Goal: Information Seeking & Learning: Find specific fact

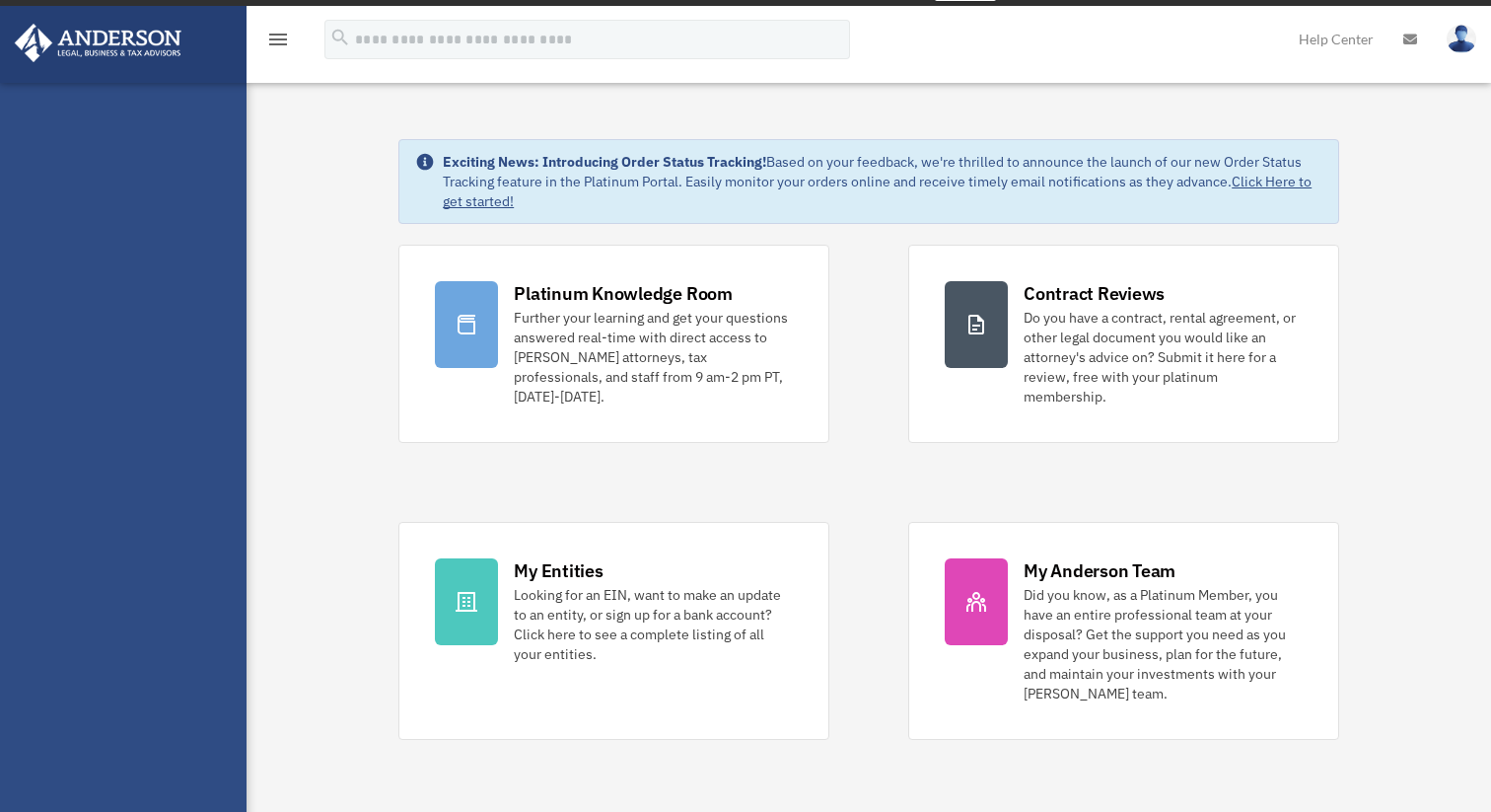
scroll to position [34, 0]
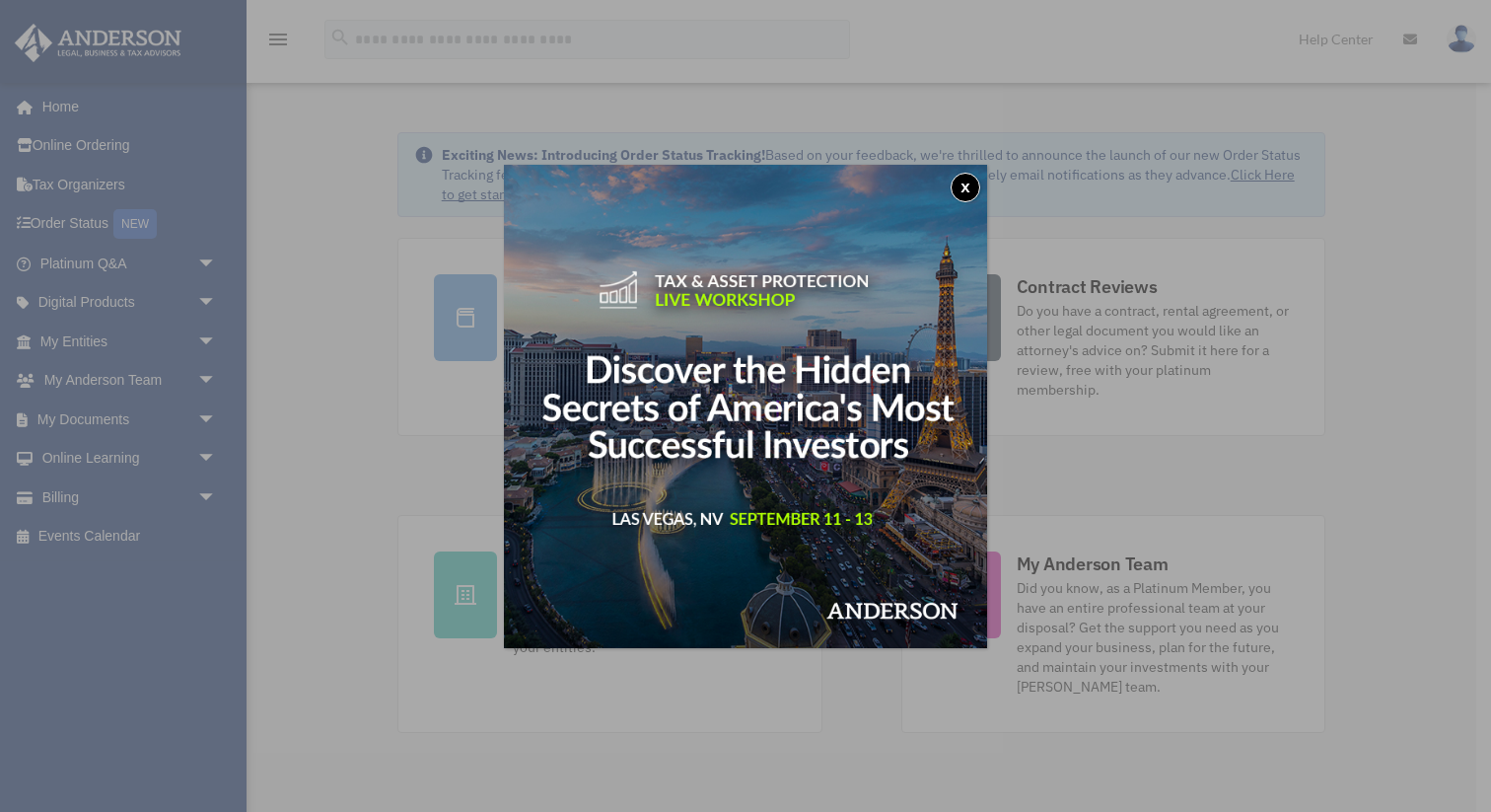
click at [962, 190] on button "x" at bounding box center [966, 188] width 30 height 30
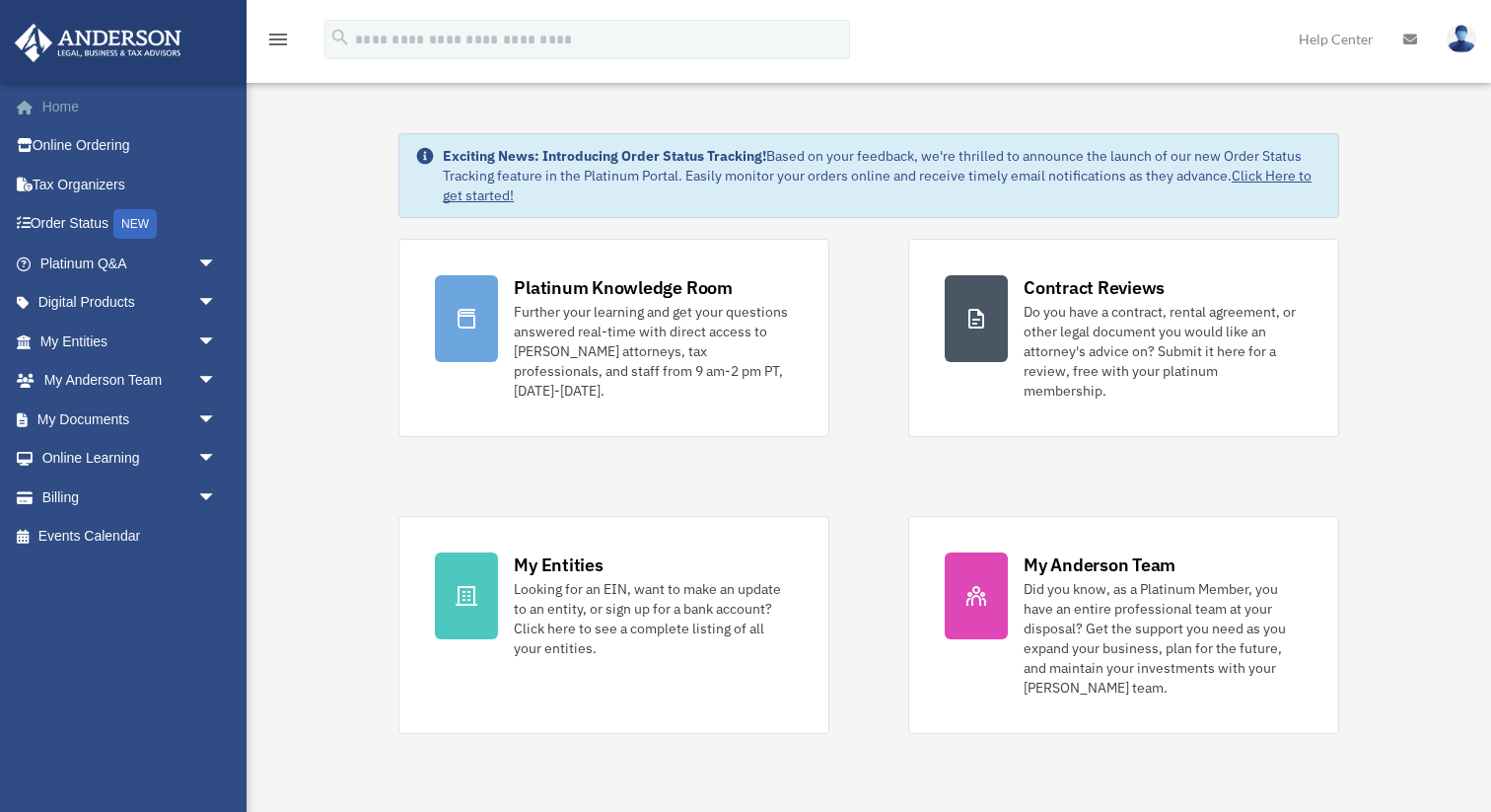
click at [61, 107] on link "Home" at bounding box center [130, 106] width 233 height 39
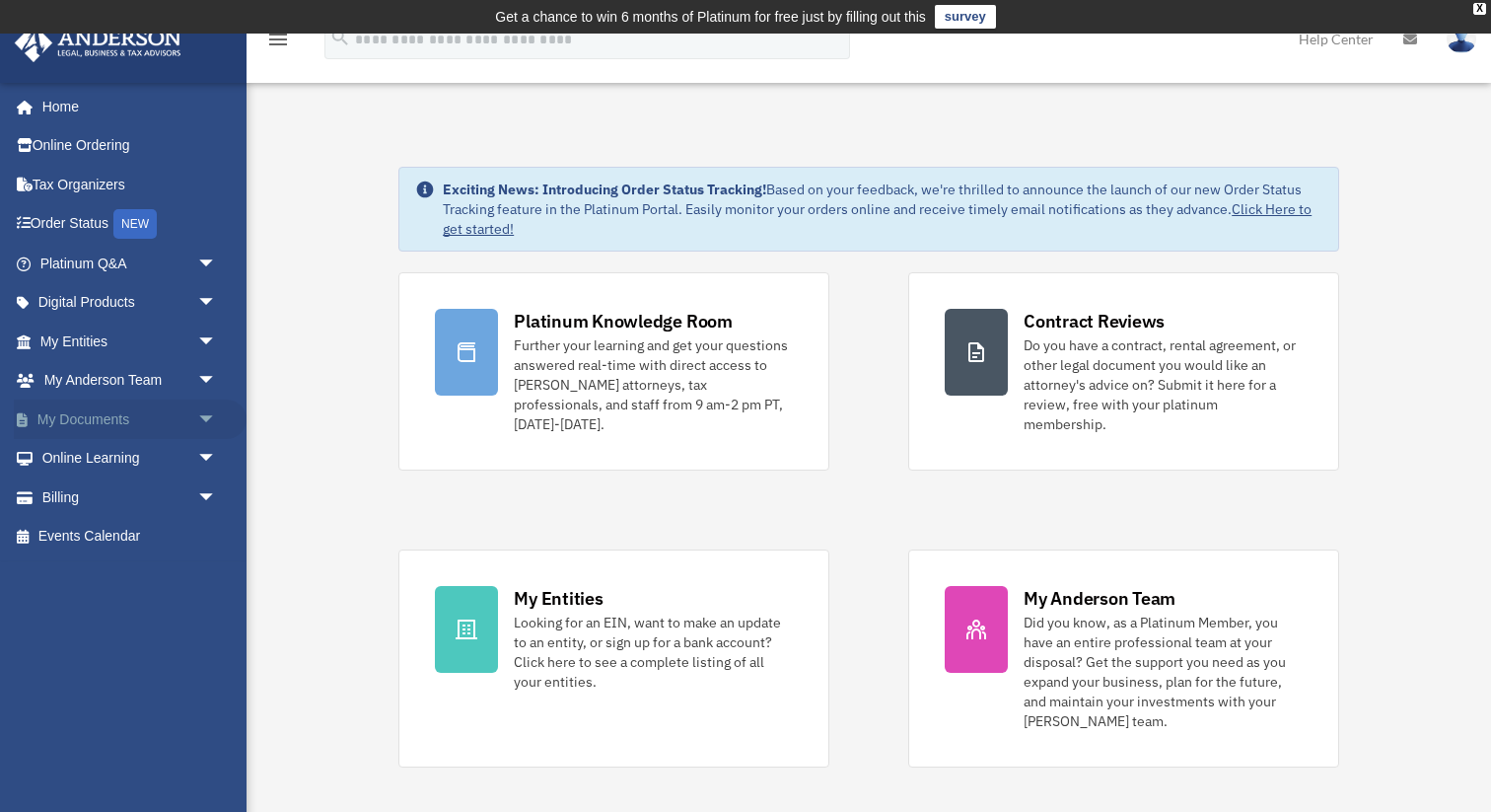
click at [118, 423] on link "My Documents arrow_drop_down" at bounding box center [130, 419] width 233 height 39
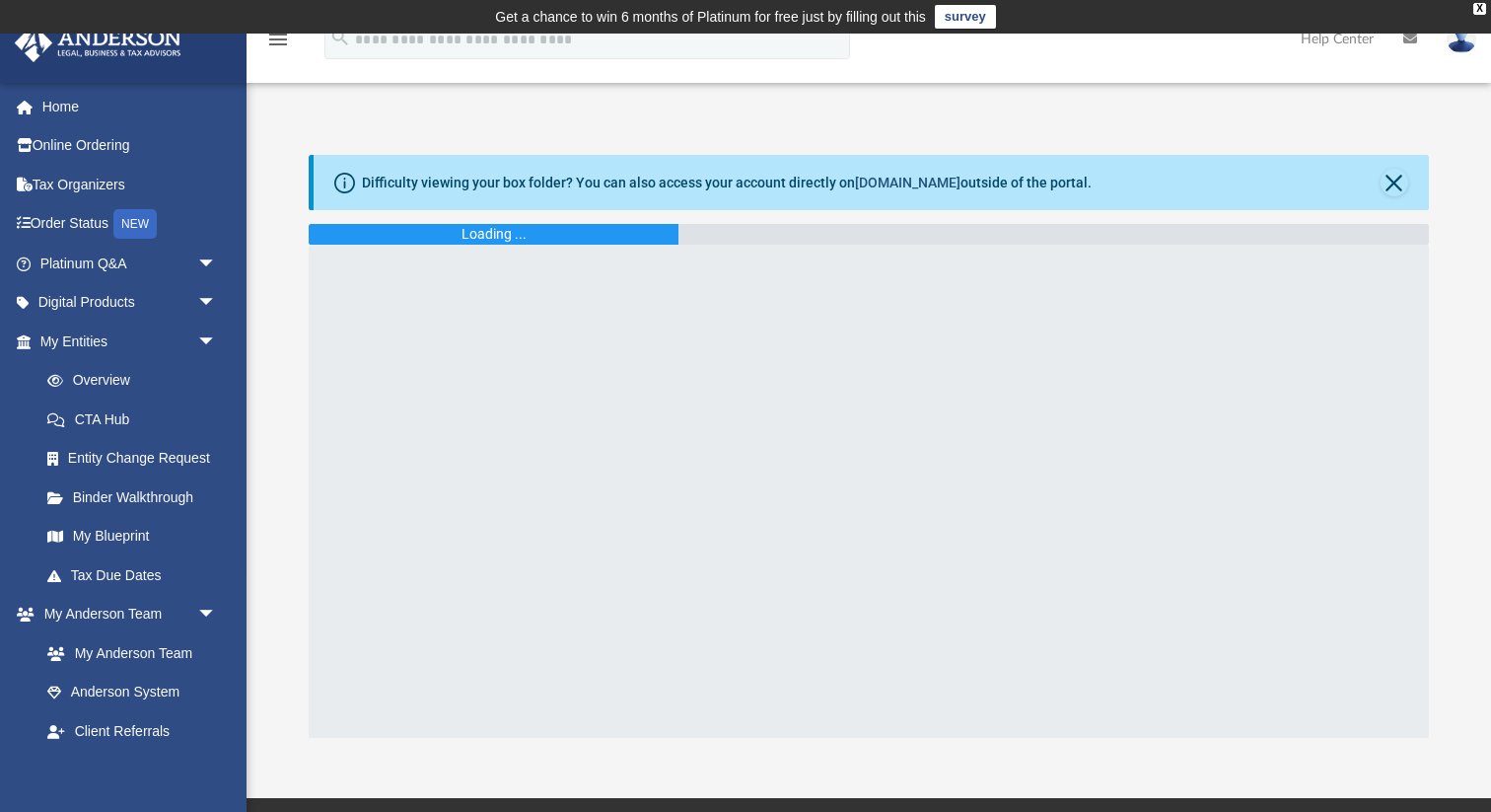
click at [917, 182] on link "box.com" at bounding box center [908, 183] width 106 height 16
click at [1481, 8] on div "X" at bounding box center [1480, 9] width 13 height 12
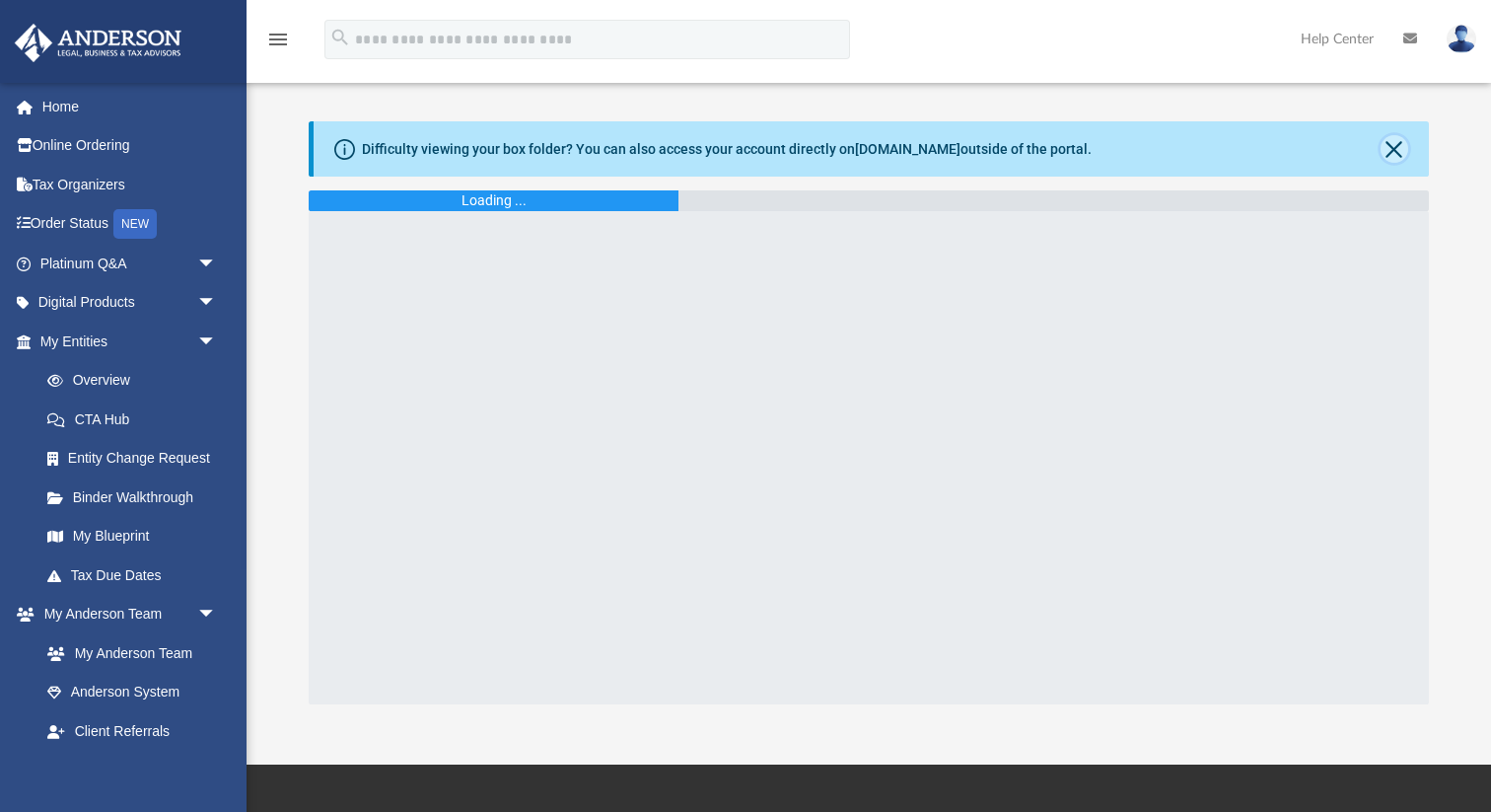
click at [1401, 156] on button "Close" at bounding box center [1395, 149] width 28 height 28
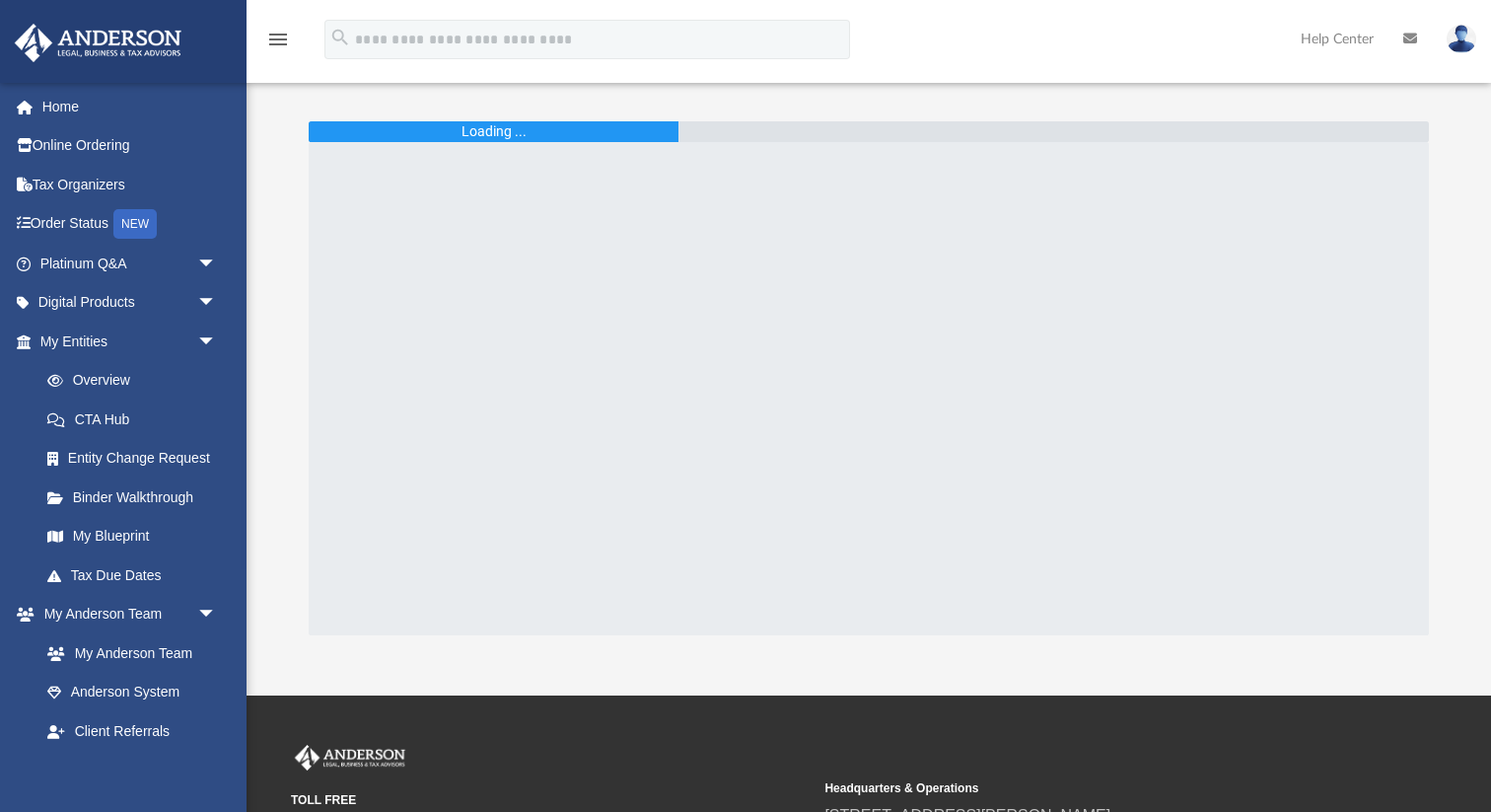
click at [1017, 53] on div "menu search Site Menu add mgarcialim562@gmail.com My Profile Reset Password Log…" at bounding box center [746, 48] width 1462 height 67
click at [208, 340] on span "arrow_drop_down" at bounding box center [216, 342] width 39 height 40
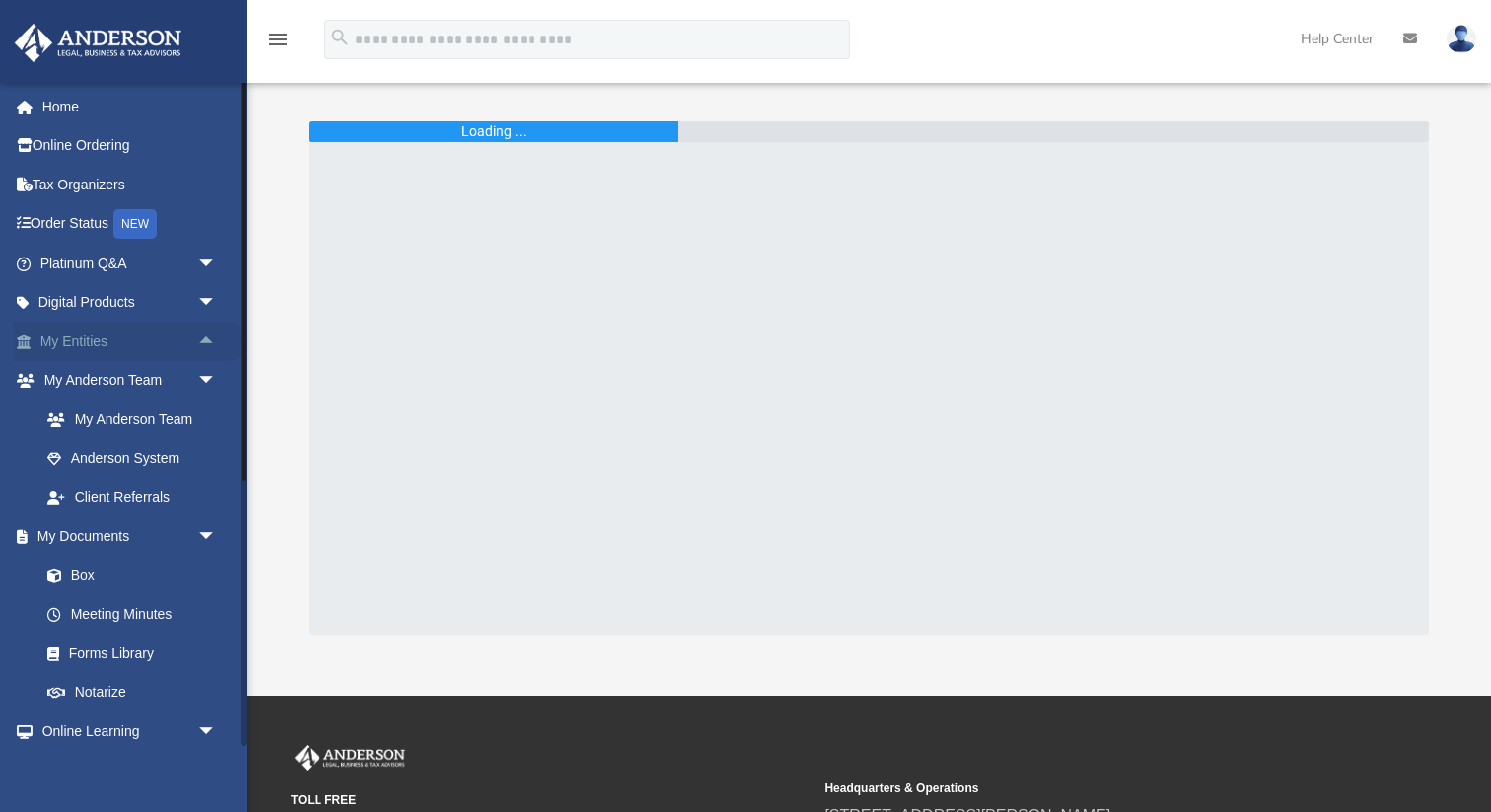
click at [208, 340] on span "arrow_drop_up" at bounding box center [216, 342] width 39 height 40
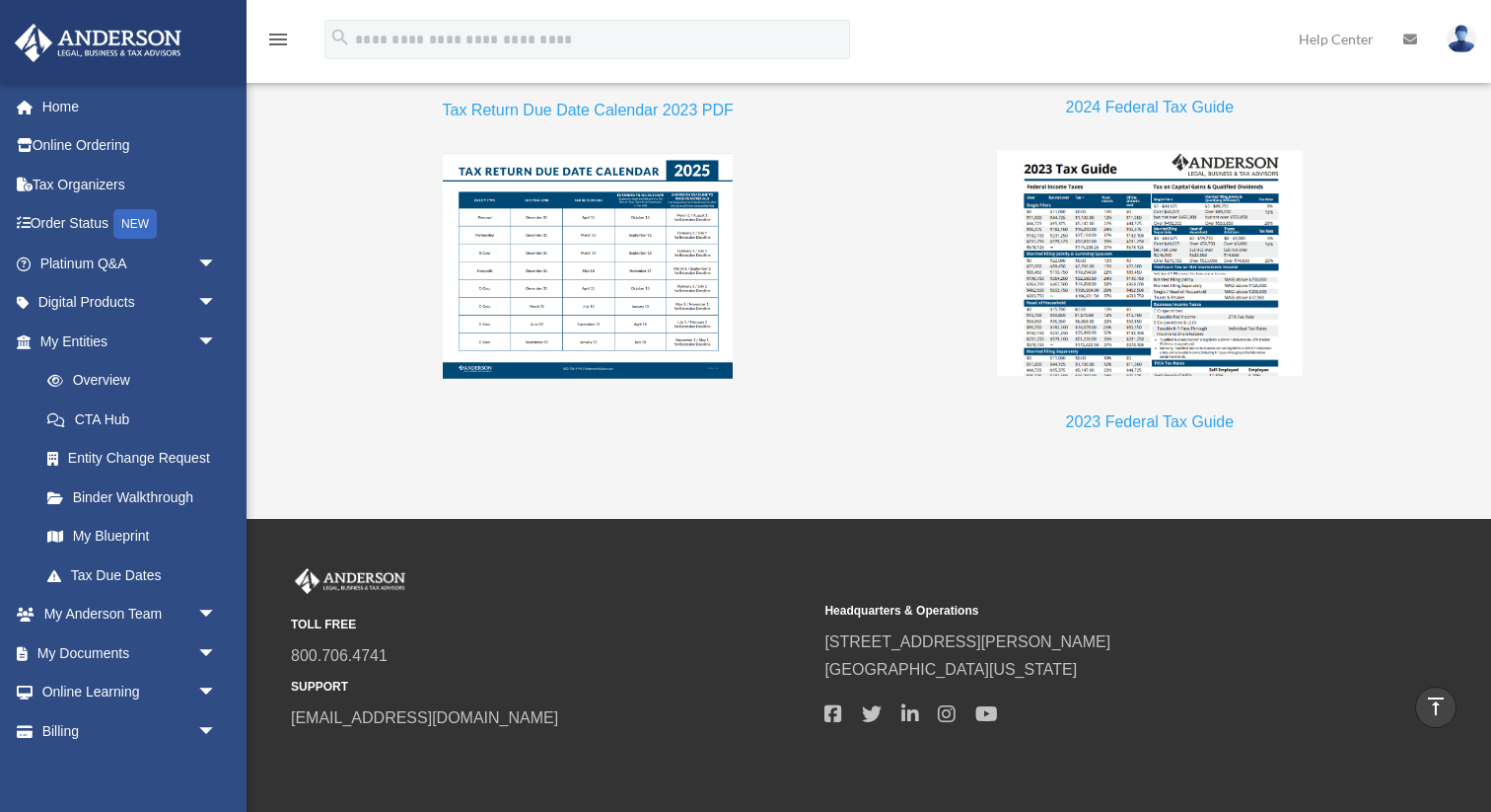
scroll to position [2056, 0]
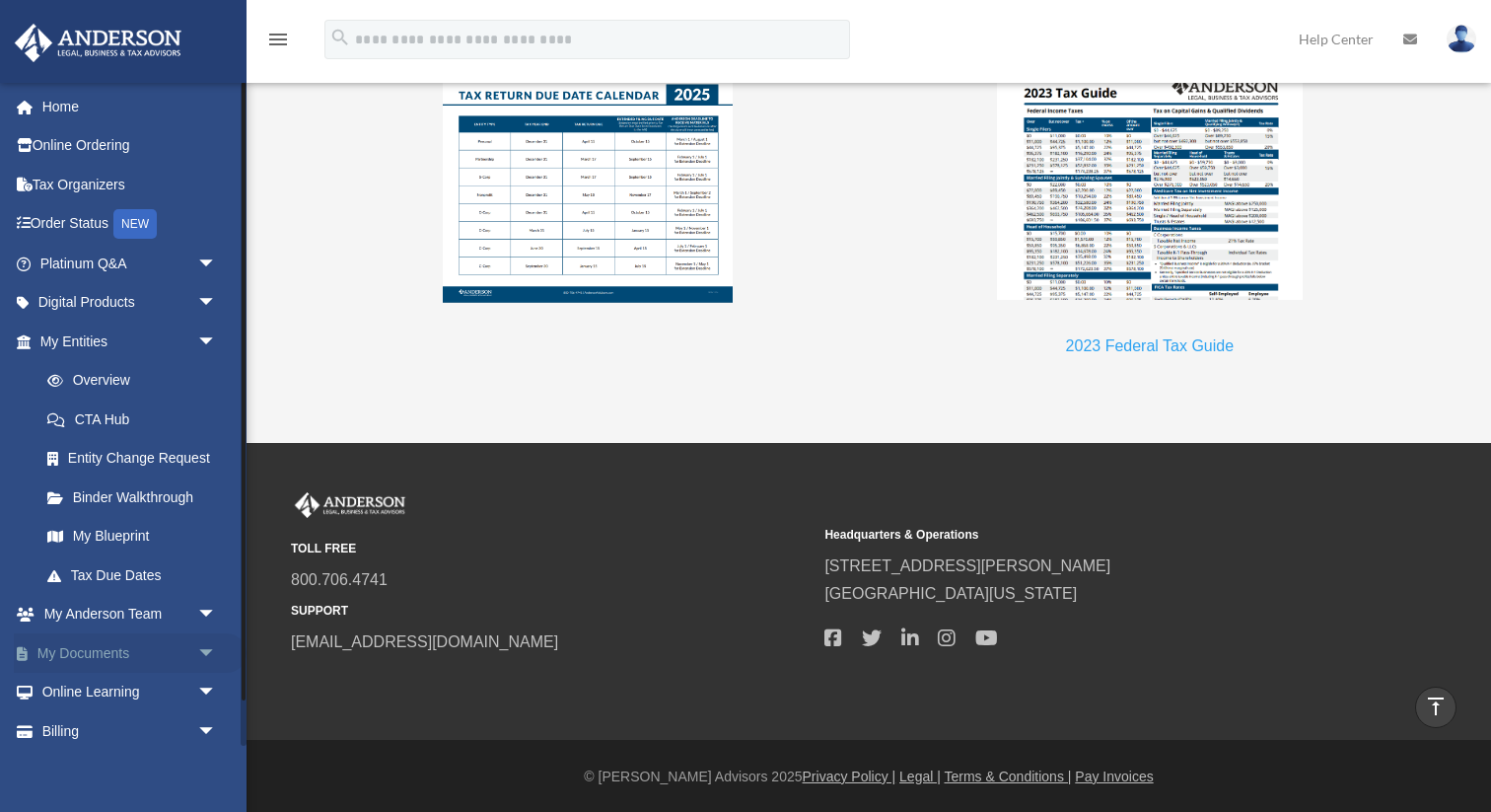
click at [89, 652] on link "My Documents arrow_drop_down" at bounding box center [130, 652] width 233 height 39
click at [208, 655] on span "arrow_drop_down" at bounding box center [216, 653] width 39 height 40
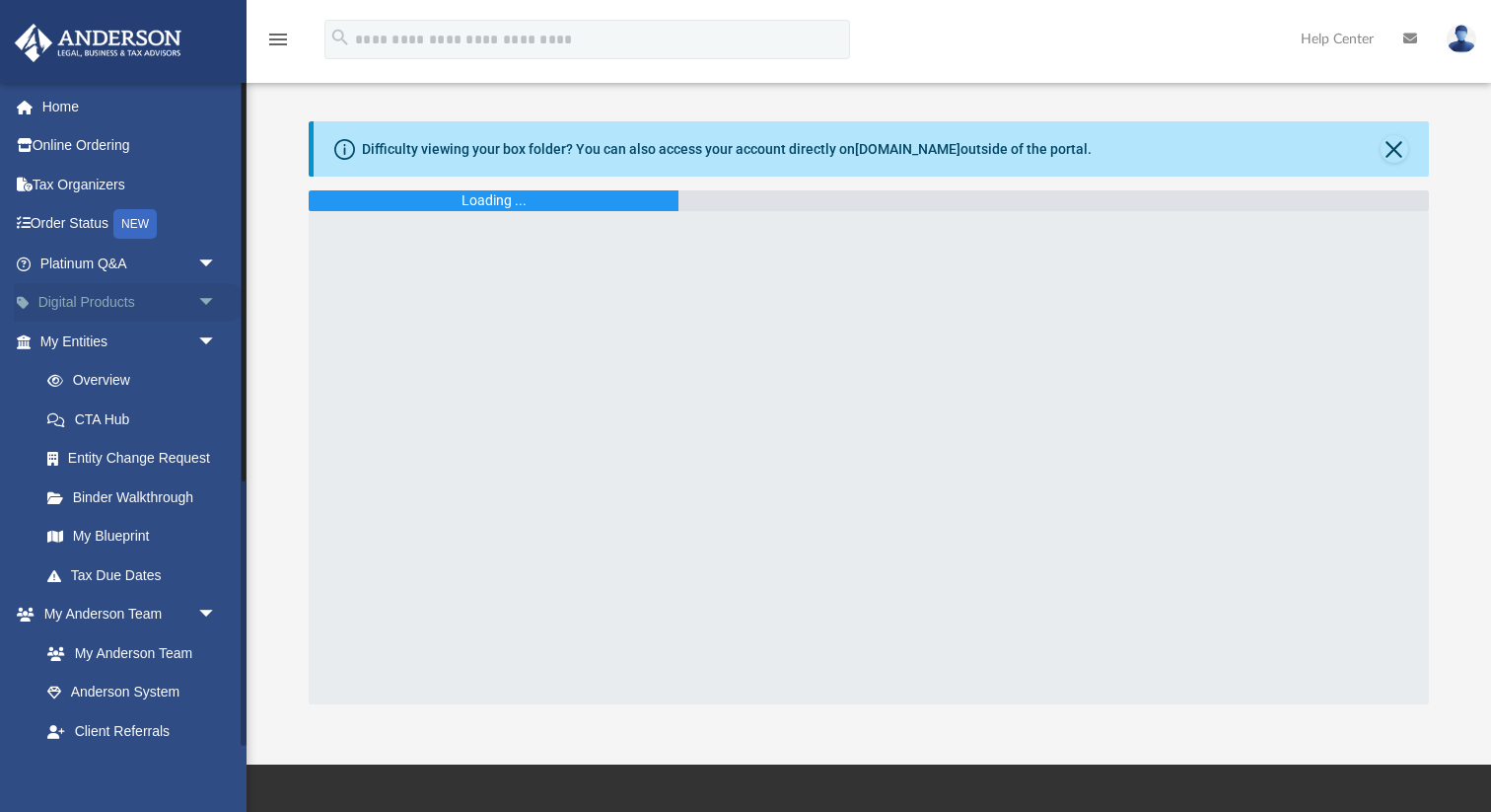
click at [210, 304] on span "arrow_drop_down" at bounding box center [216, 303] width 39 height 40
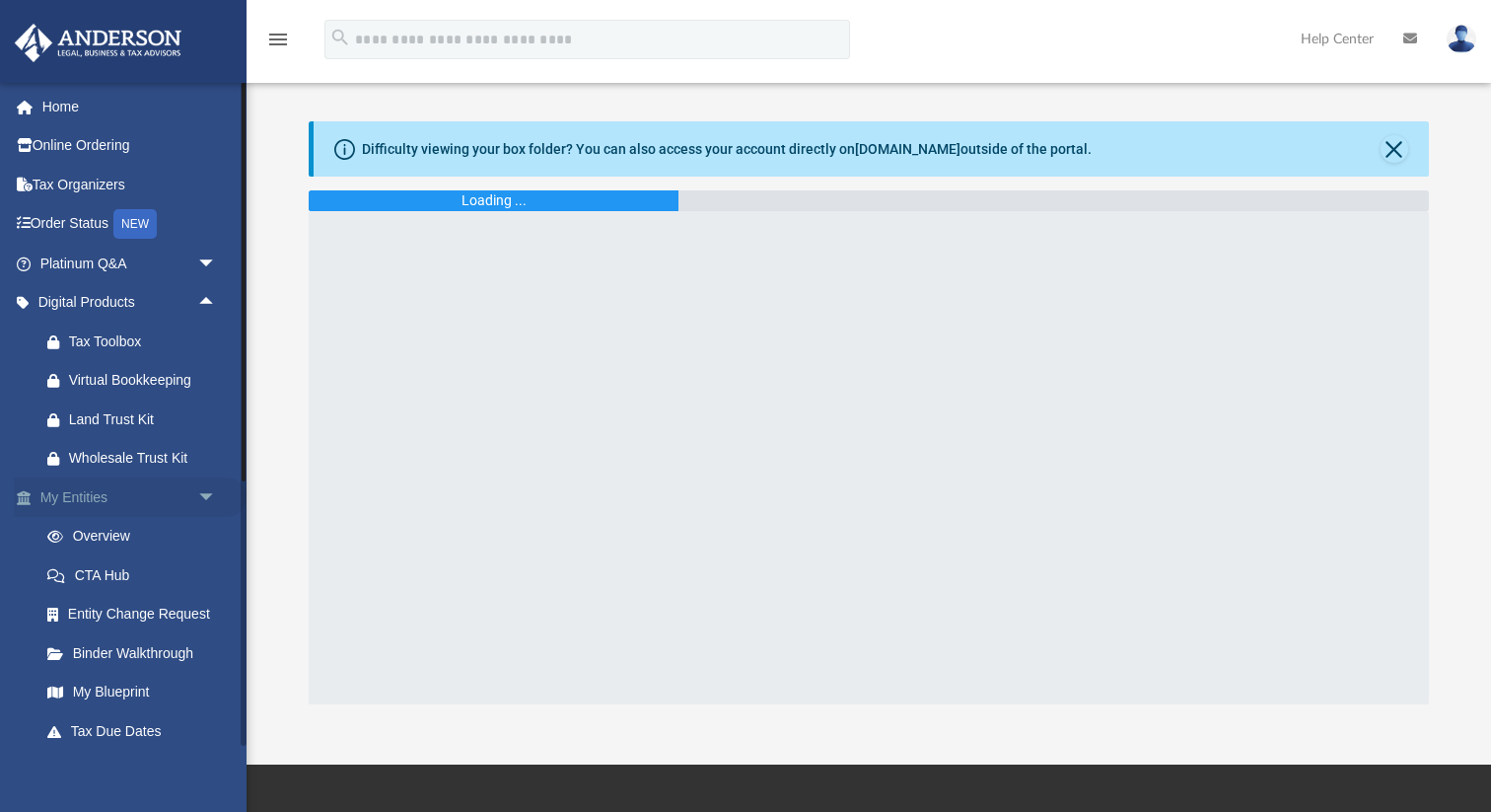
click at [199, 486] on span "arrow_drop_down" at bounding box center [216, 497] width 39 height 40
click at [203, 529] on span "arrow_drop_down" at bounding box center [216, 537] width 39 height 40
click at [203, 529] on span "arrow_drop_up" at bounding box center [216, 537] width 39 height 40
click at [203, 529] on span "arrow_drop_down" at bounding box center [216, 537] width 39 height 40
click at [203, 529] on span "arrow_drop_up" at bounding box center [216, 537] width 39 height 40
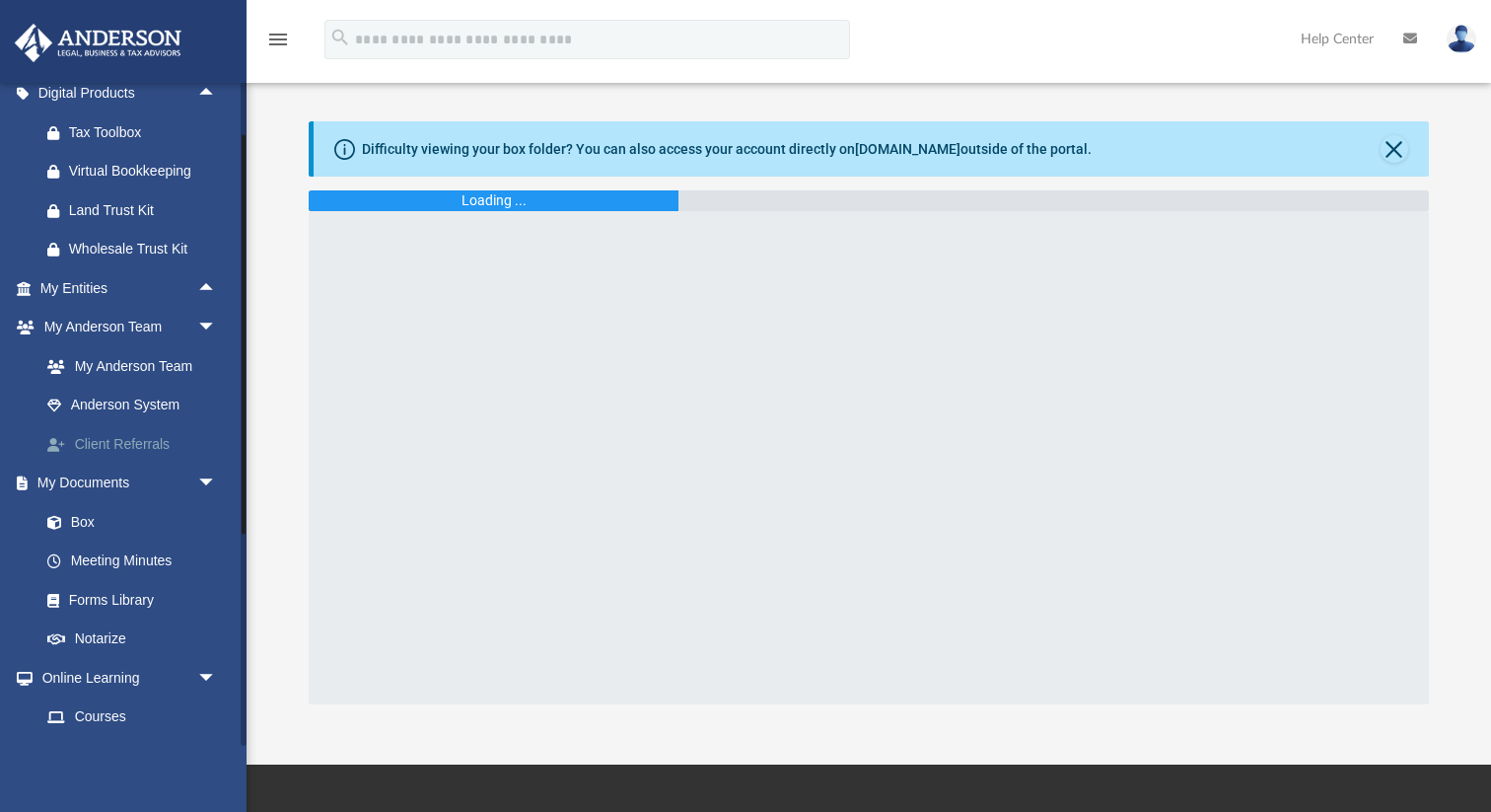
scroll to position [360, 0]
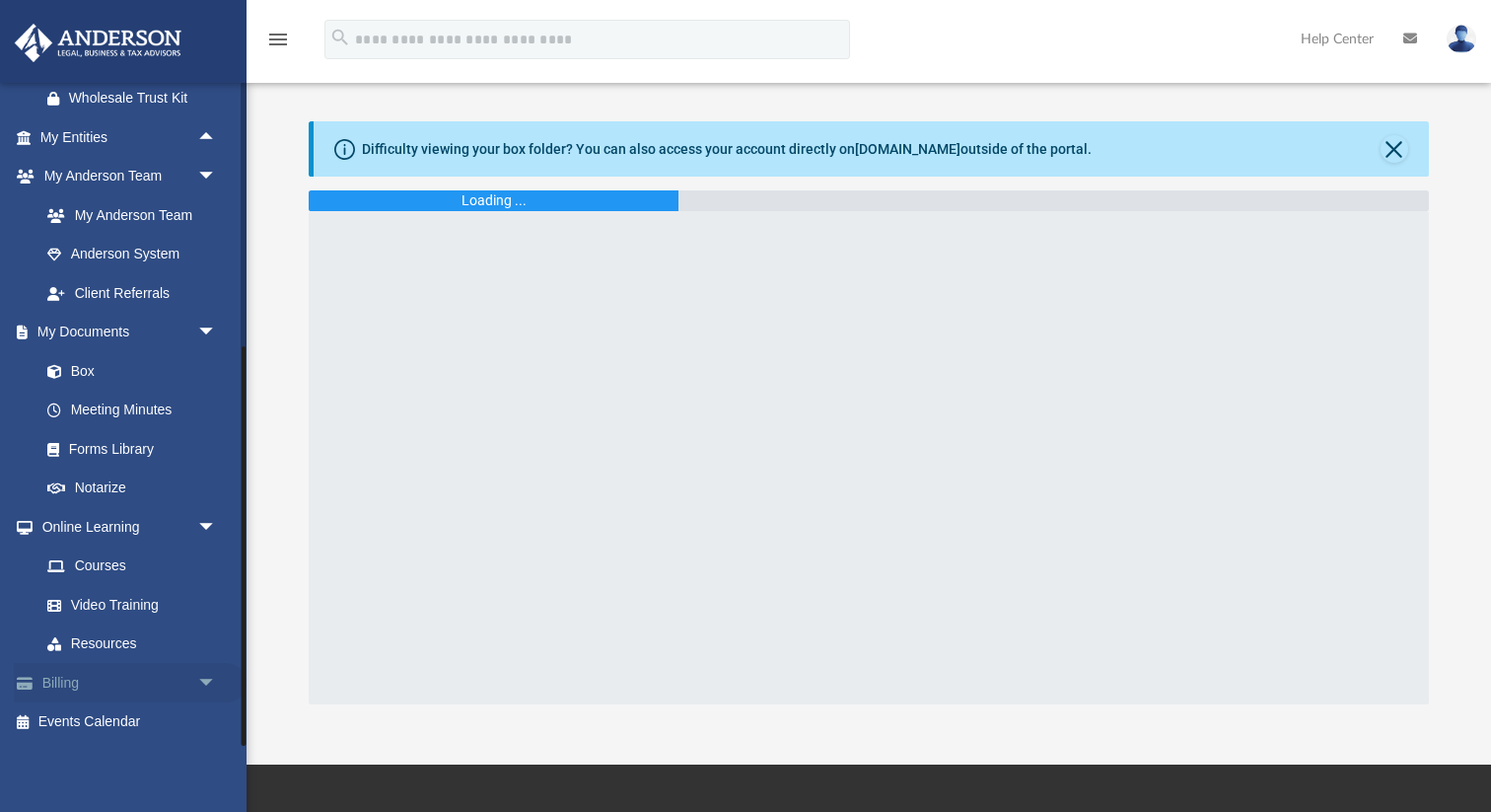
click at [203, 687] on span "arrow_drop_down" at bounding box center [216, 683] width 39 height 40
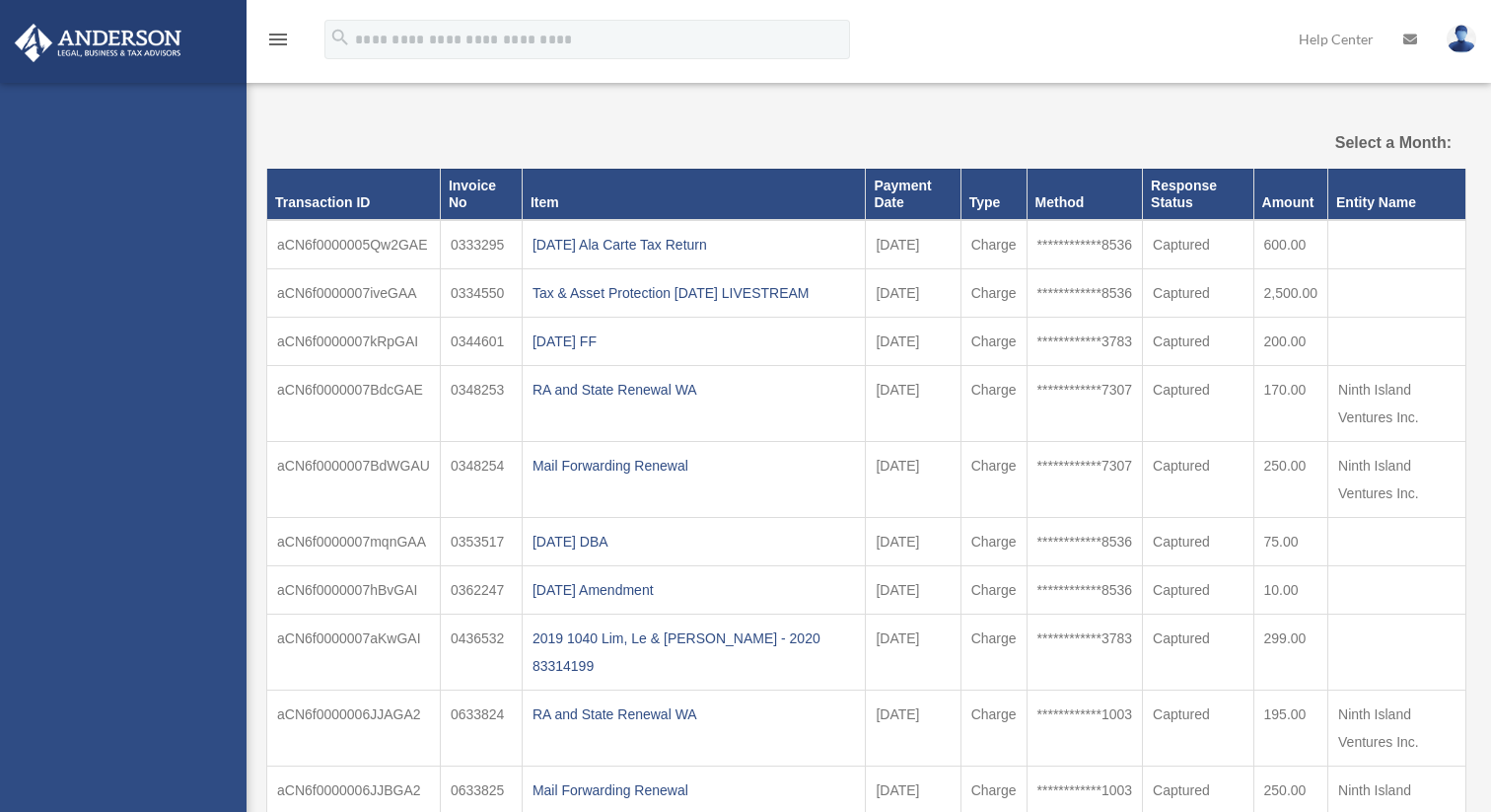
select select
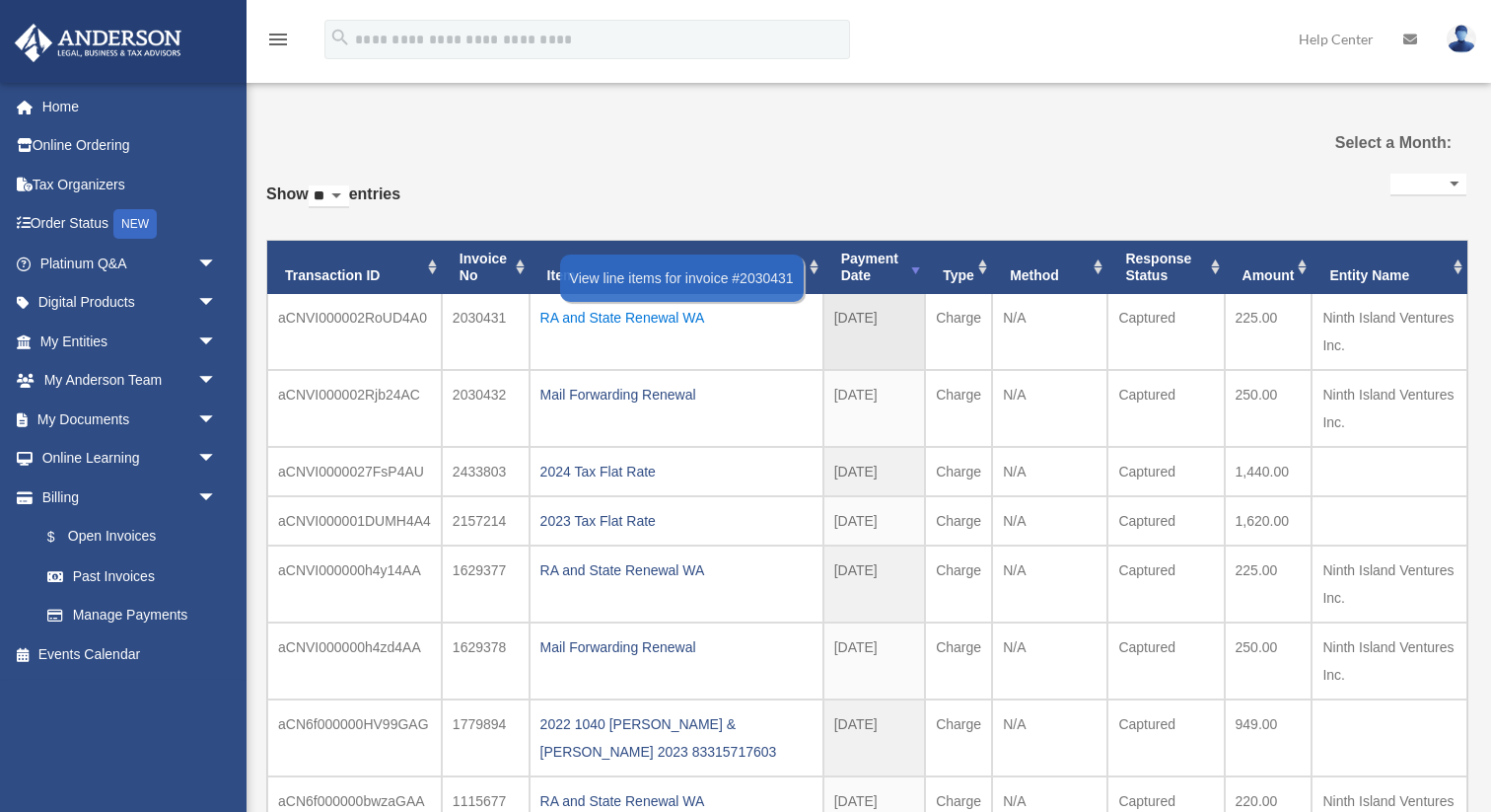
click at [619, 322] on div "RA and State Renewal WA" at bounding box center [677, 318] width 272 height 28
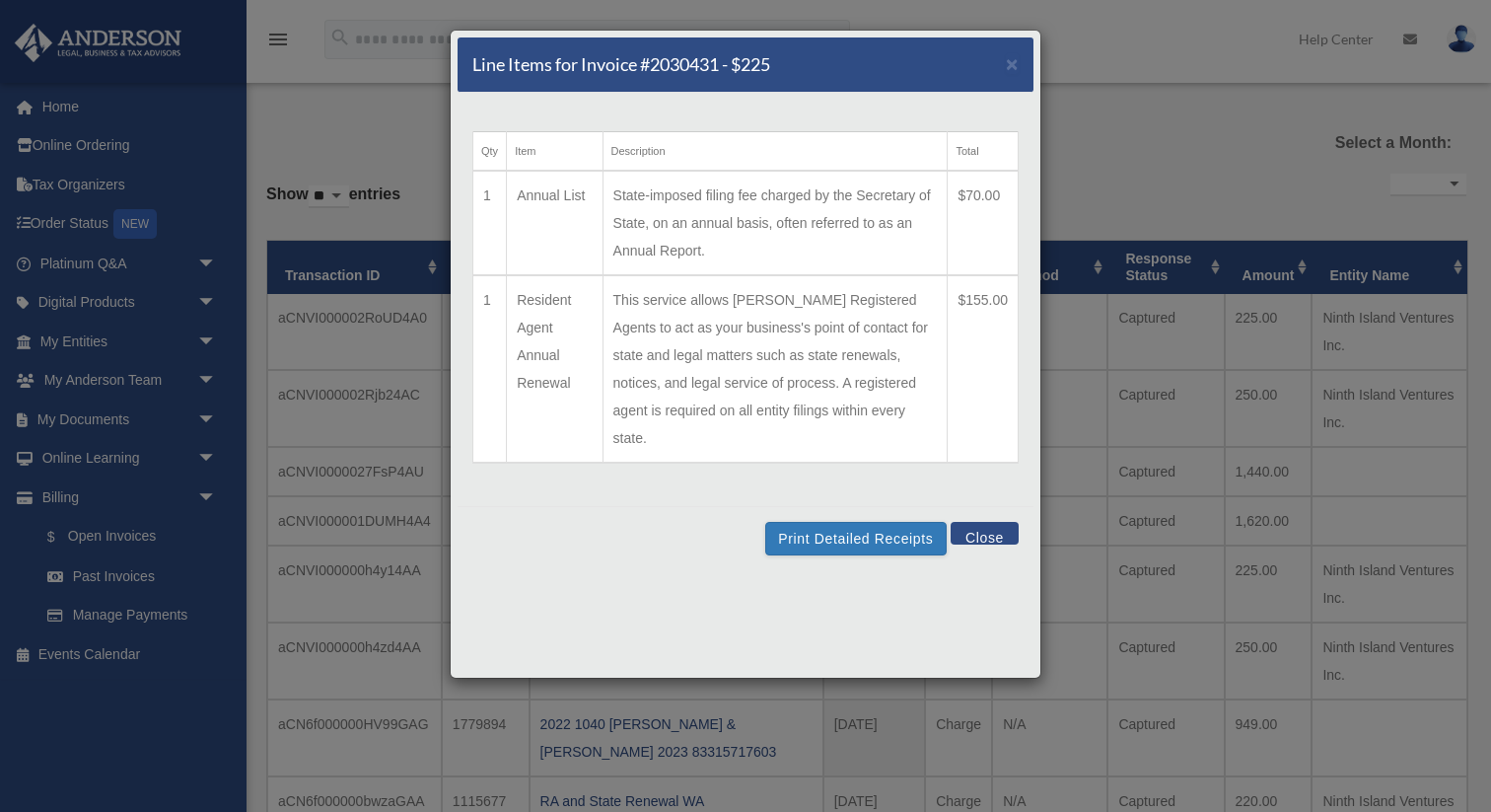
click at [883, 529] on div "Print Detailed Receipts Close" at bounding box center [746, 538] width 576 height 64
click at [874, 522] on button "Print Detailed Receipts" at bounding box center [855, 539] width 181 height 34
click at [963, 522] on button "Close" at bounding box center [985, 533] width 68 height 23
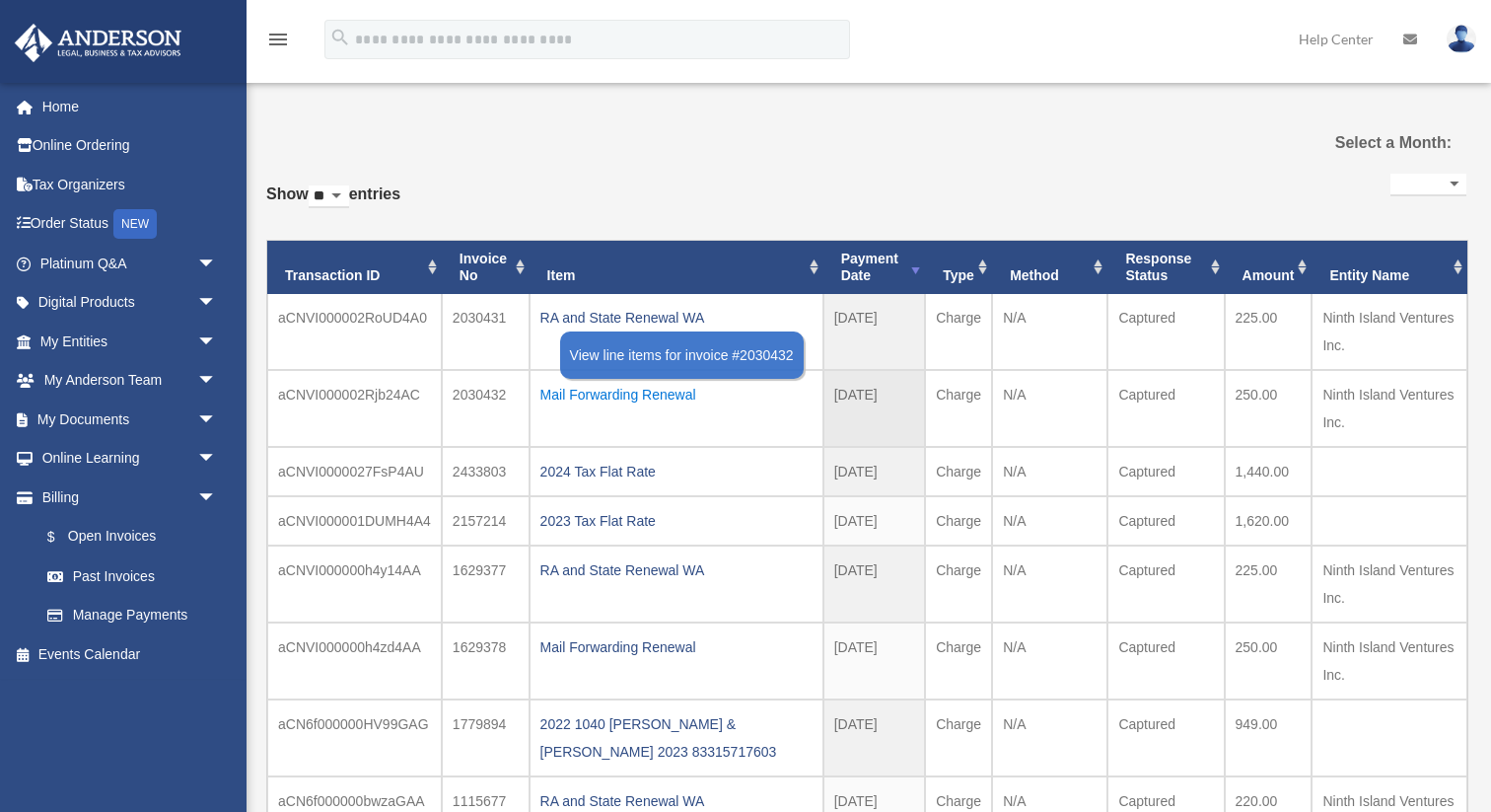
click at [658, 389] on div "Mail Forwarding Renewal" at bounding box center [677, 395] width 272 height 28
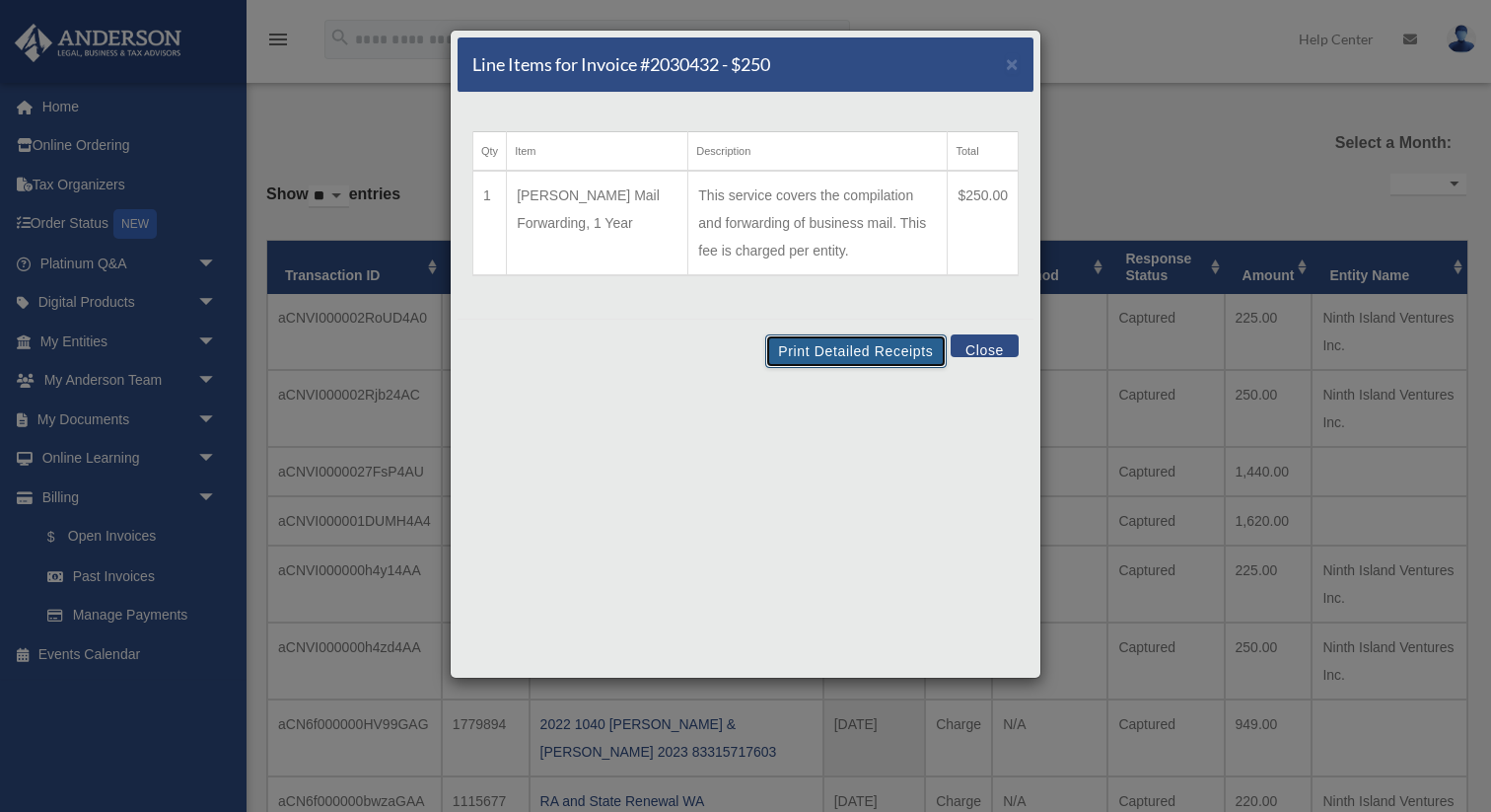
click at [893, 362] on button "Print Detailed Receipts" at bounding box center [855, 351] width 181 height 34
click at [1012, 70] on span "×" at bounding box center [1012, 63] width 13 height 23
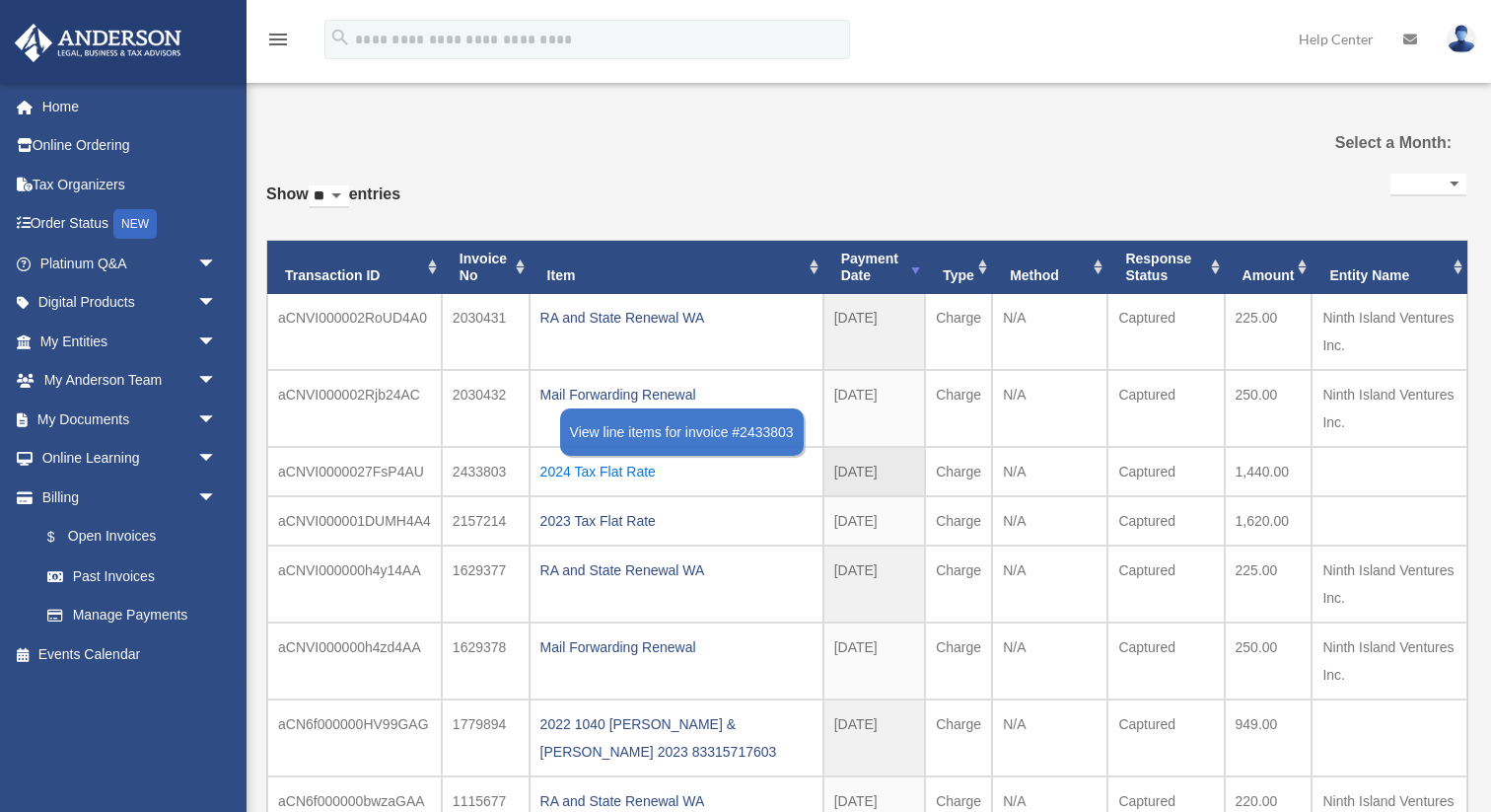
click at [592, 473] on div "2024 Tax Flat Rate" at bounding box center [677, 472] width 272 height 28
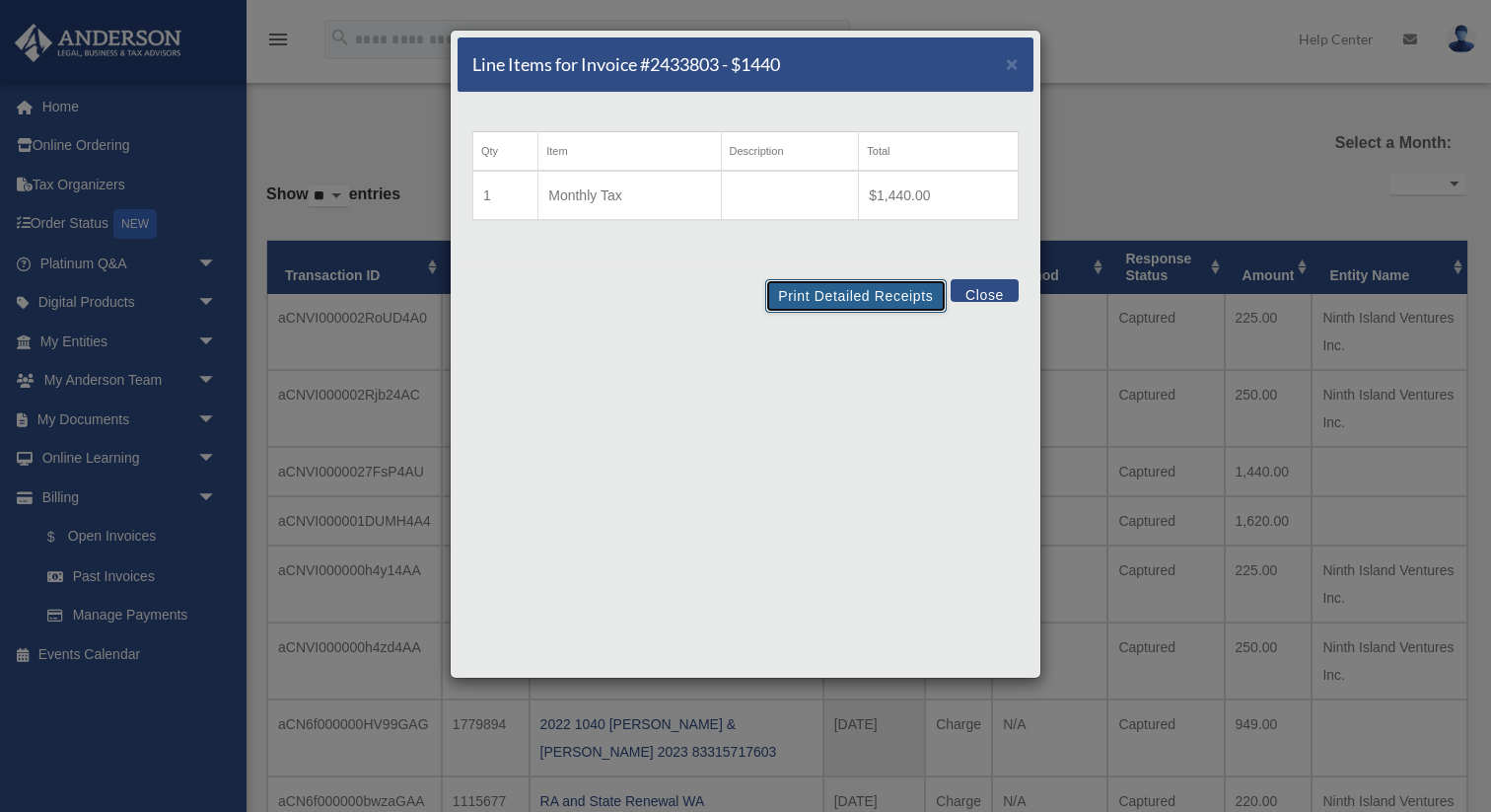
click at [892, 291] on button "Print Detailed Receipts" at bounding box center [855, 296] width 181 height 34
click at [1014, 72] on span "×" at bounding box center [1012, 63] width 13 height 23
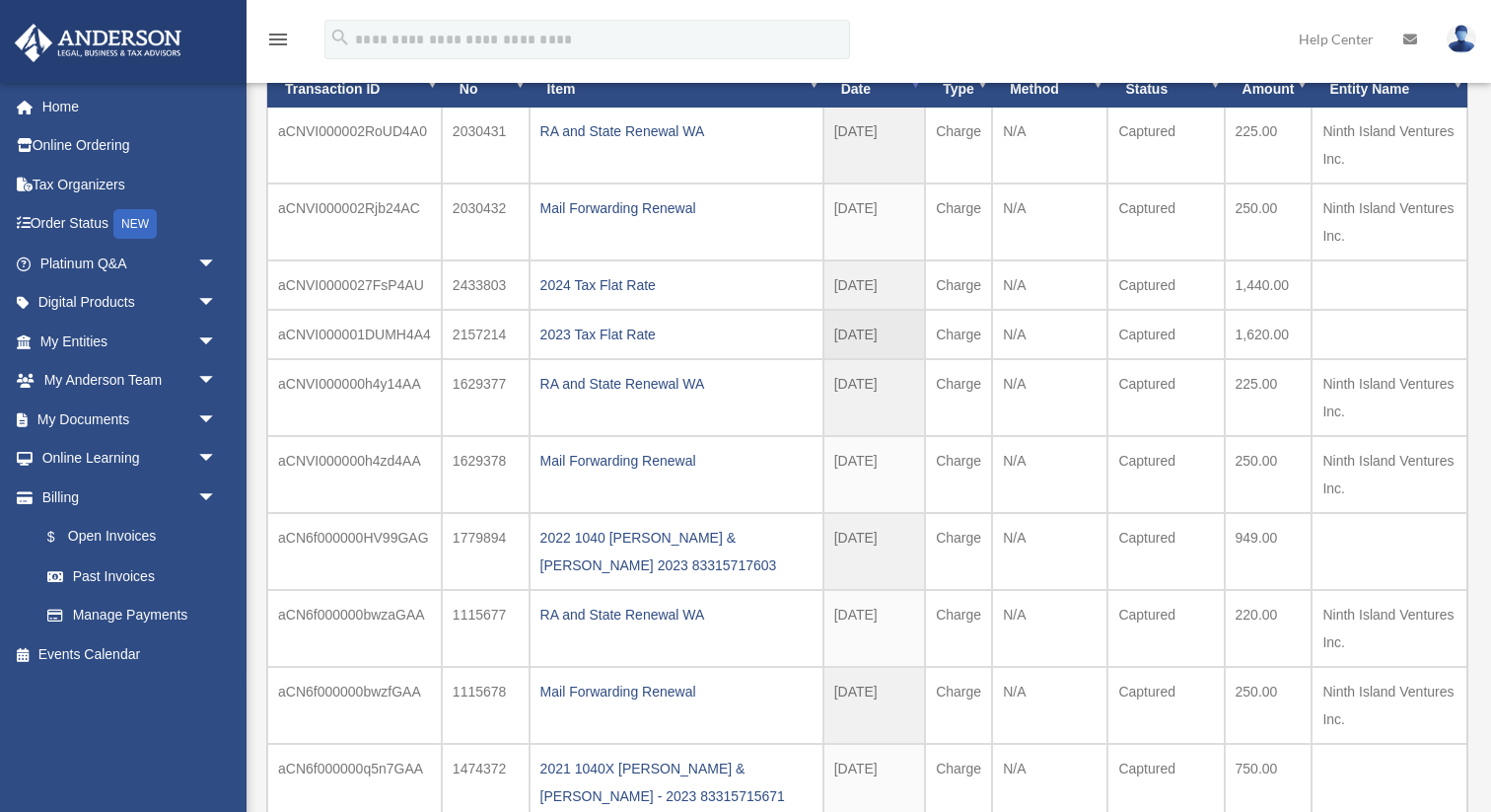
scroll to position [151, 0]
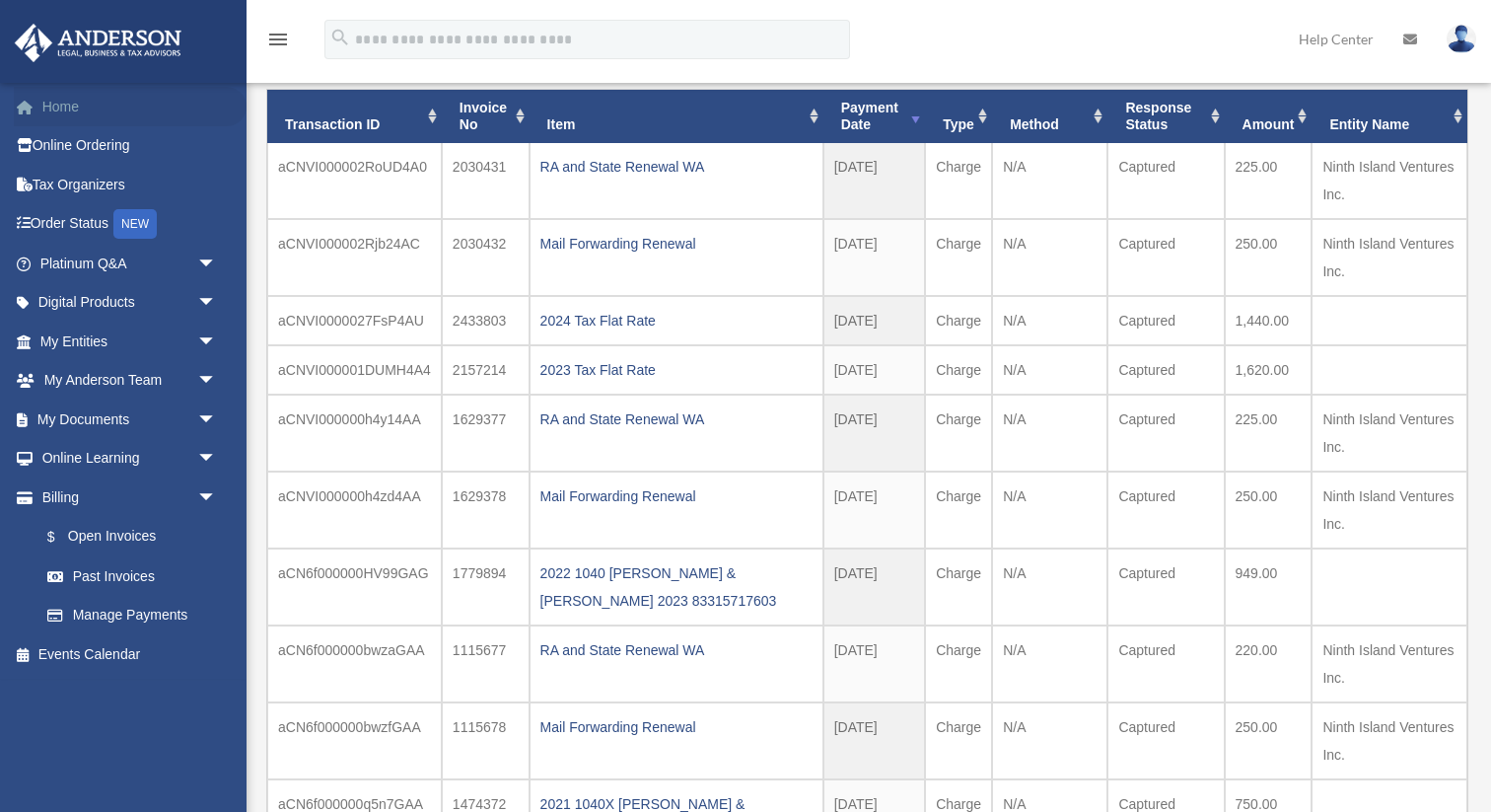
click at [55, 115] on link "Home" at bounding box center [130, 106] width 233 height 39
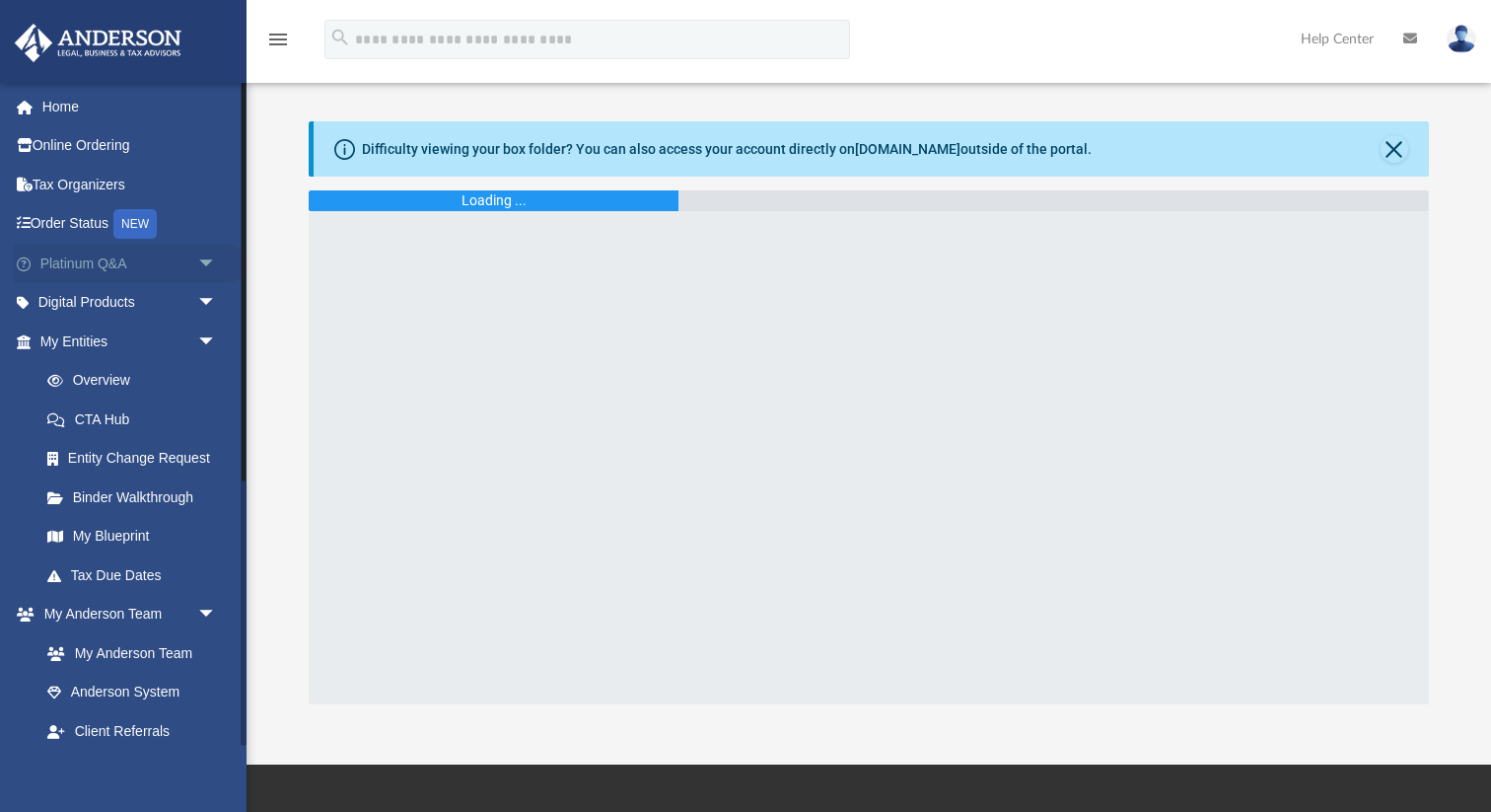
click at [204, 259] on span "arrow_drop_down" at bounding box center [216, 264] width 39 height 40
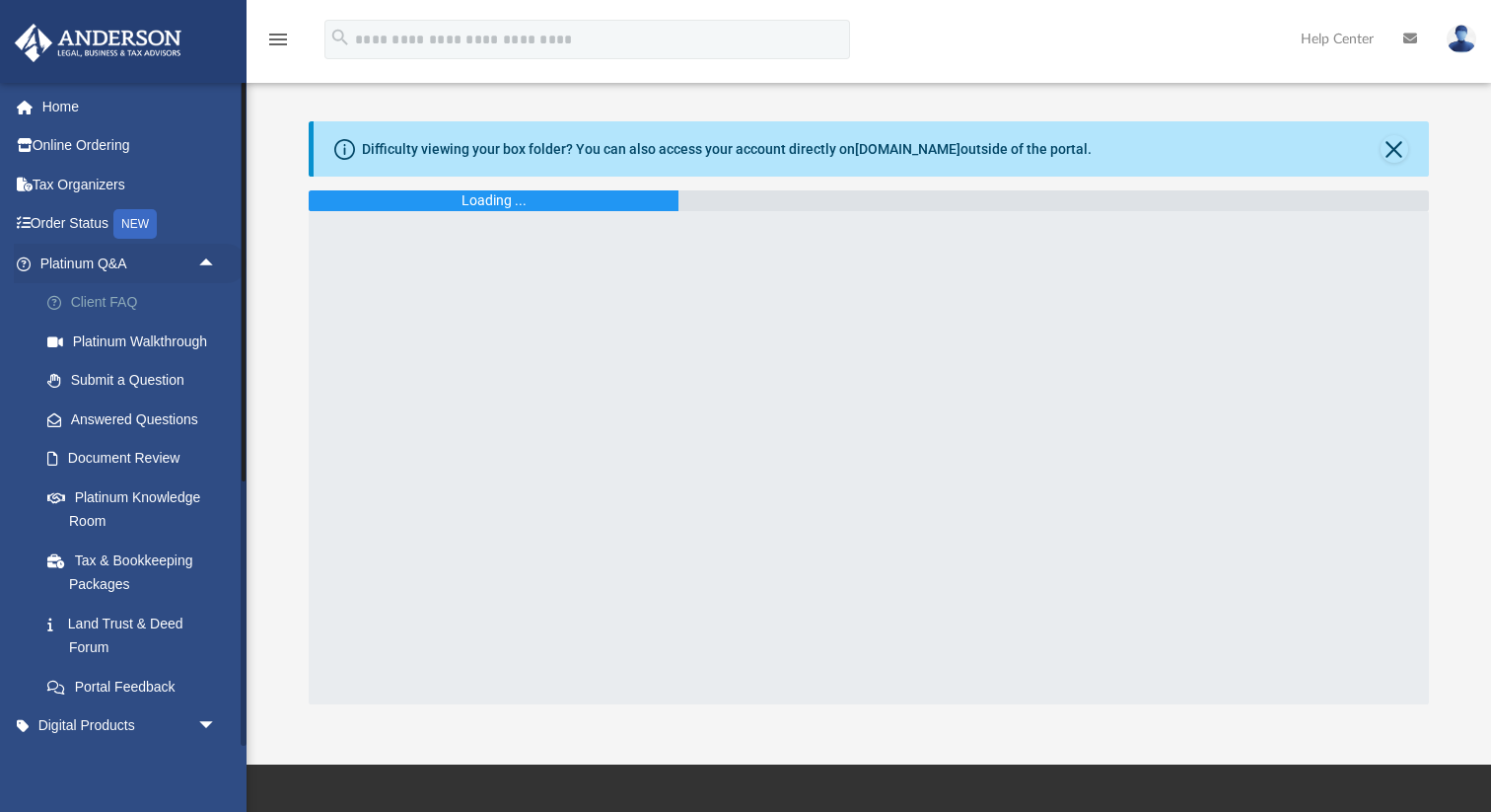
click at [116, 303] on link "Client FAQ" at bounding box center [137, 302] width 219 height 39
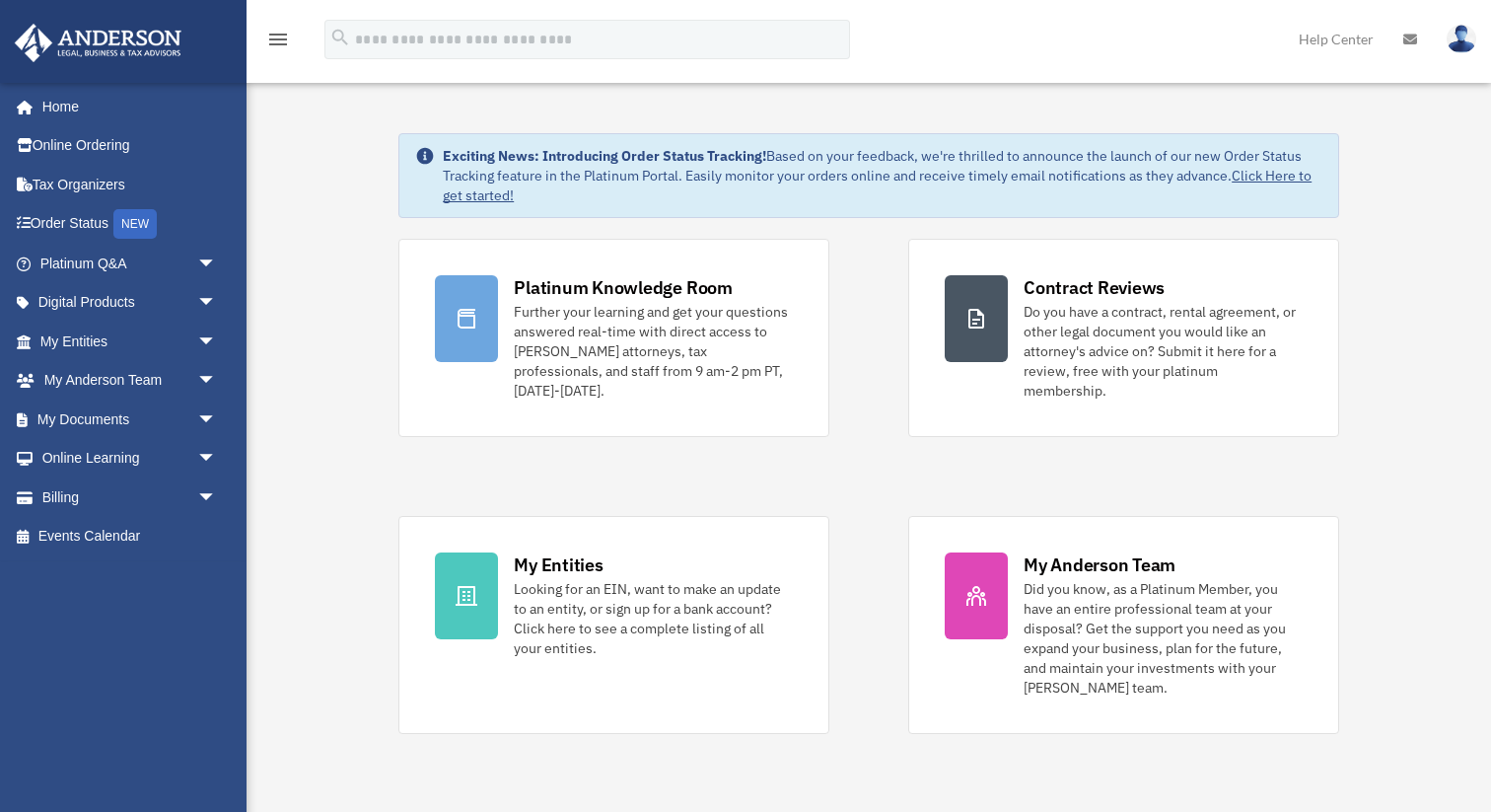
click at [67, 146] on link "Online Ordering" at bounding box center [130, 145] width 233 height 39
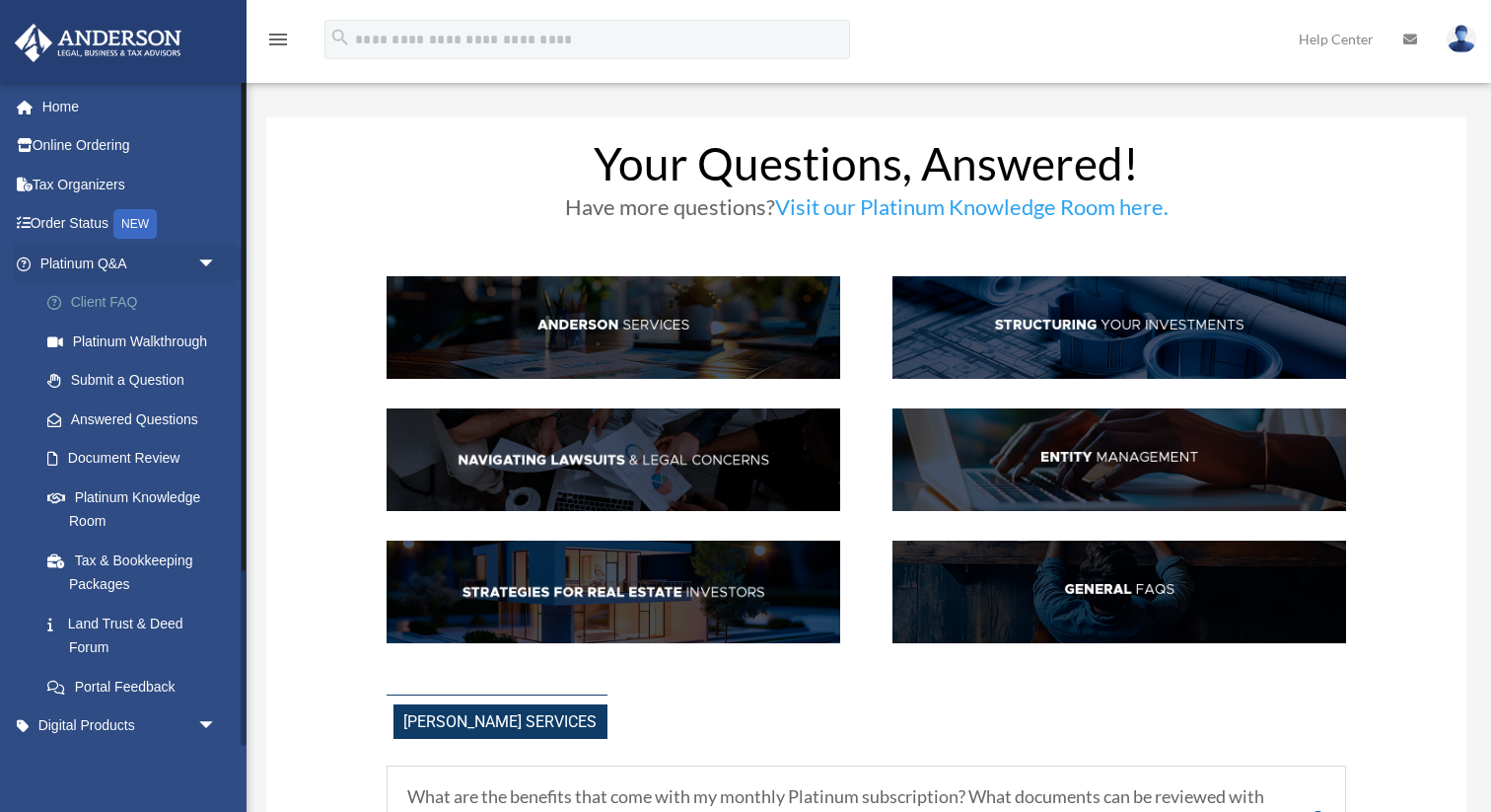
click at [109, 307] on link "Client FAQ" at bounding box center [137, 302] width 219 height 39
click at [163, 422] on link "Answered Questions" at bounding box center [137, 419] width 219 height 39
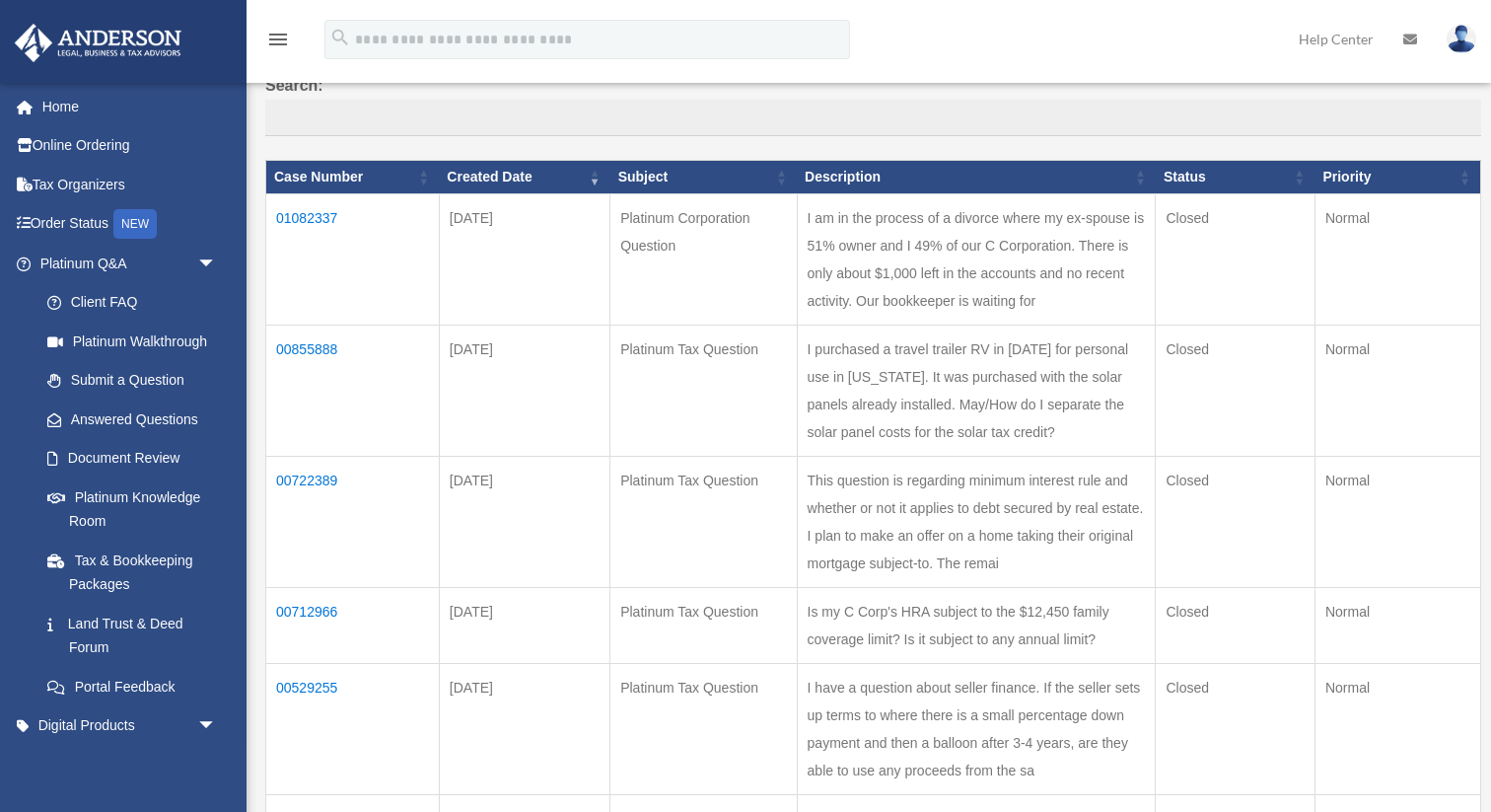
scroll to position [175, 0]
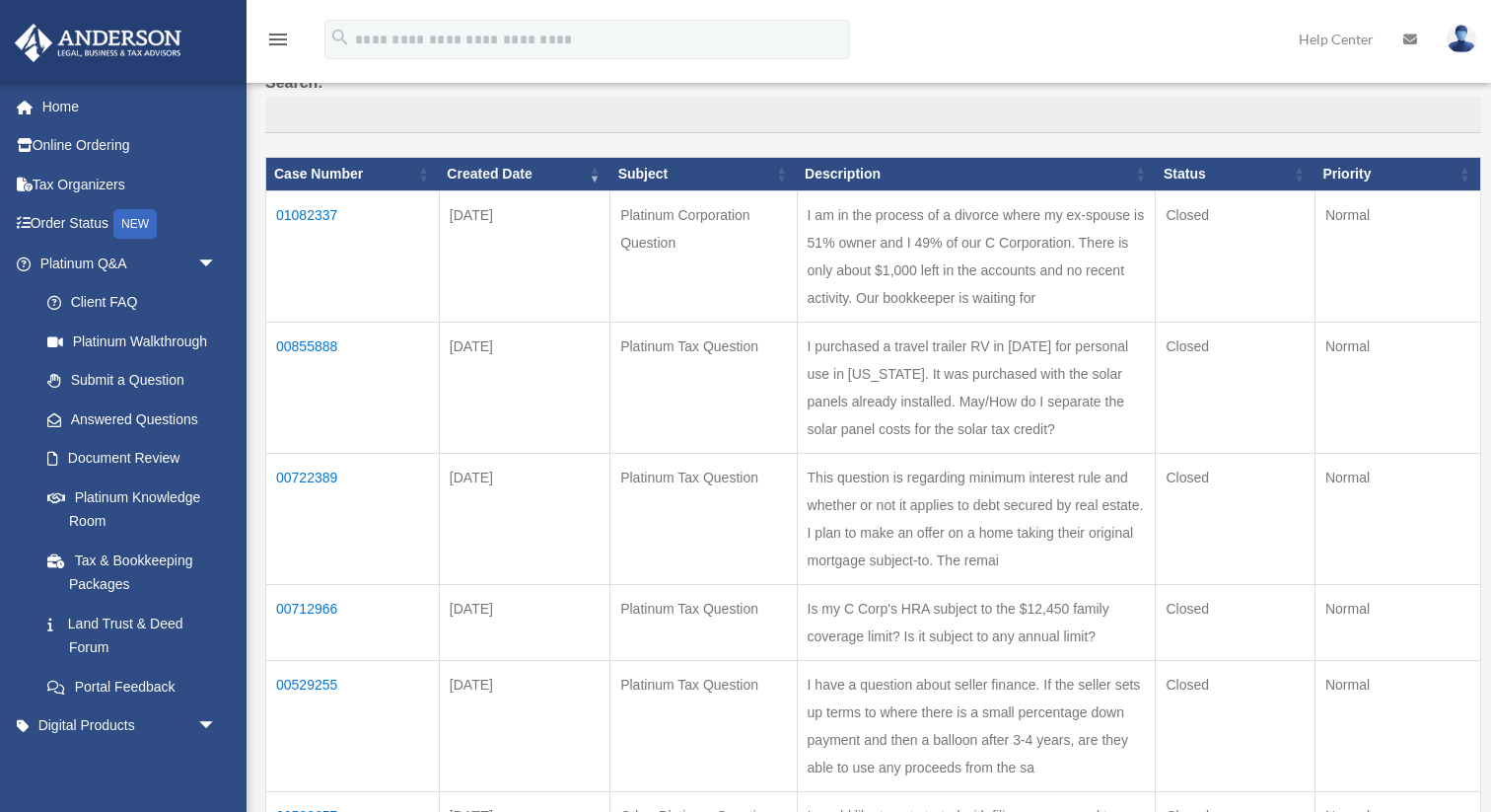
click at [1017, 271] on td "I am in the process of a divorce where my ex-spouse is 51% owner and I 49% of o…" at bounding box center [976, 256] width 359 height 131
click at [324, 221] on td "01082337" at bounding box center [353, 256] width 174 height 131
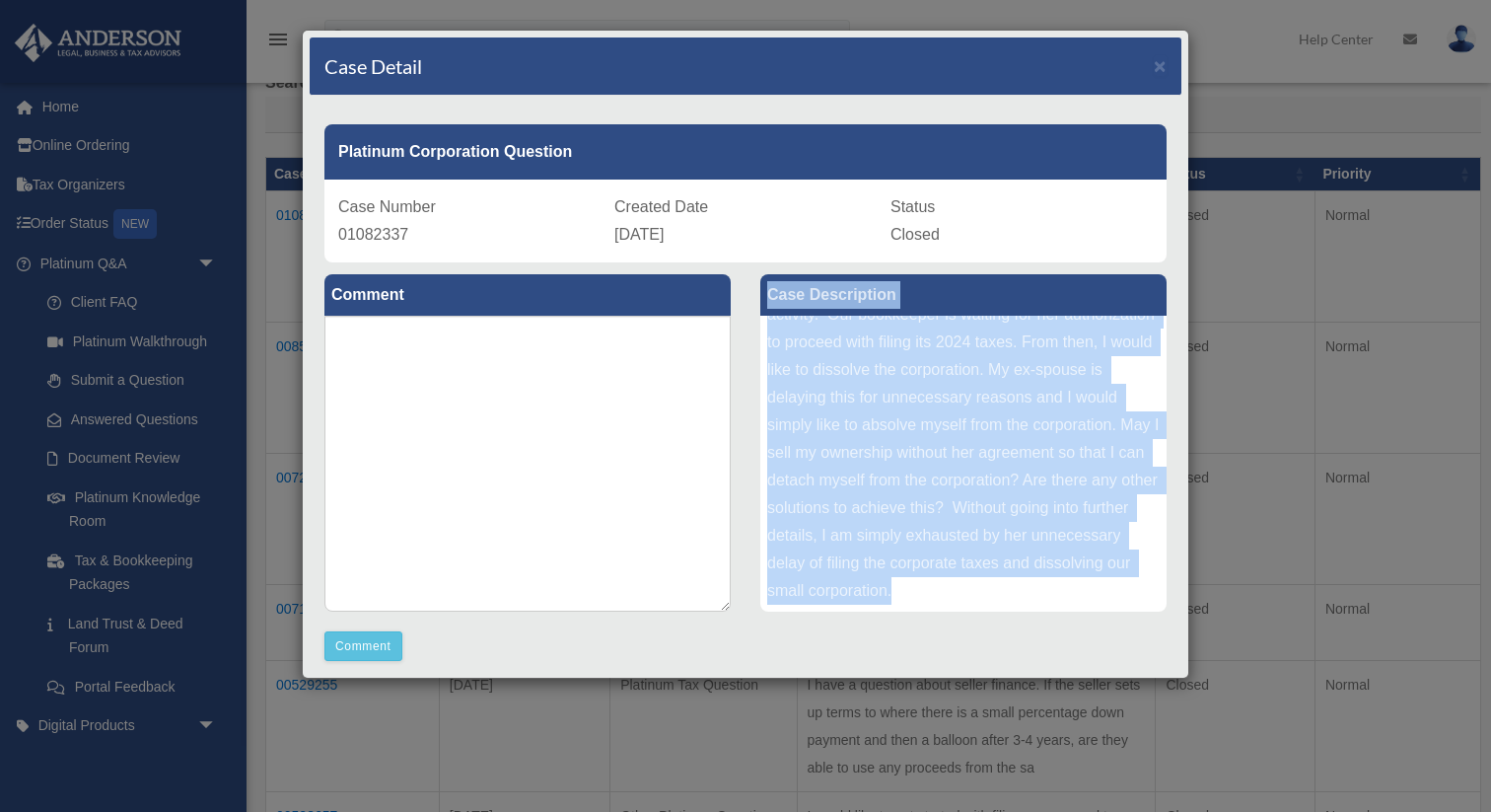
scroll to position [0, 0]
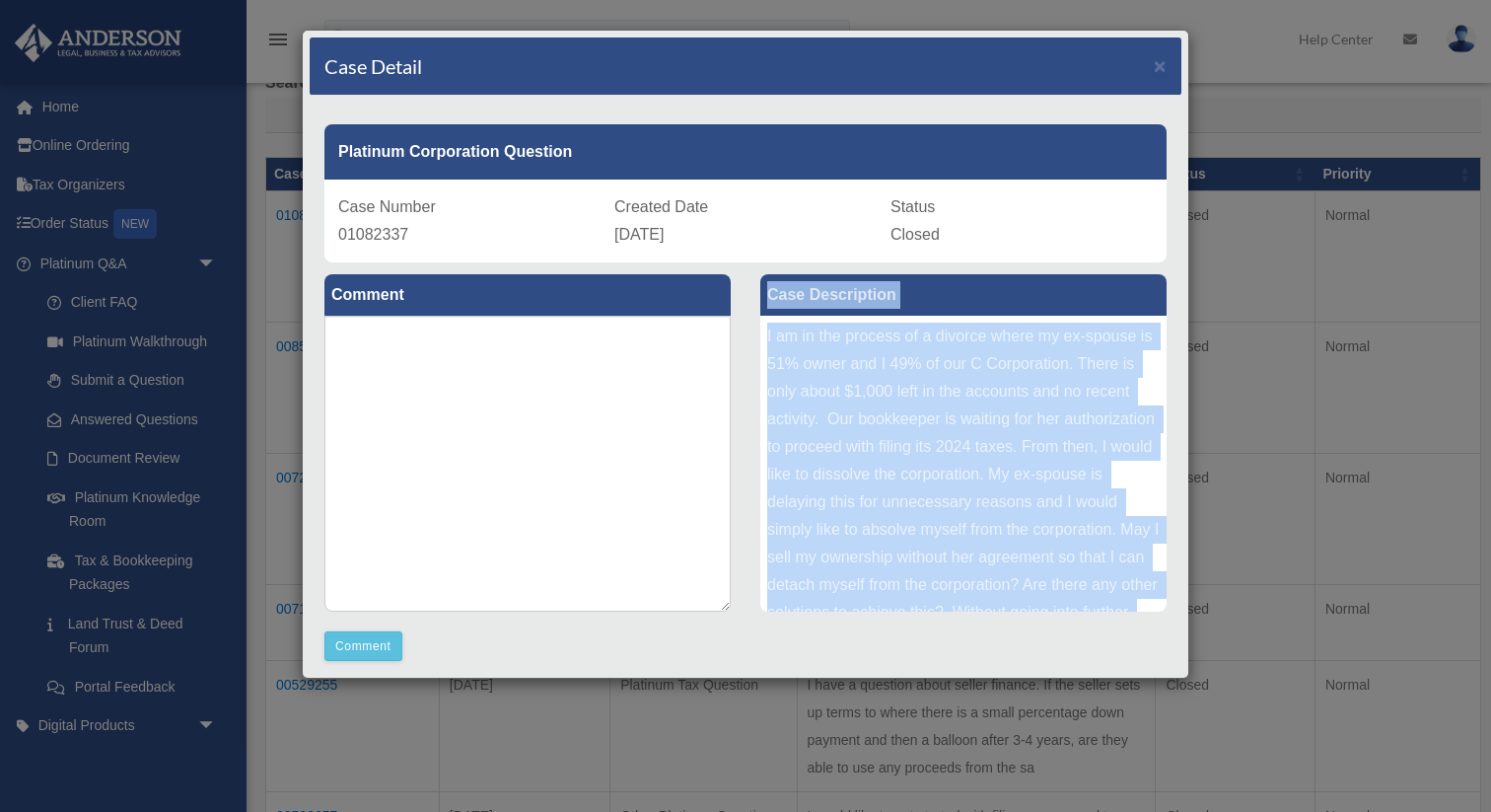
drag, startPoint x: 910, startPoint y: 596, endPoint x: 758, endPoint y: 267, distance: 362.3
click at [758, 267] on div "Case Description I am in the process of a divorce where my ex-spouse is 51% own…" at bounding box center [964, 444] width 436 height 364
click at [879, 405] on div "I am in the process of a divorce where my ex-spouse is 51% owner and I 49% of o…" at bounding box center [964, 464] width 406 height 296
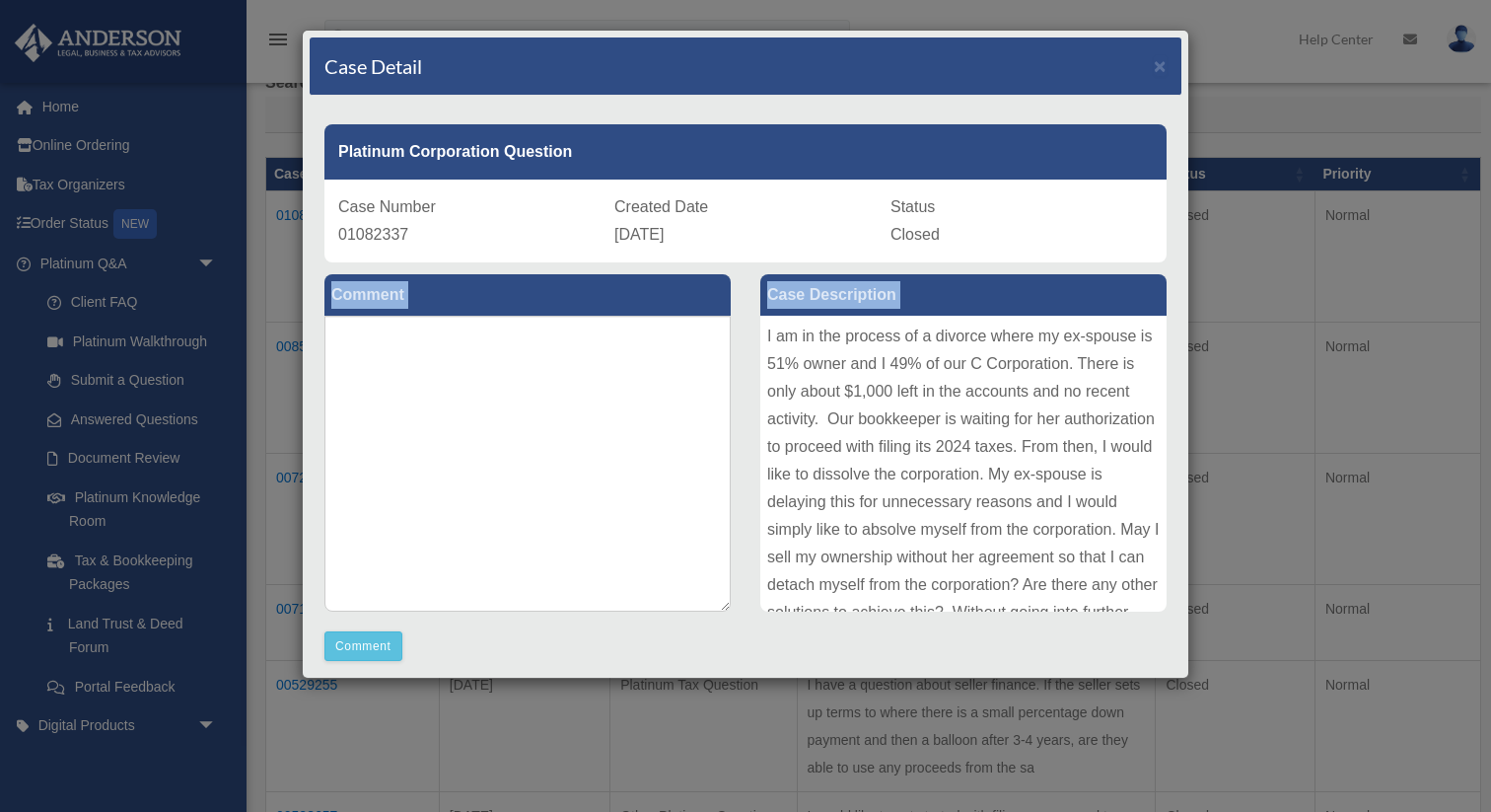
scroll to position [105, 0]
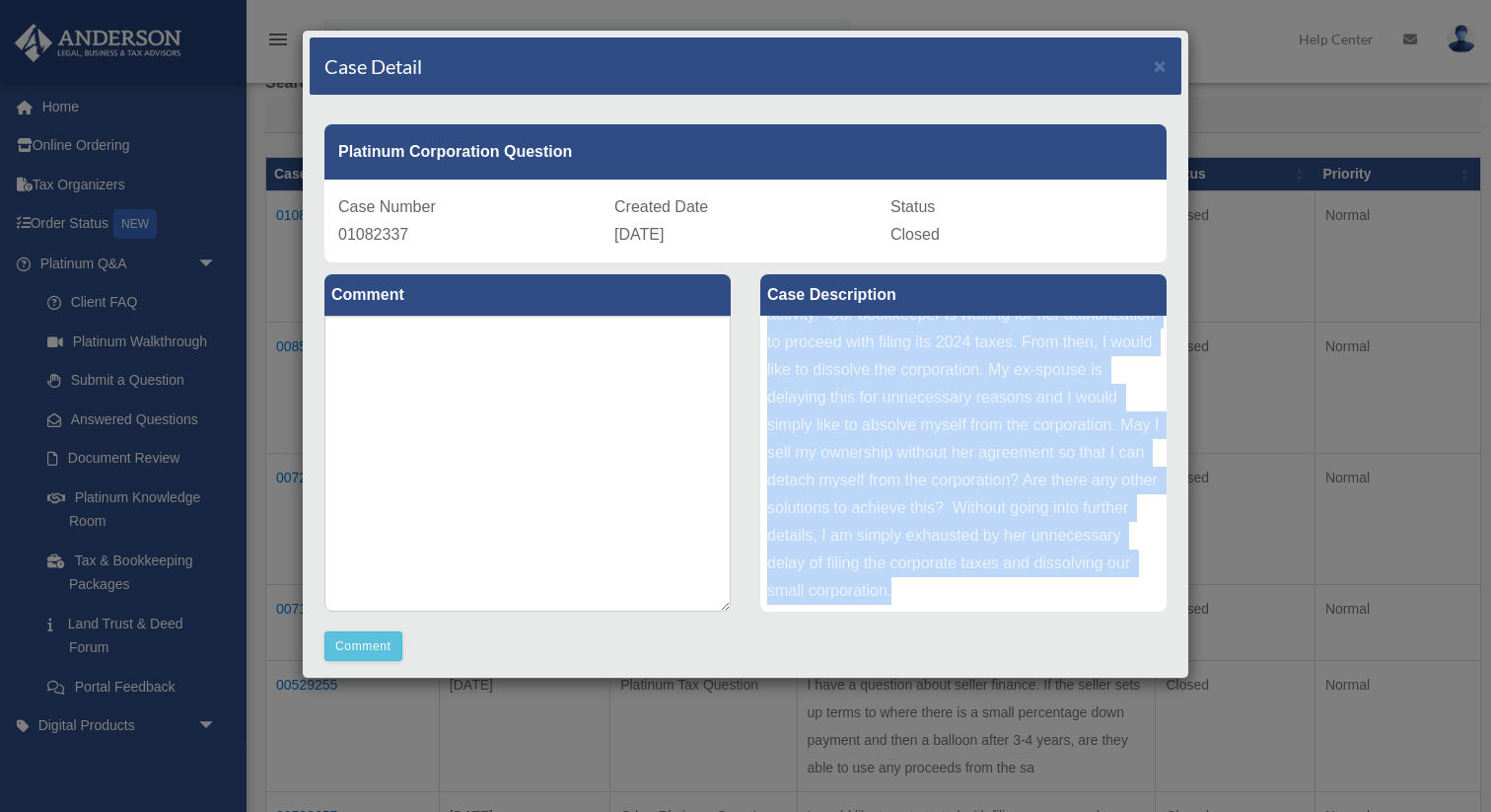
drag, startPoint x: 765, startPoint y: 335, endPoint x: 996, endPoint y: 596, distance: 348.0
click at [996, 596] on div "I am in the process of a divorce where my ex-spouse is 51% owner and I 49% of o…" at bounding box center [964, 464] width 406 height 296
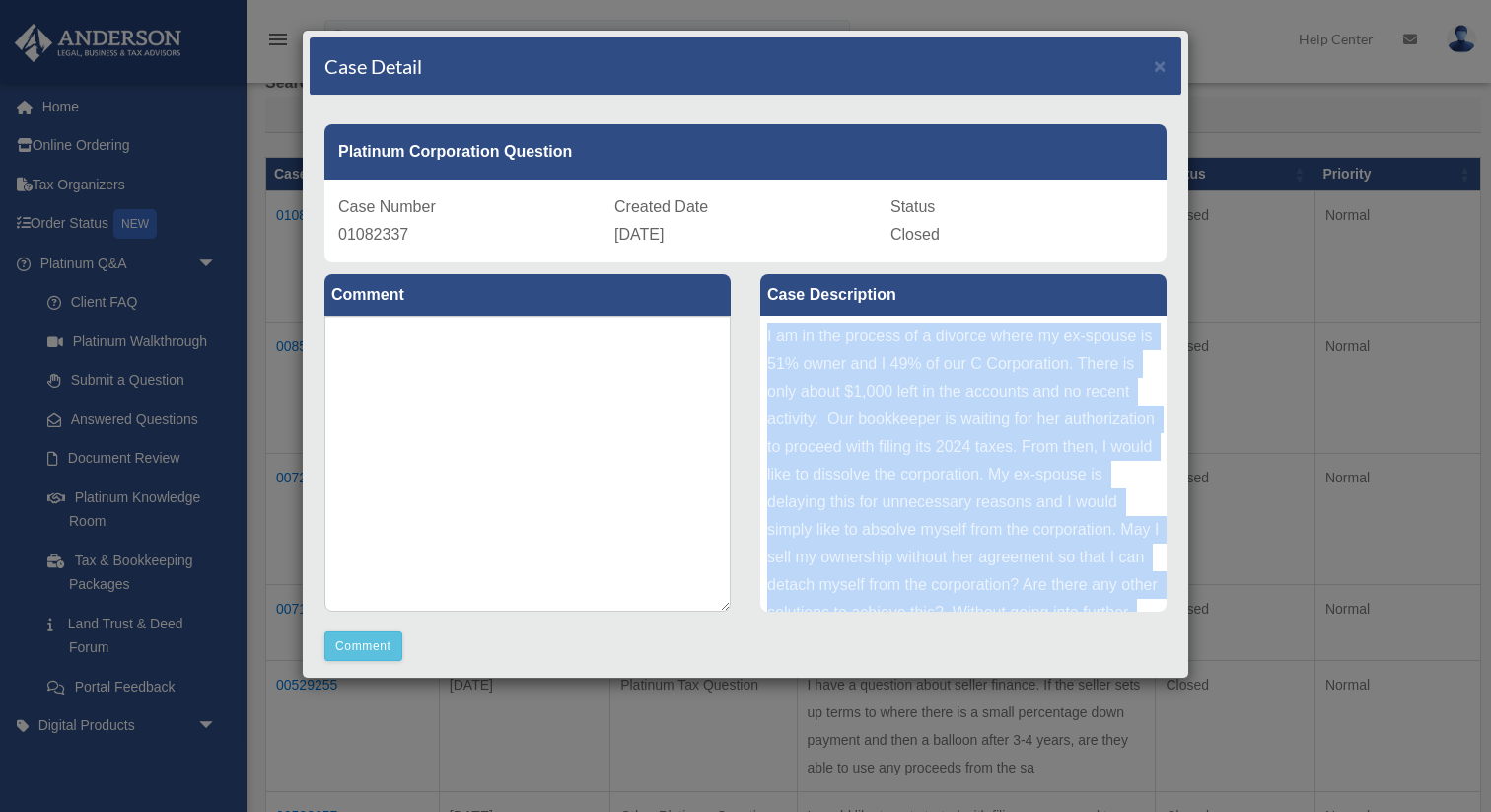
scroll to position [162, 0]
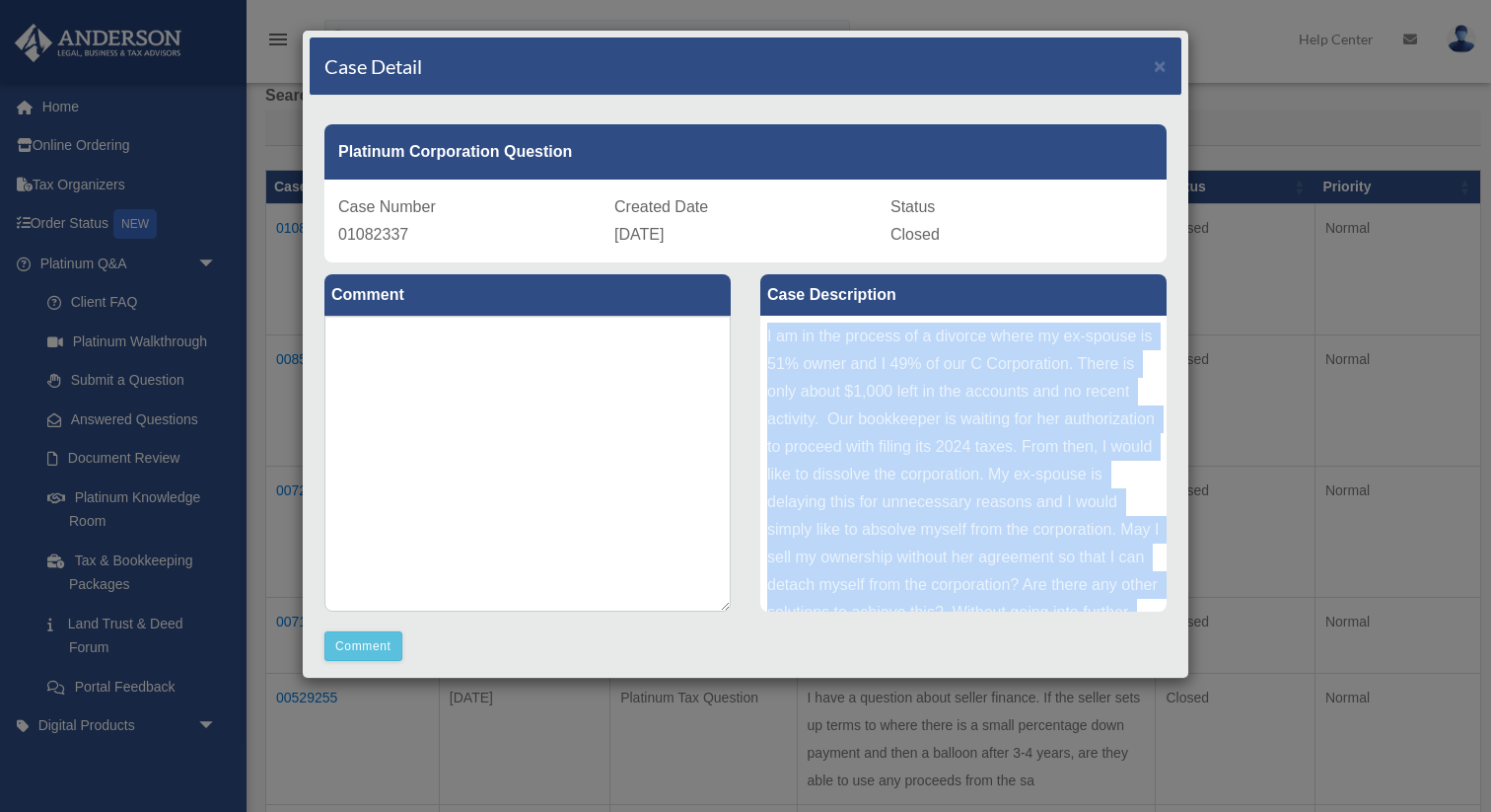
click at [991, 444] on div "I am in the process of a divorce where my ex-spouse is 51% owner and I 49% of o…" at bounding box center [964, 464] width 406 height 296
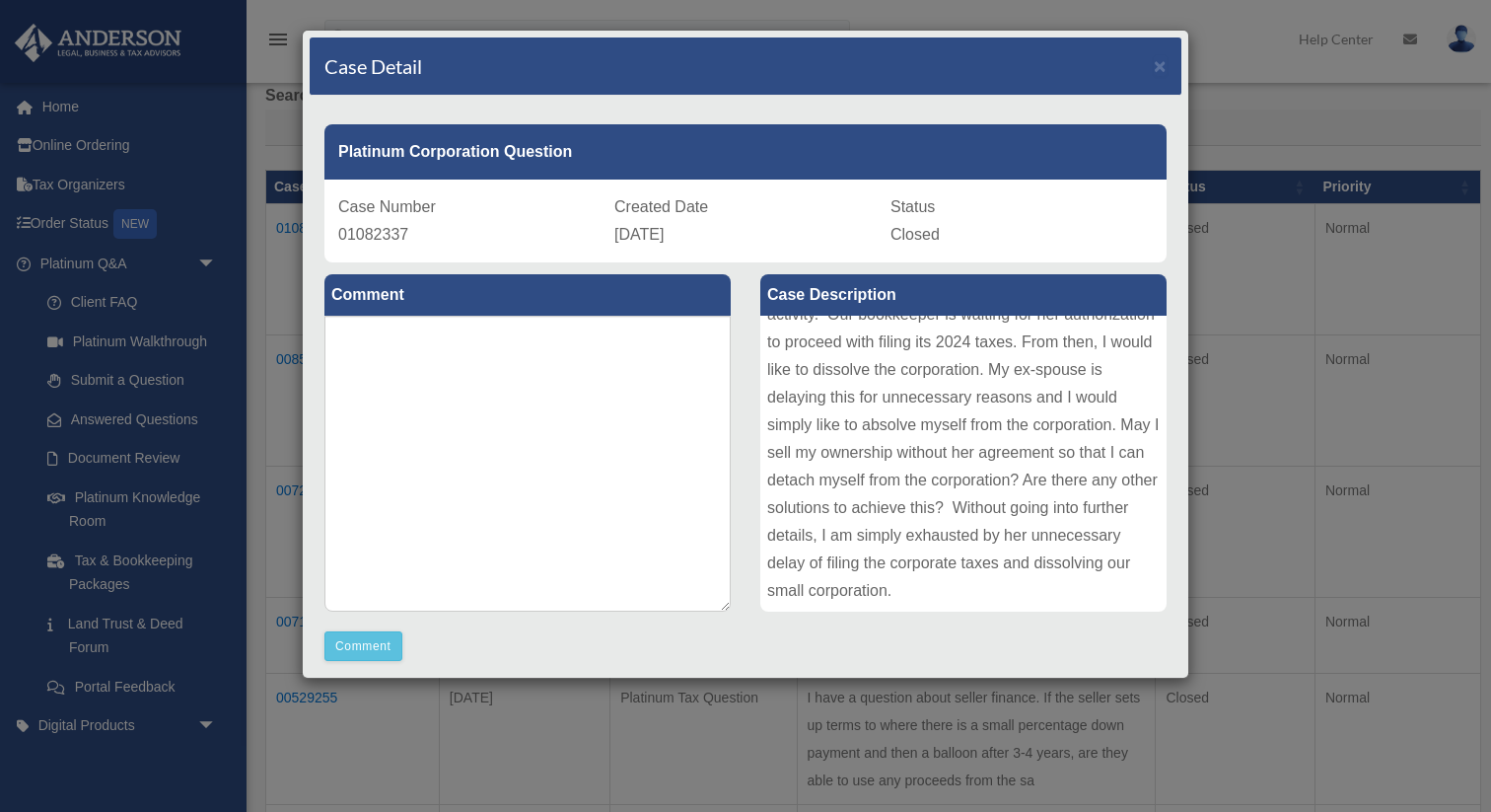
scroll to position [2, 0]
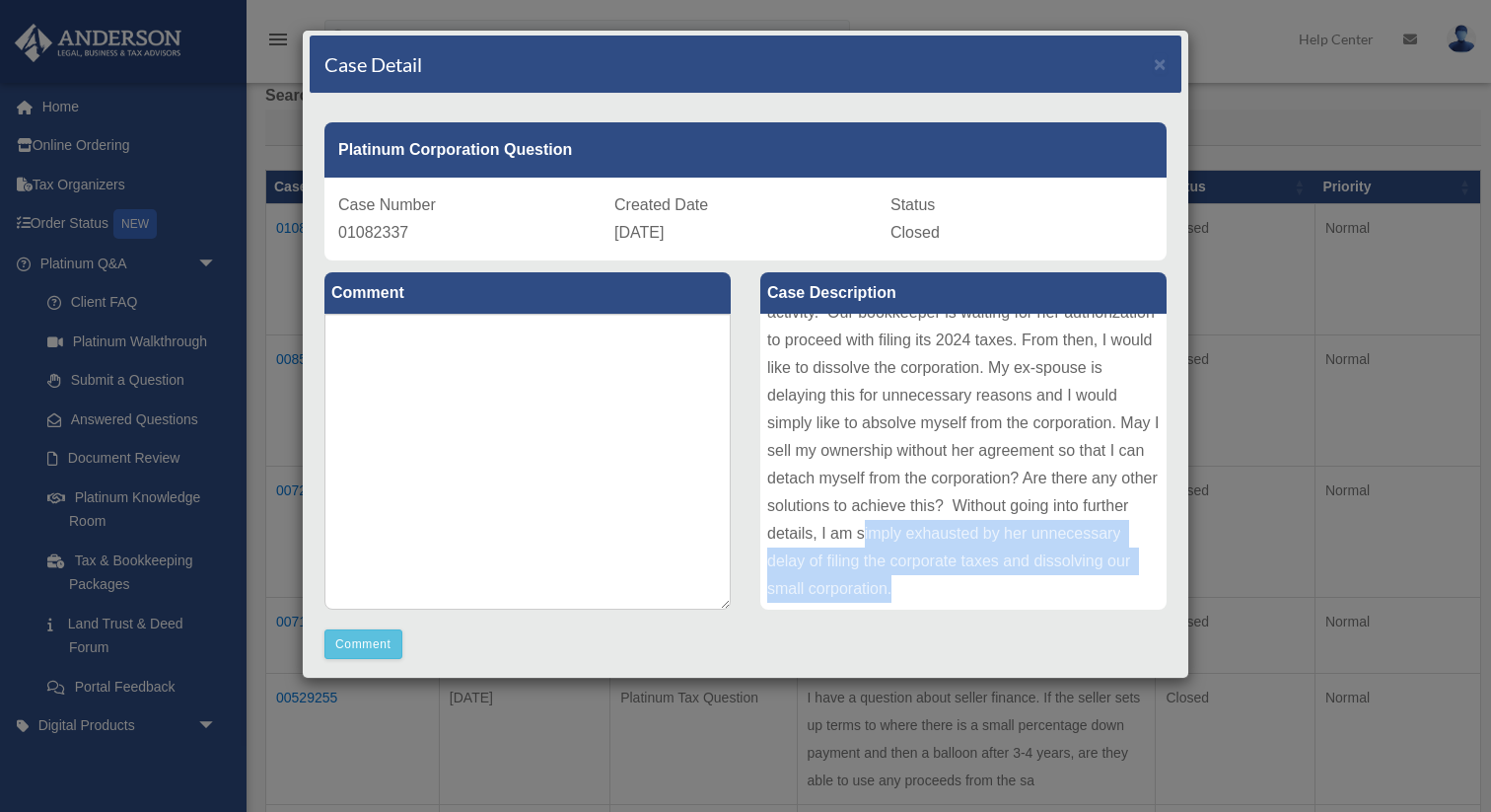
drag, startPoint x: 912, startPoint y: 584, endPoint x: 862, endPoint y: 529, distance: 74.7
click at [862, 529] on div "I am in the process of a divorce where my ex-spouse is 51% owner and I 49% of o…" at bounding box center [964, 462] width 406 height 296
click at [677, 509] on textarea at bounding box center [528, 462] width 406 height 296
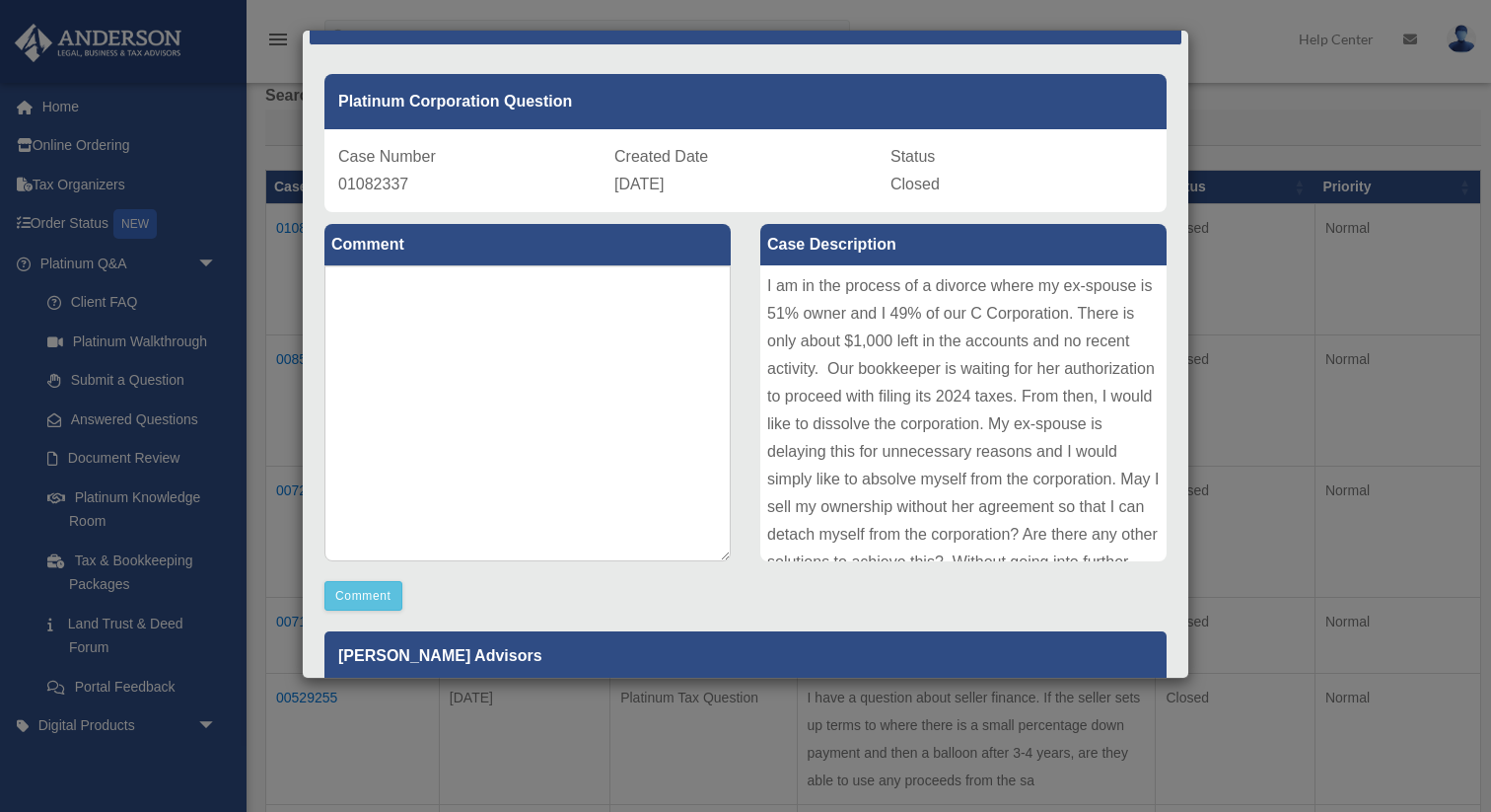
scroll to position [0, 0]
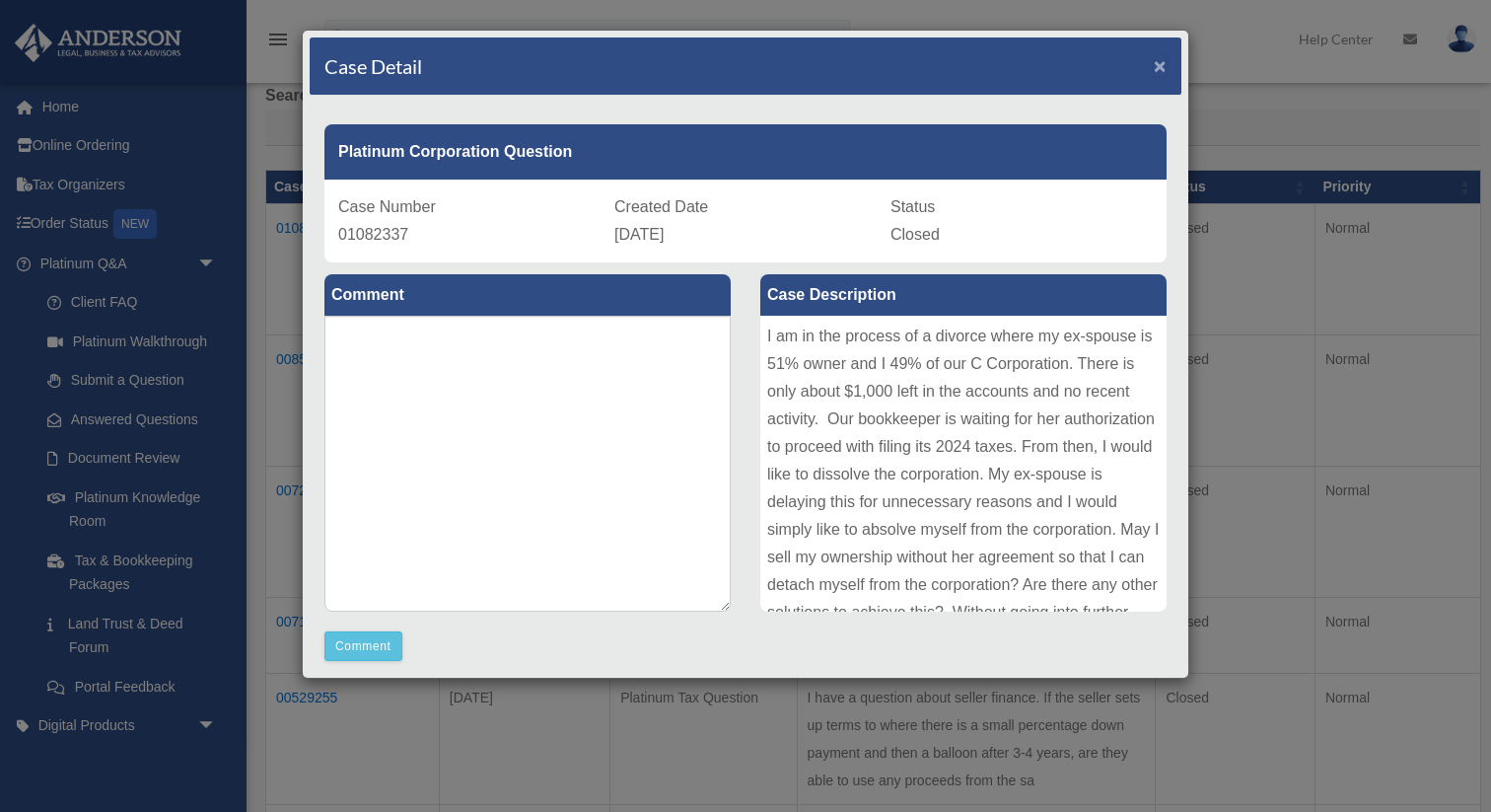
click at [1166, 65] on span "×" at bounding box center [1160, 65] width 13 height 23
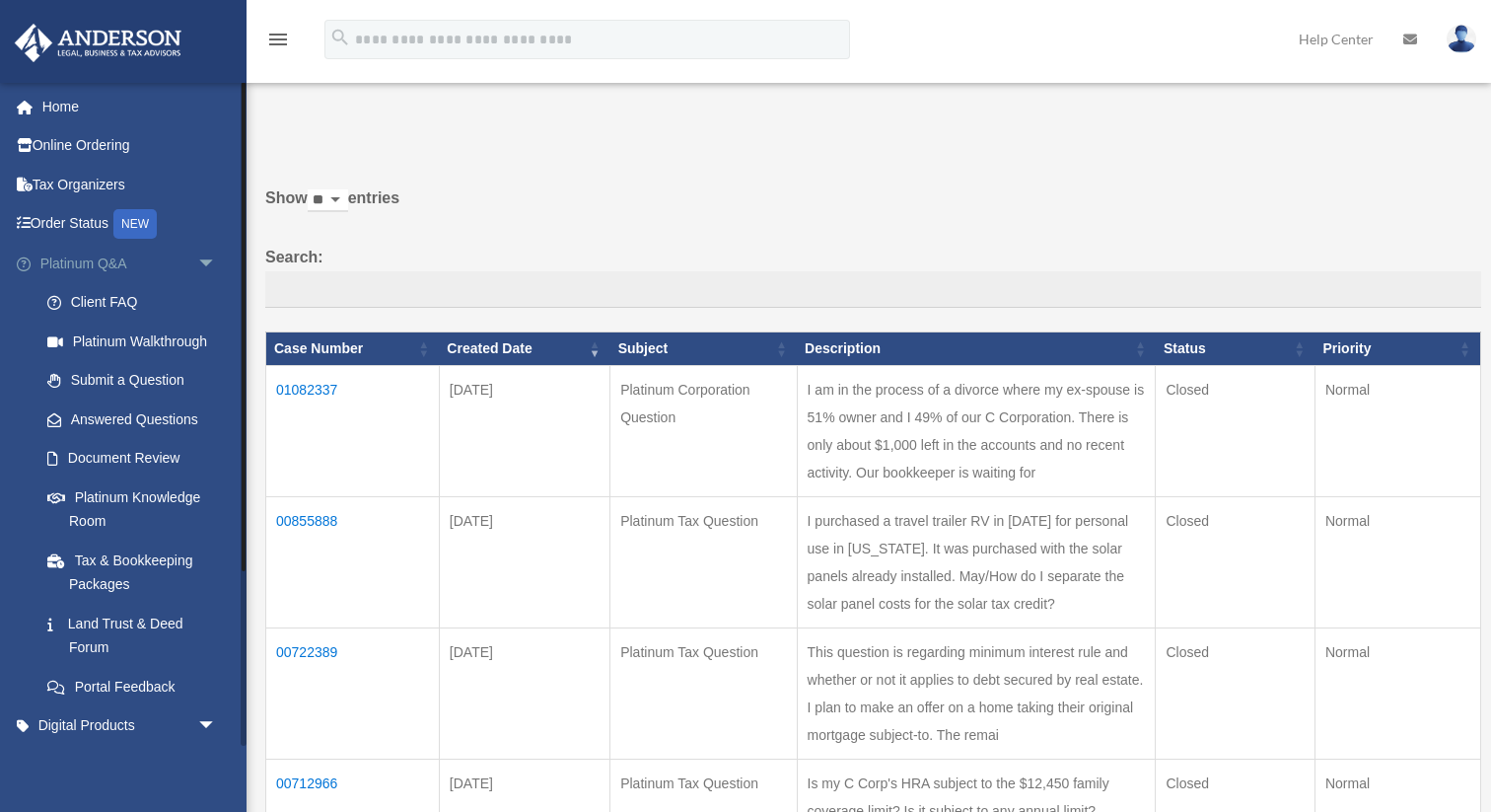
click at [146, 265] on link "Platinum Q&A arrow_drop_down" at bounding box center [130, 263] width 233 height 39
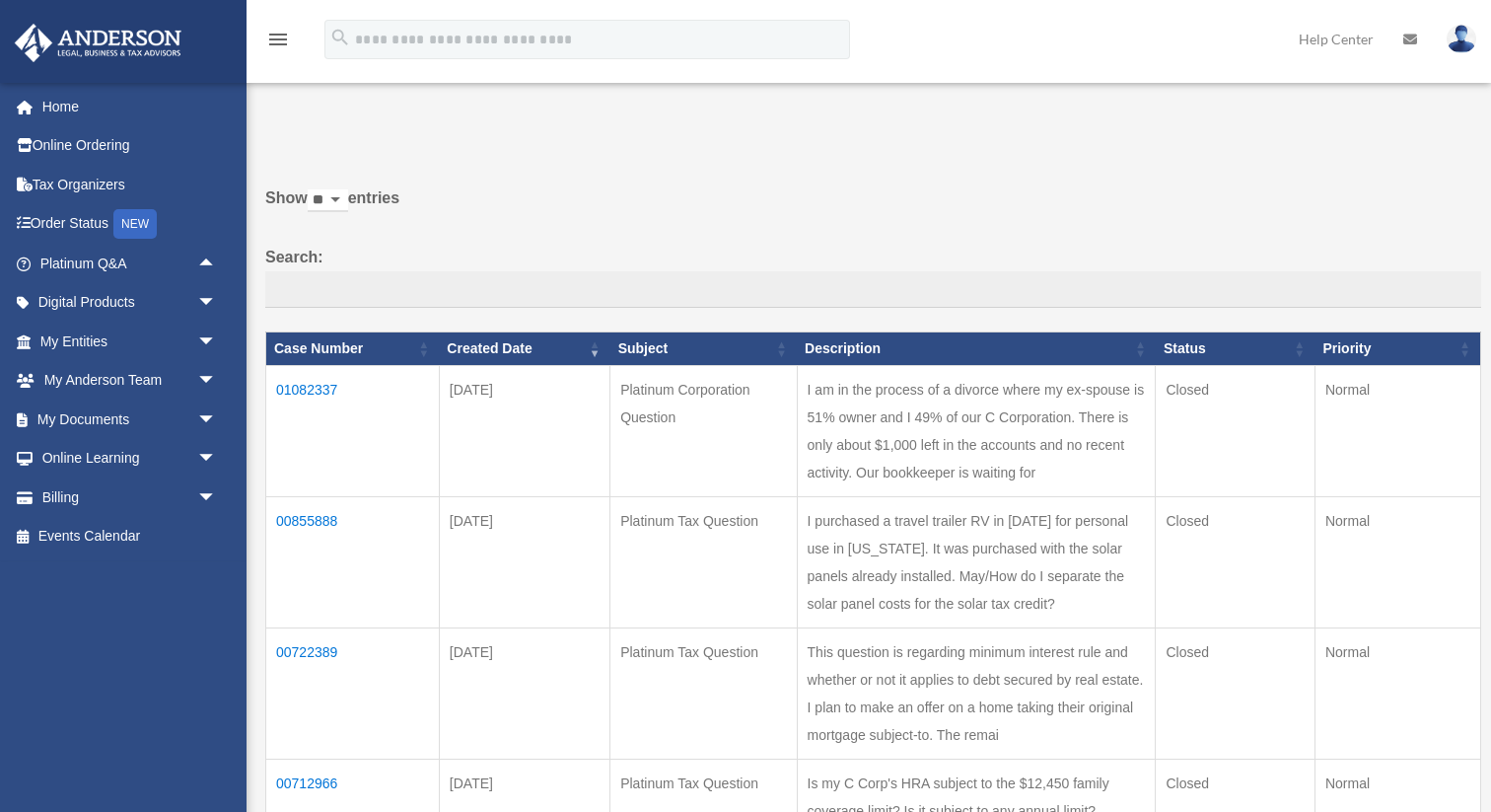
click at [317, 393] on td "01082337" at bounding box center [353, 431] width 174 height 131
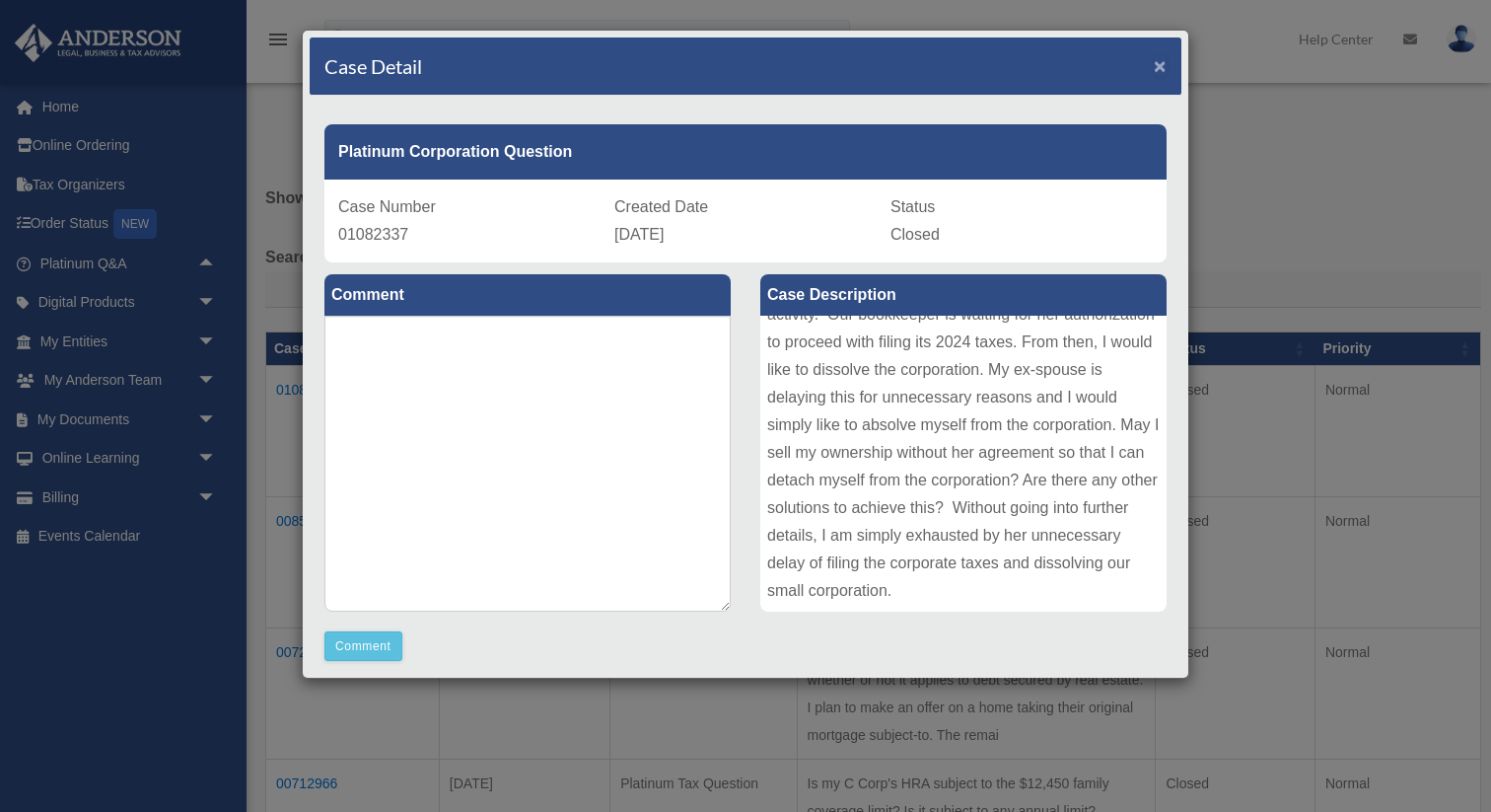
click at [1165, 69] on span "×" at bounding box center [1160, 65] width 13 height 23
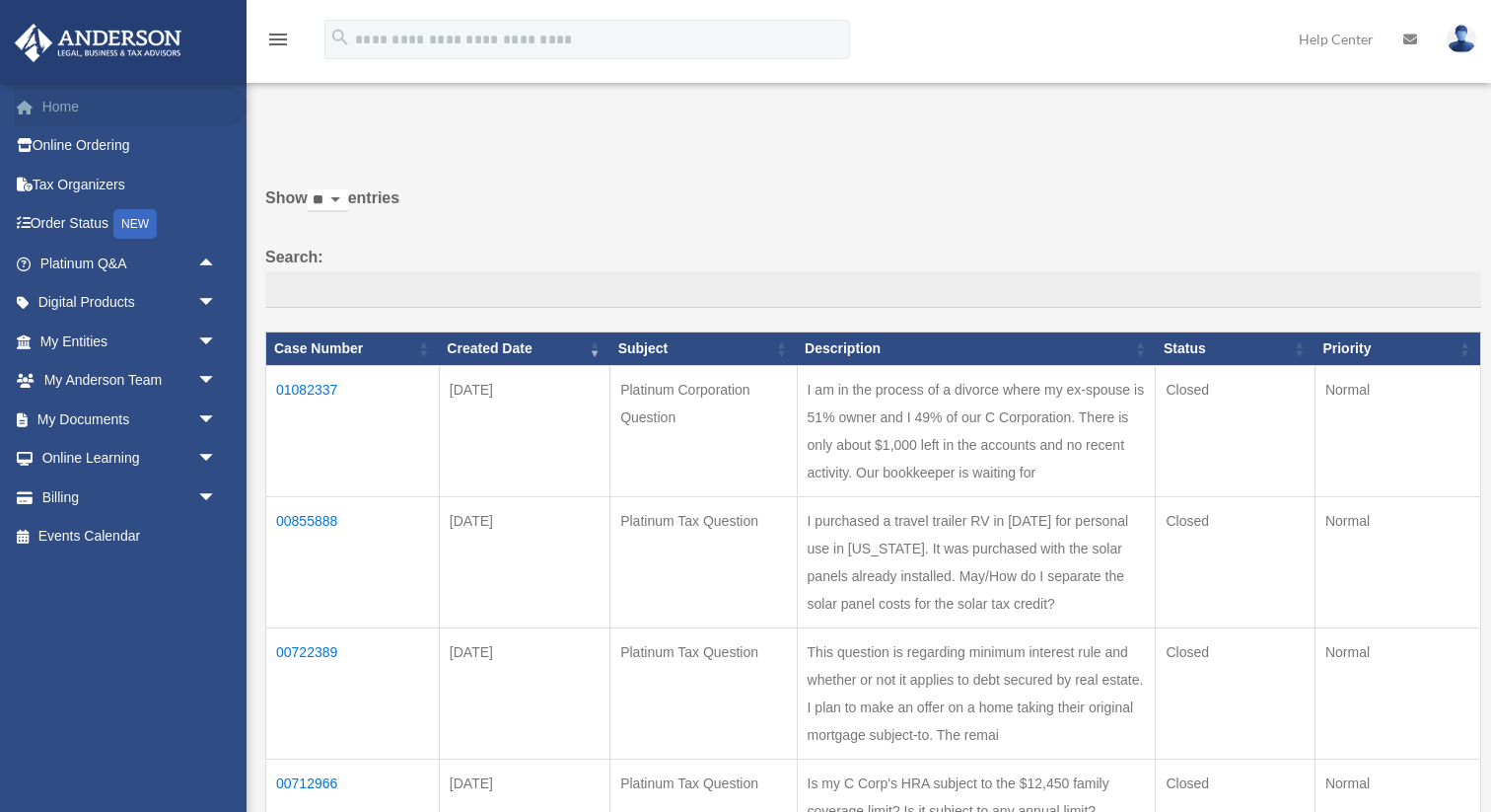
click at [54, 109] on link "Home" at bounding box center [130, 106] width 233 height 39
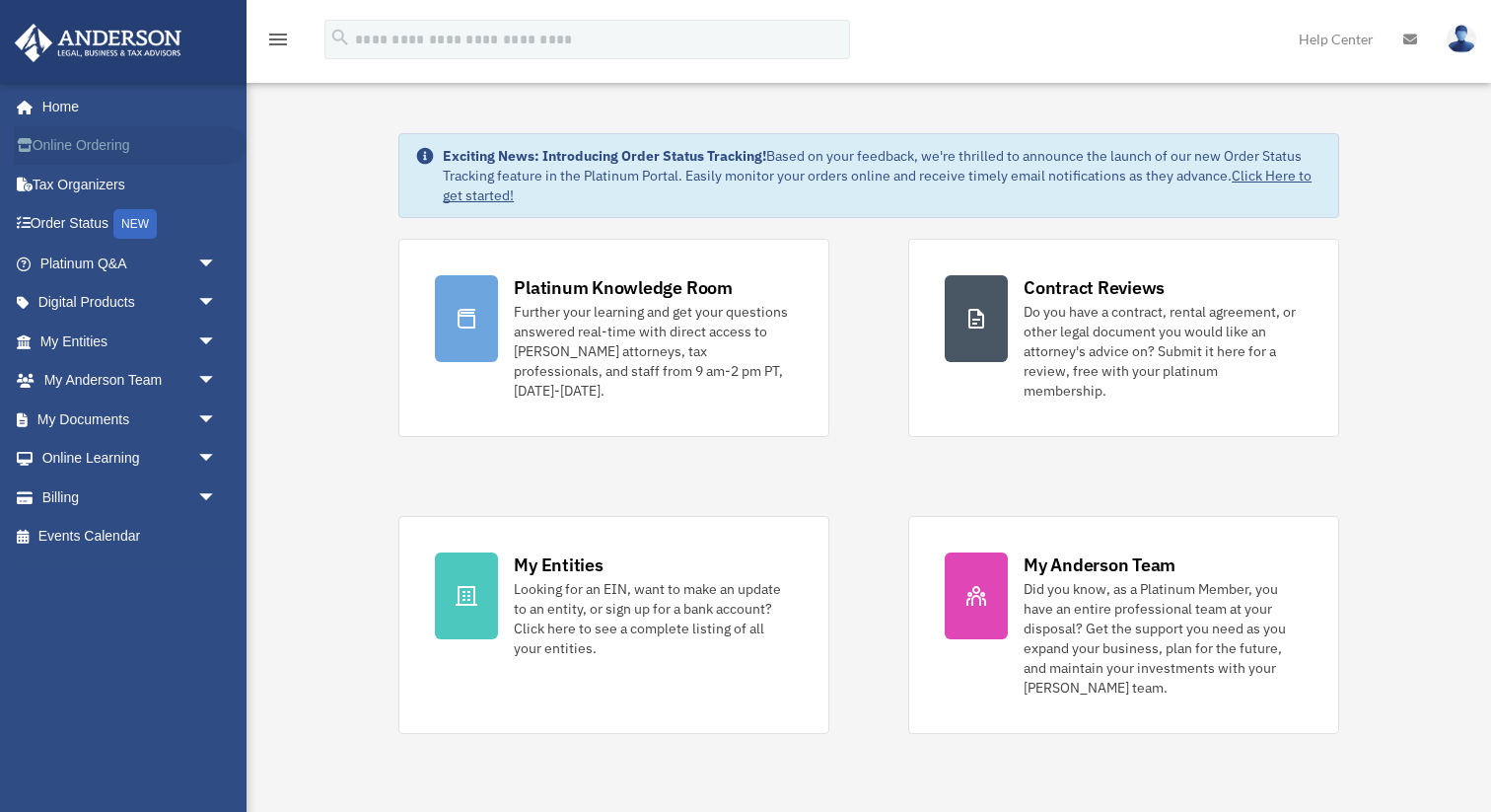
click at [116, 150] on link "Online Ordering" at bounding box center [130, 145] width 233 height 39
click at [82, 302] on link "Digital Products arrow_drop_down" at bounding box center [130, 302] width 233 height 39
click at [213, 306] on span "arrow_drop_down" at bounding box center [216, 303] width 39 height 40
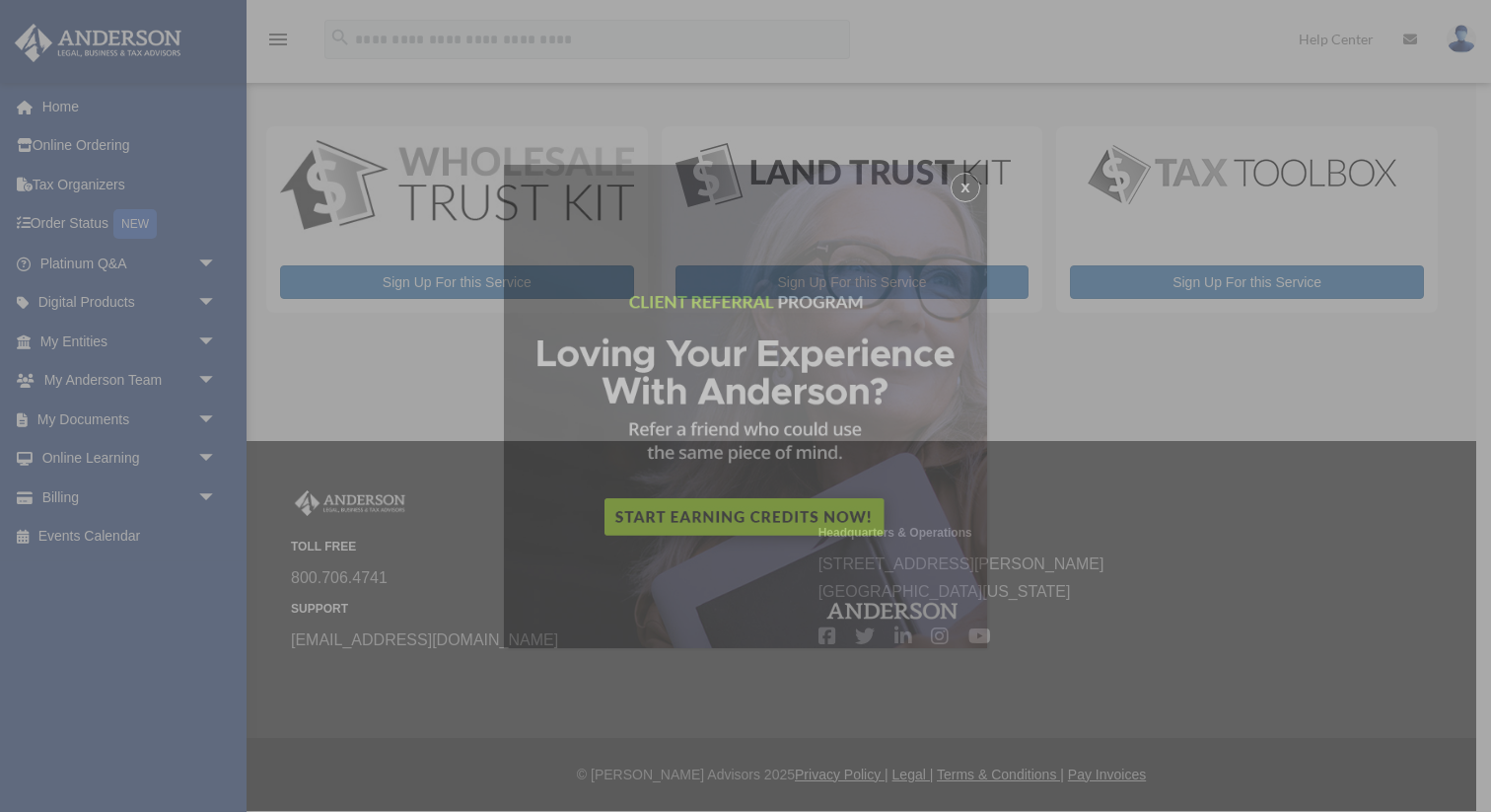
click at [152, 387] on div "x" at bounding box center [745, 406] width 1491 height 812
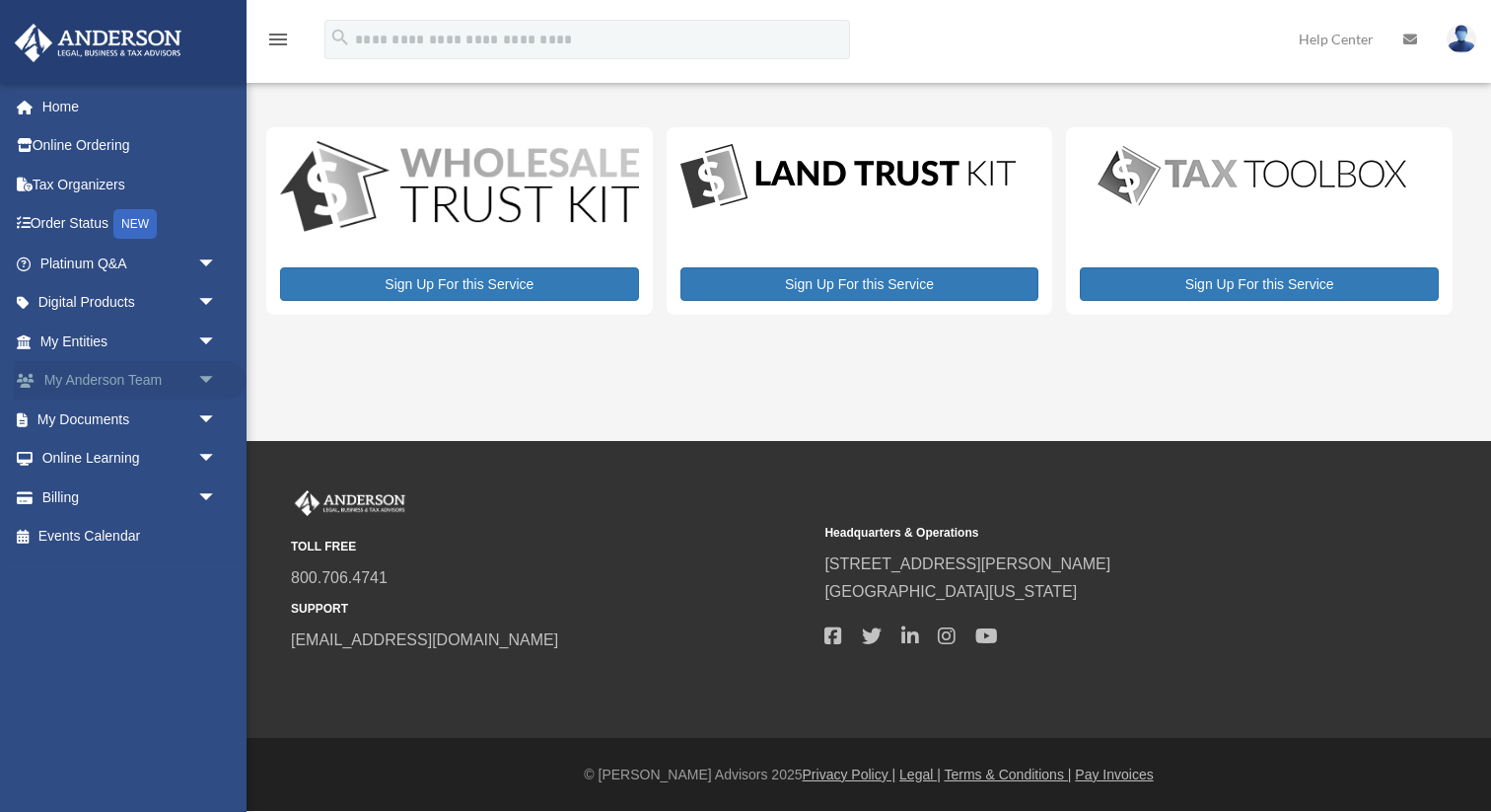
click at [204, 383] on span "arrow_drop_down" at bounding box center [216, 381] width 39 height 40
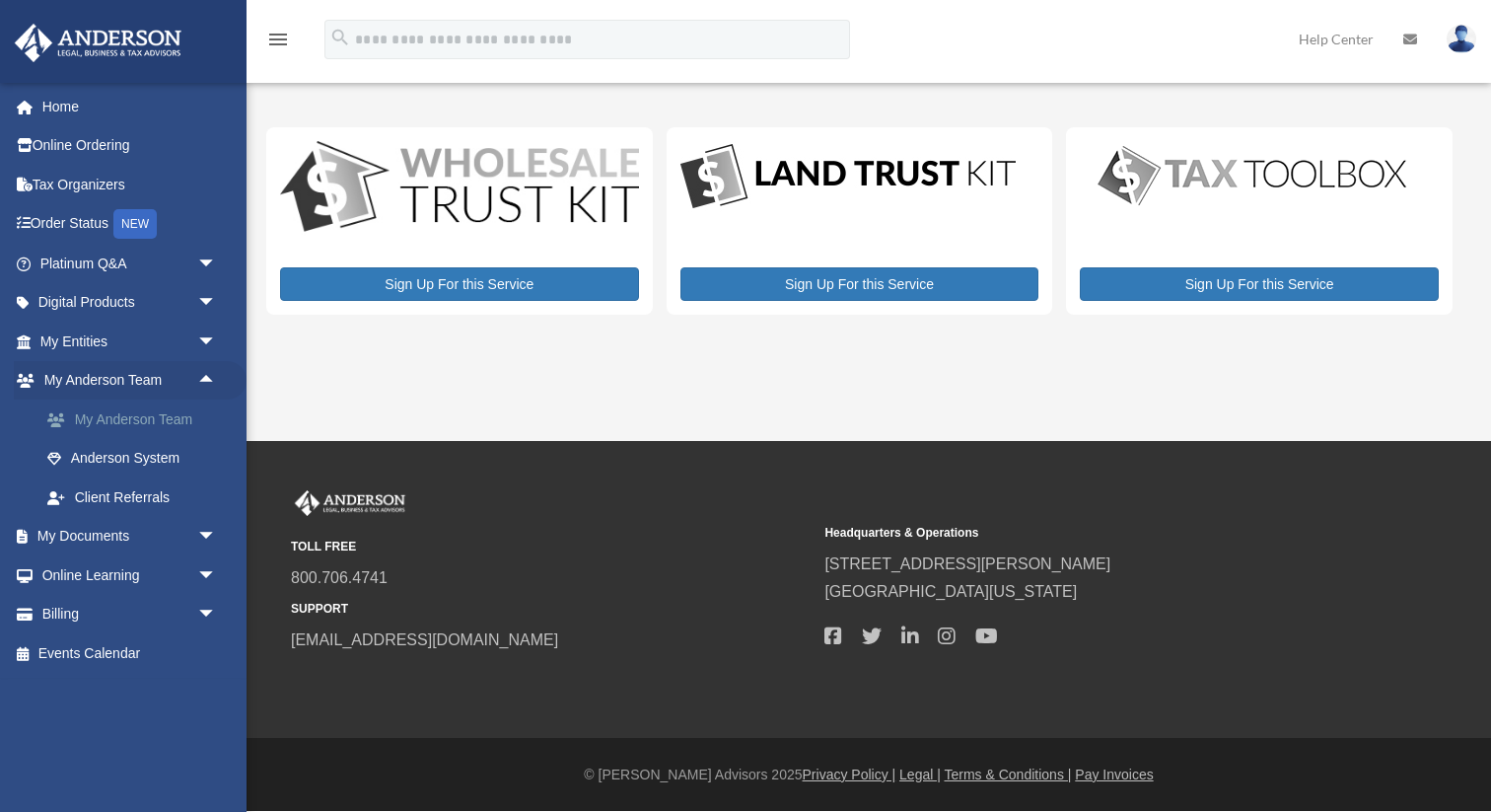
click at [177, 420] on link "My Anderson Team" at bounding box center [137, 419] width 219 height 39
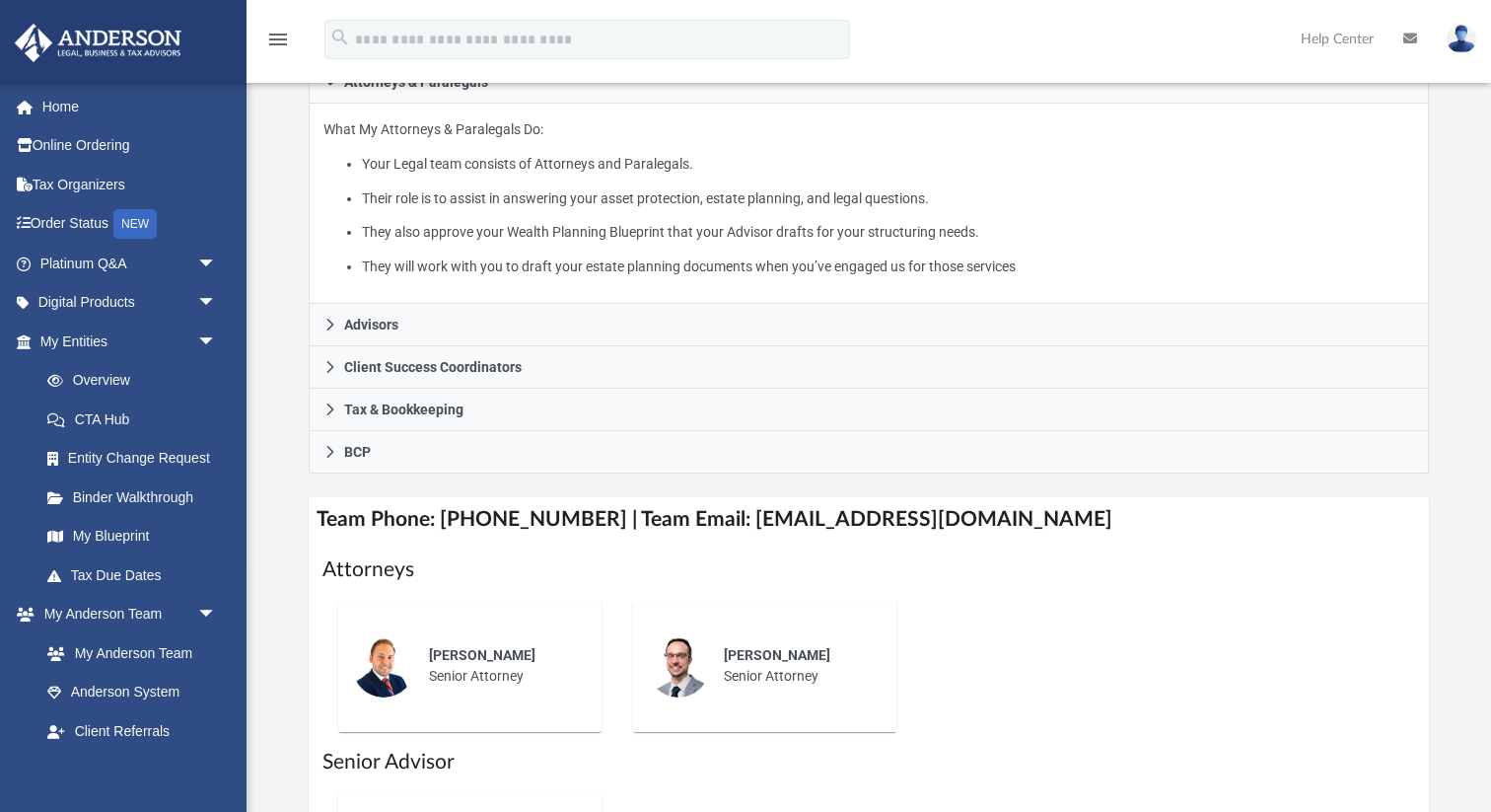
scroll to position [400, 0]
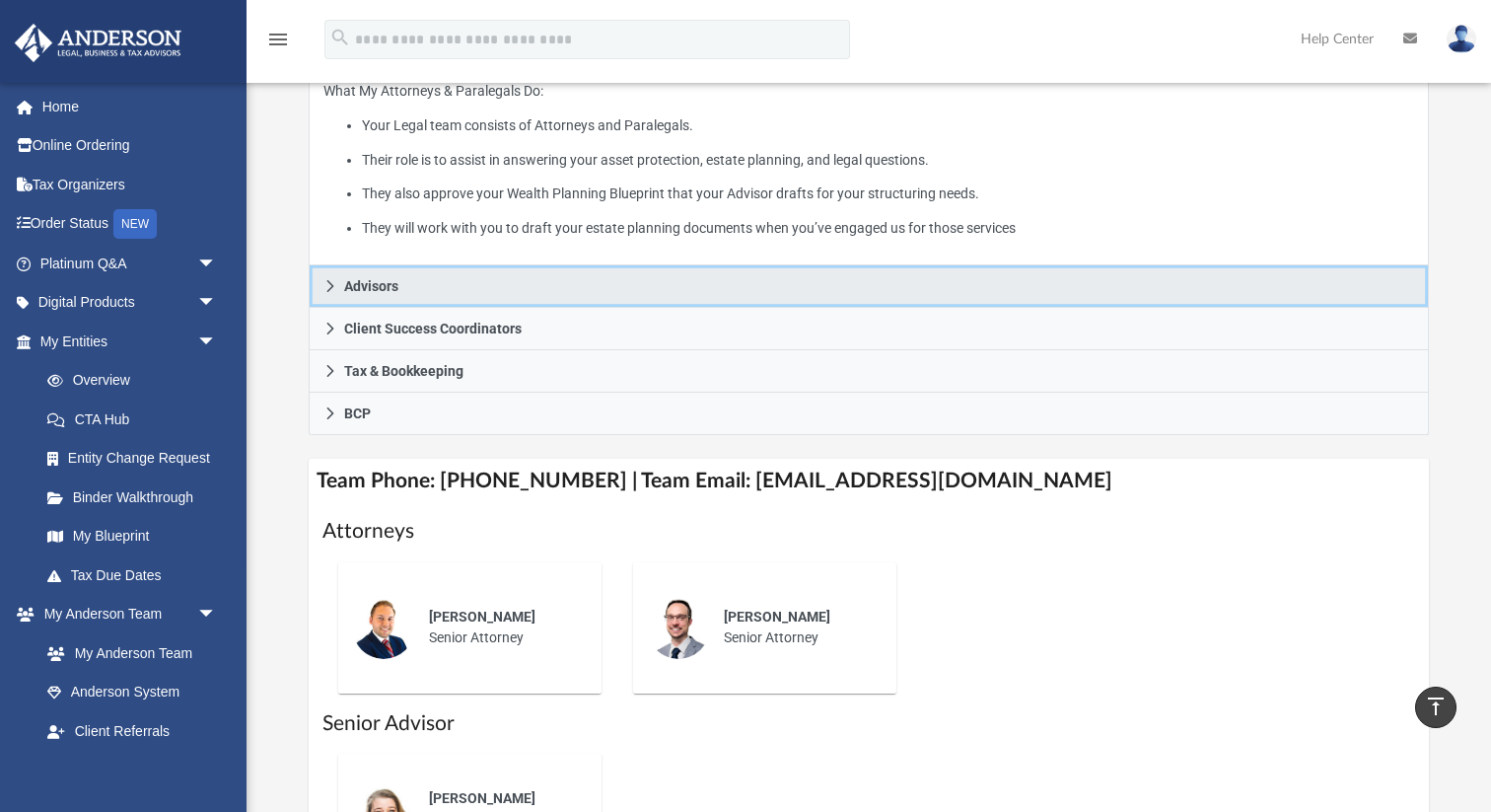
click at [377, 287] on span "Advisors" at bounding box center [371, 286] width 54 height 14
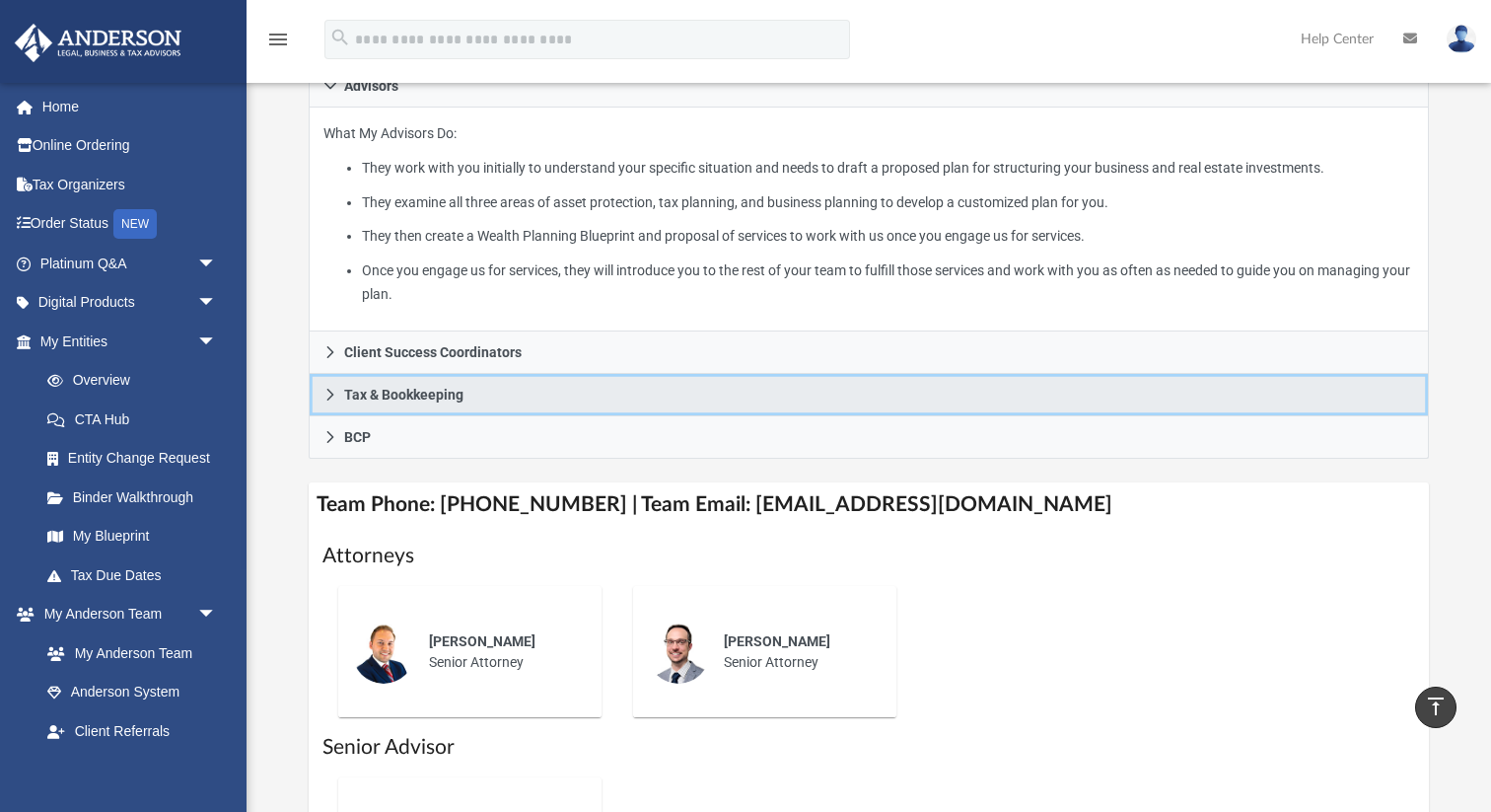
click at [387, 395] on span "Tax & Bookkeeping" at bounding box center [403, 395] width 119 height 14
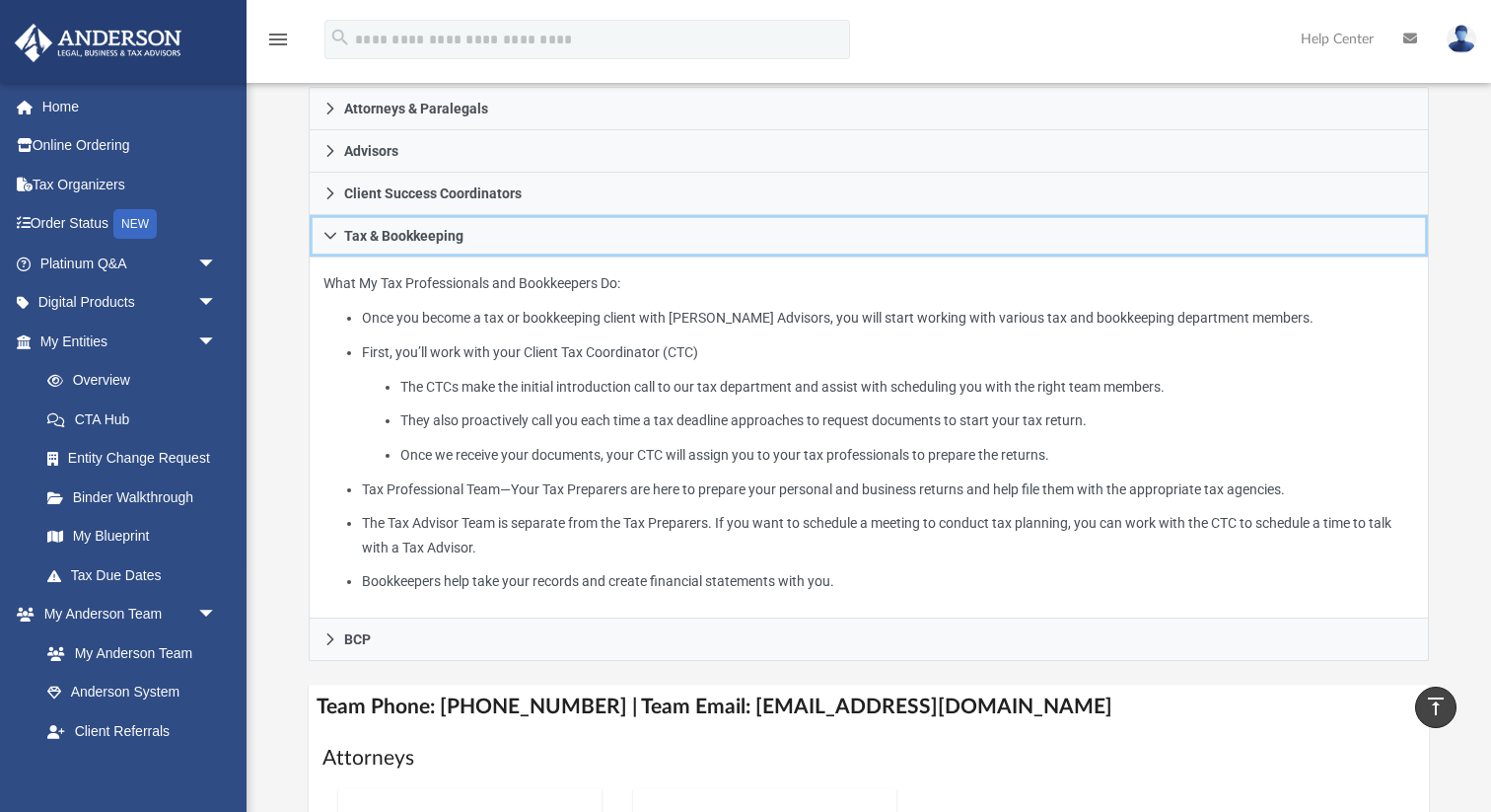
scroll to position [45, 0]
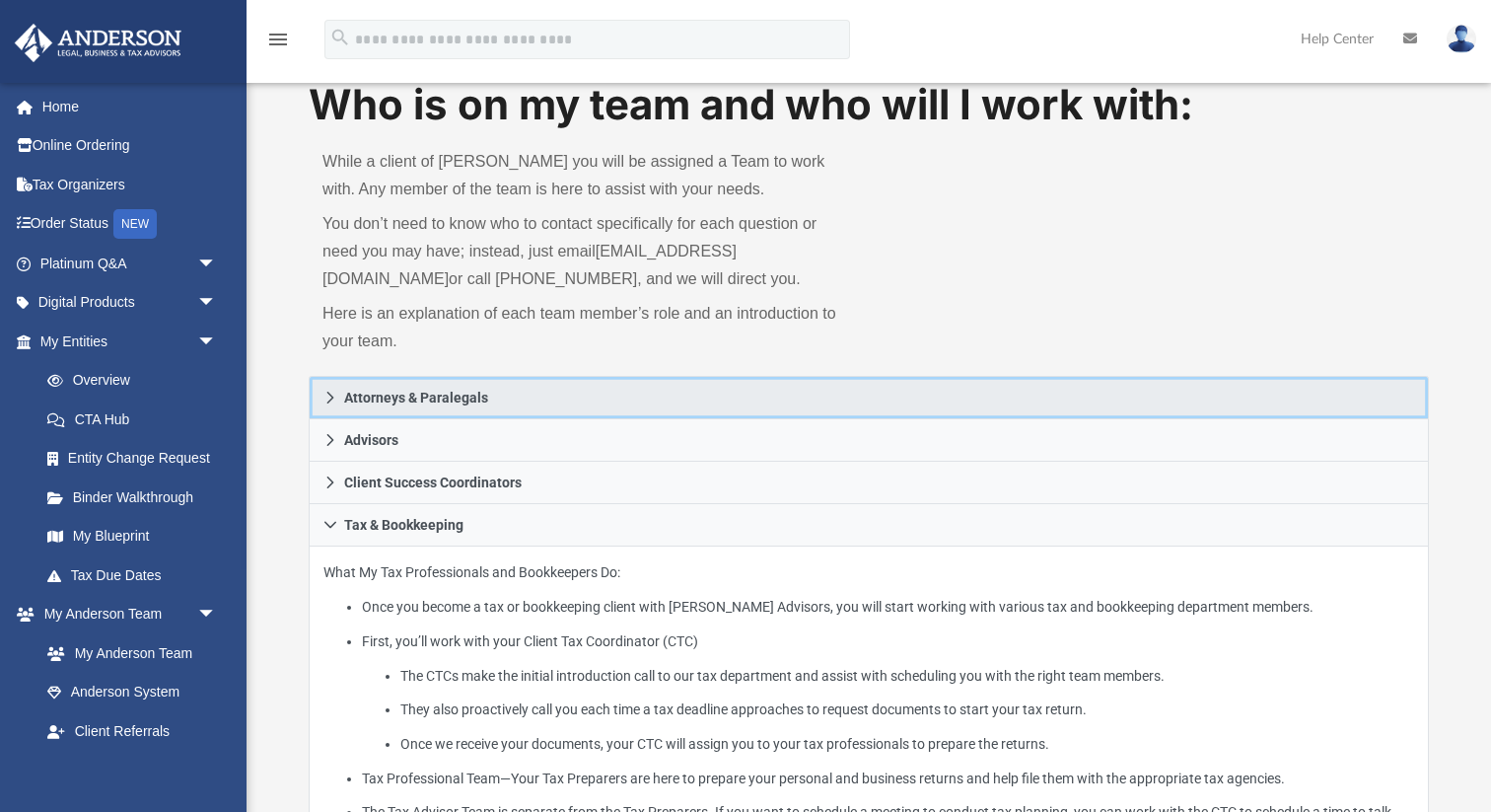
click at [461, 398] on span "Attorneys & Paralegals" at bounding box center [416, 398] width 144 height 14
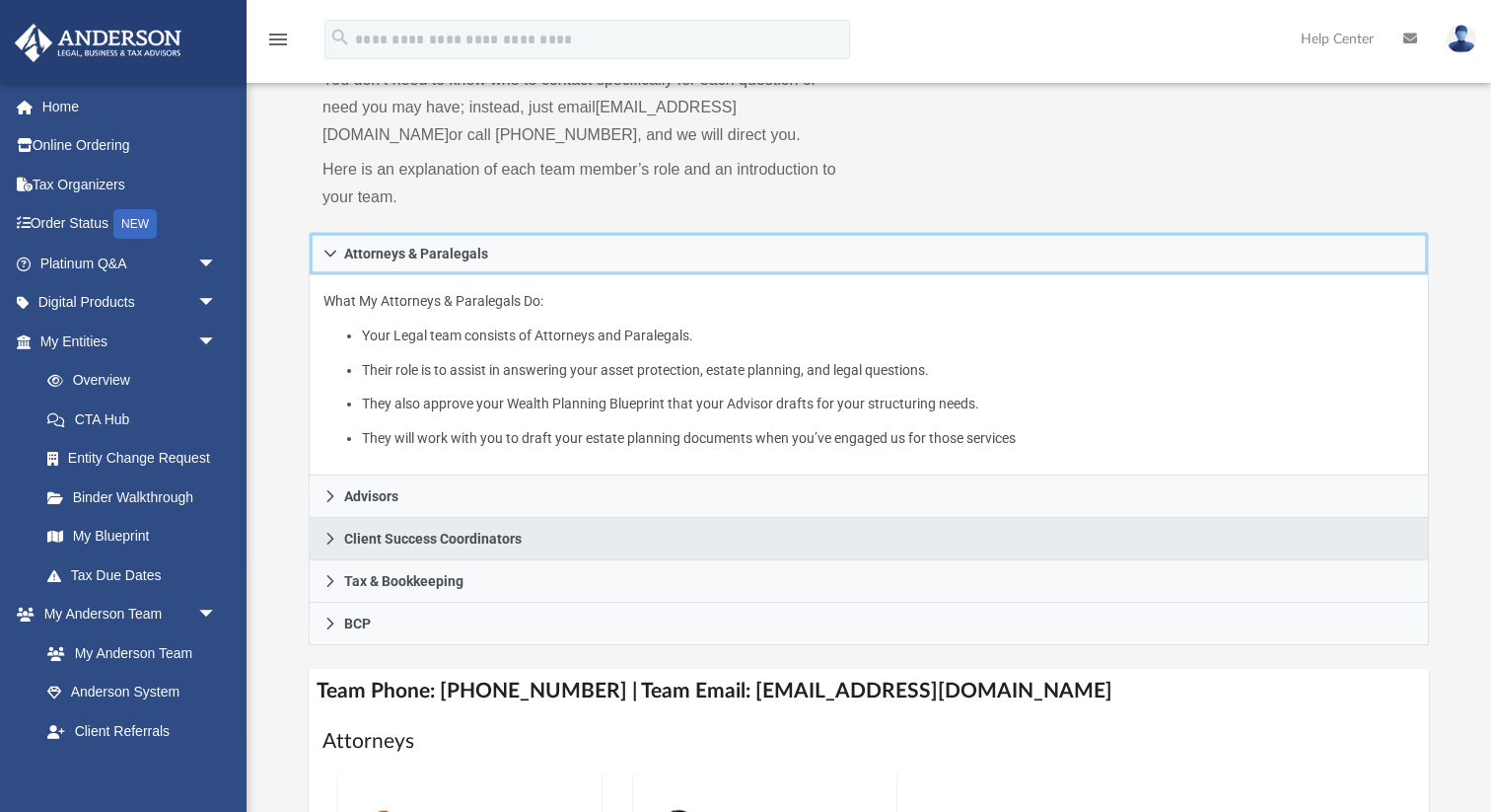
scroll to position [191, 0]
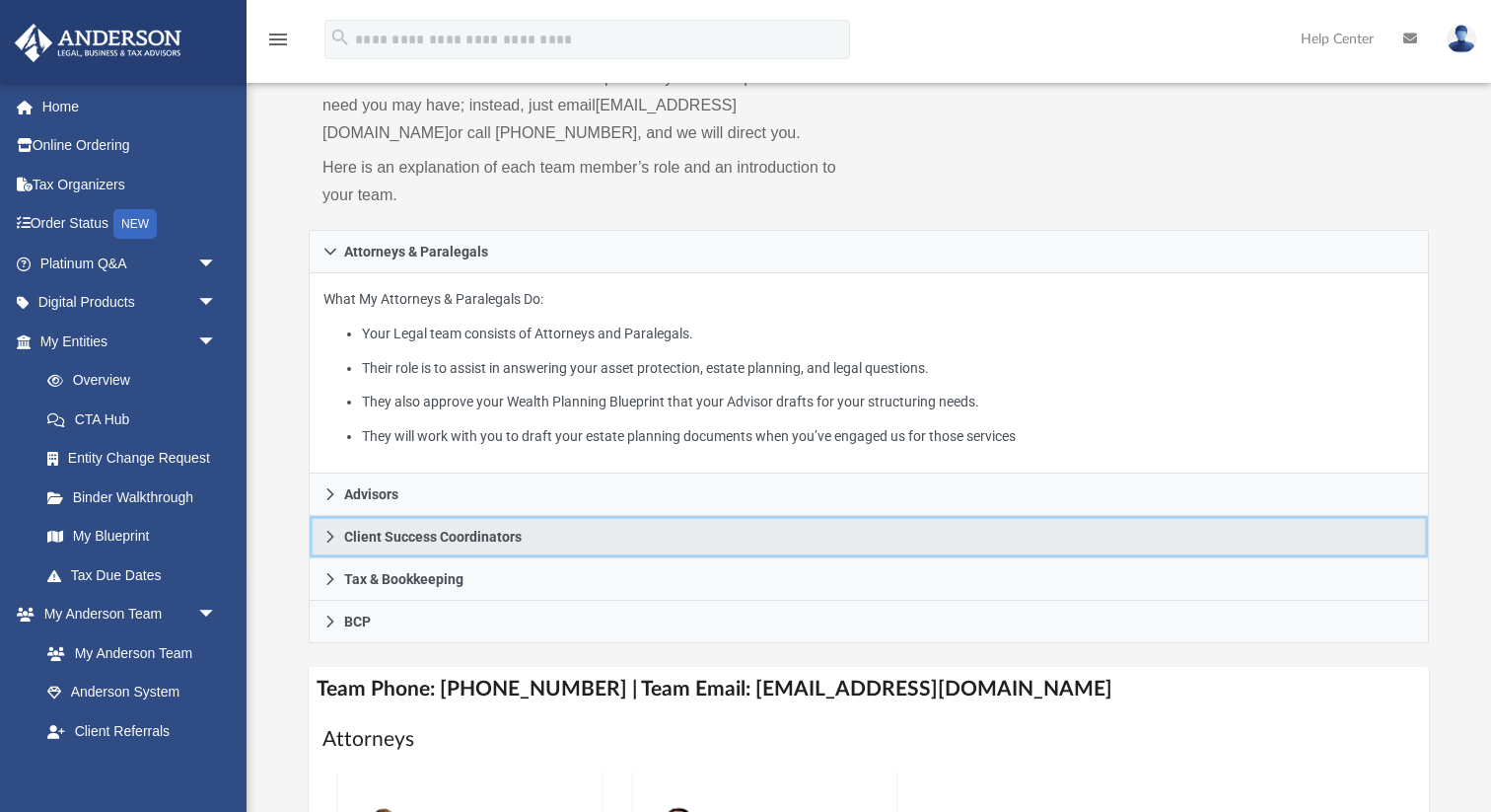
click at [377, 519] on link "Client Success Coordinators" at bounding box center [869, 537] width 1121 height 42
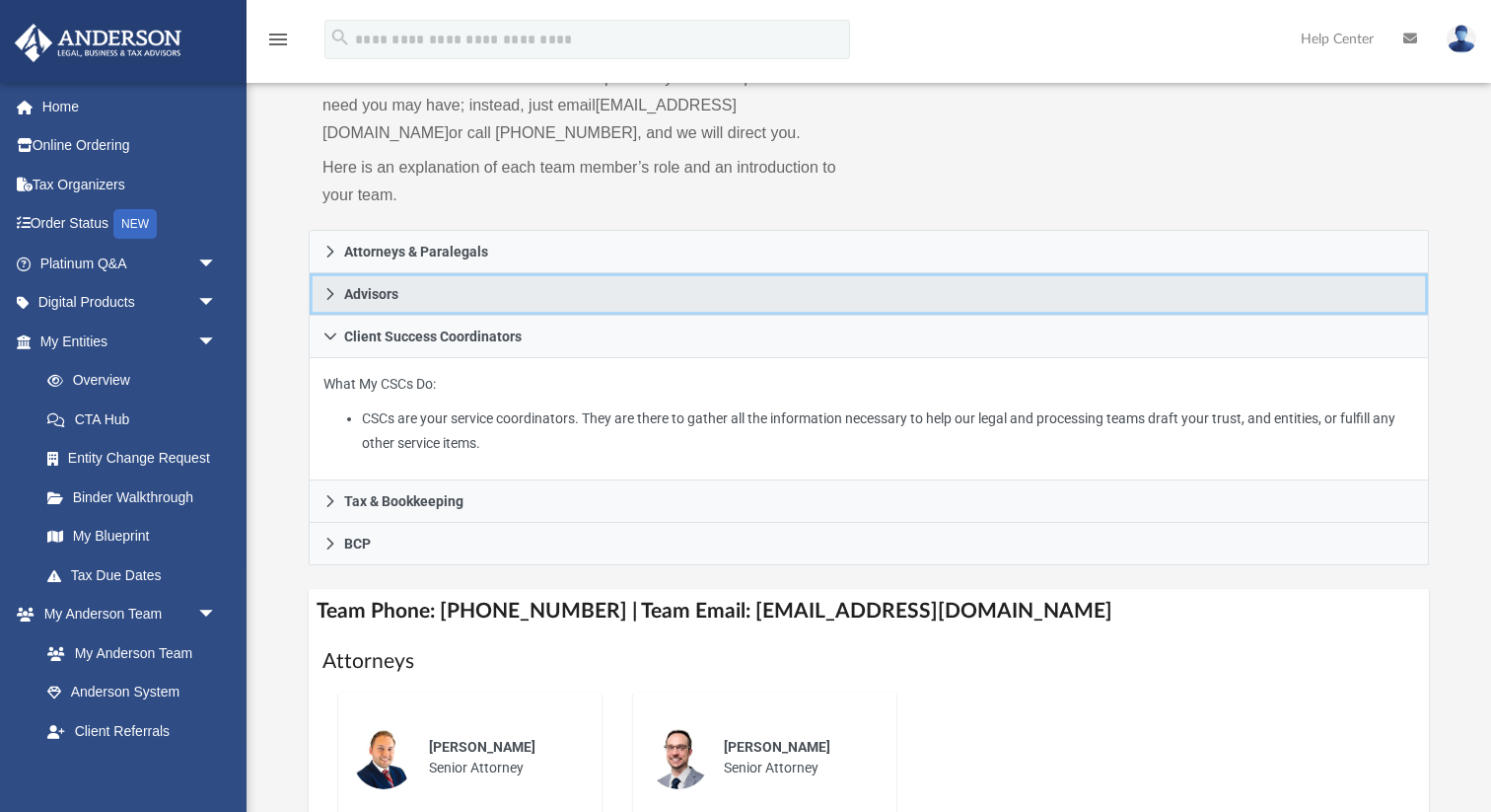
click at [398, 288] on span "Advisors" at bounding box center [371, 294] width 54 height 14
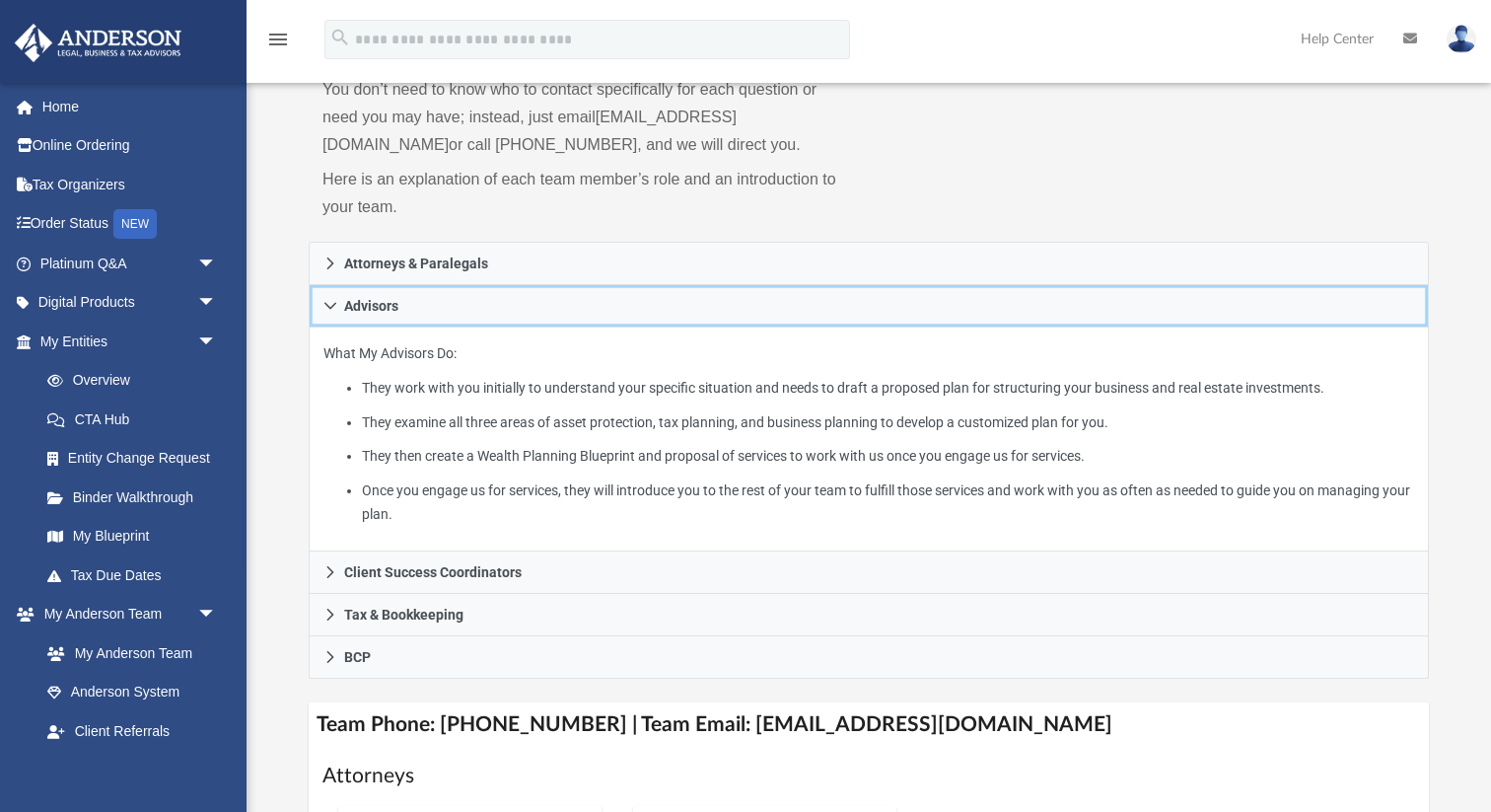
scroll to position [0, 0]
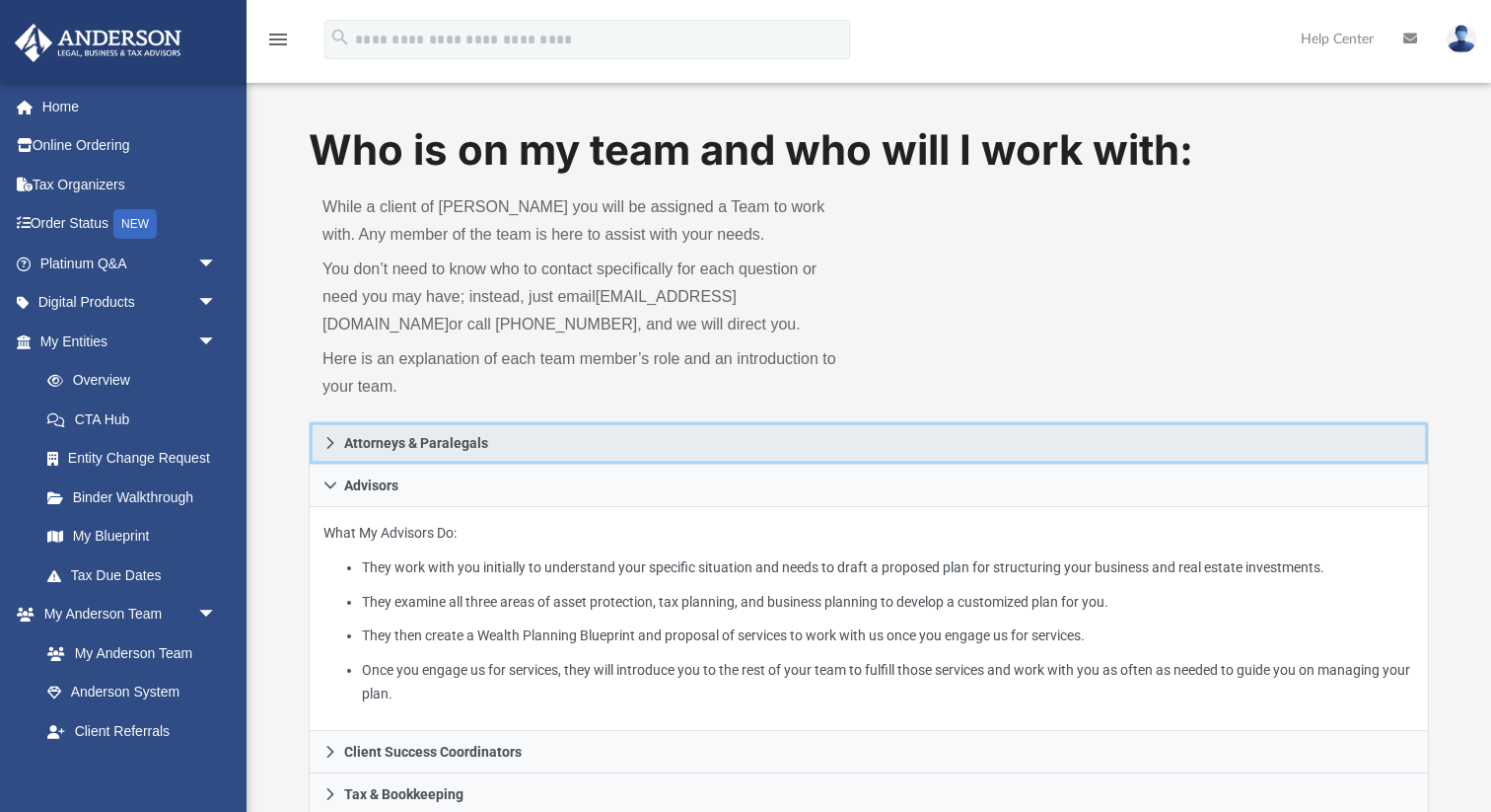
click at [408, 442] on span "Attorneys & Paralegals" at bounding box center [416, 443] width 144 height 14
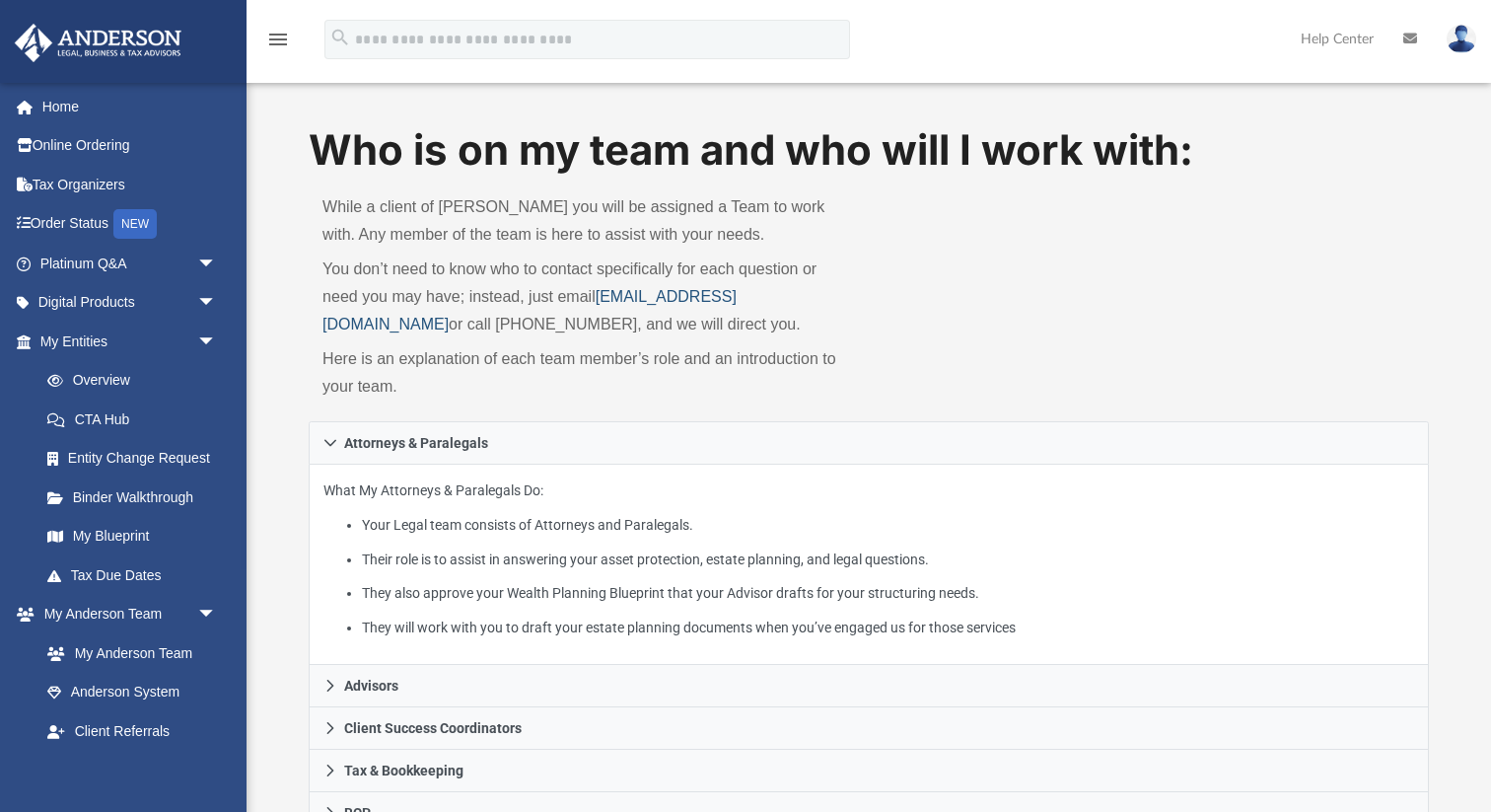
click at [602, 301] on link "myteam@andersonadvisors.com" at bounding box center [530, 310] width 414 height 44
click at [714, 302] on link "myteam@andersonadvisors.com" at bounding box center [530, 310] width 414 height 44
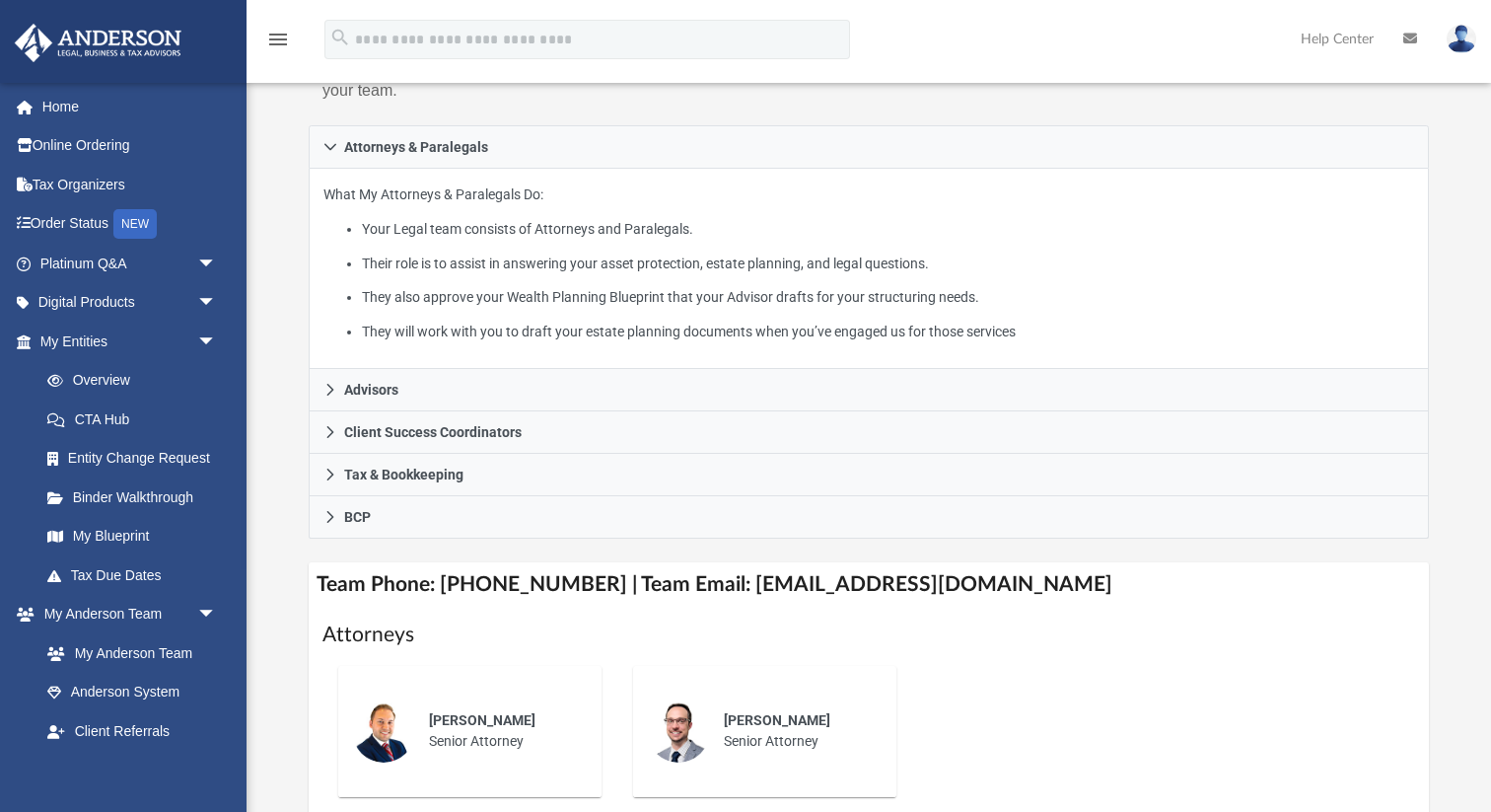
scroll to position [429, 0]
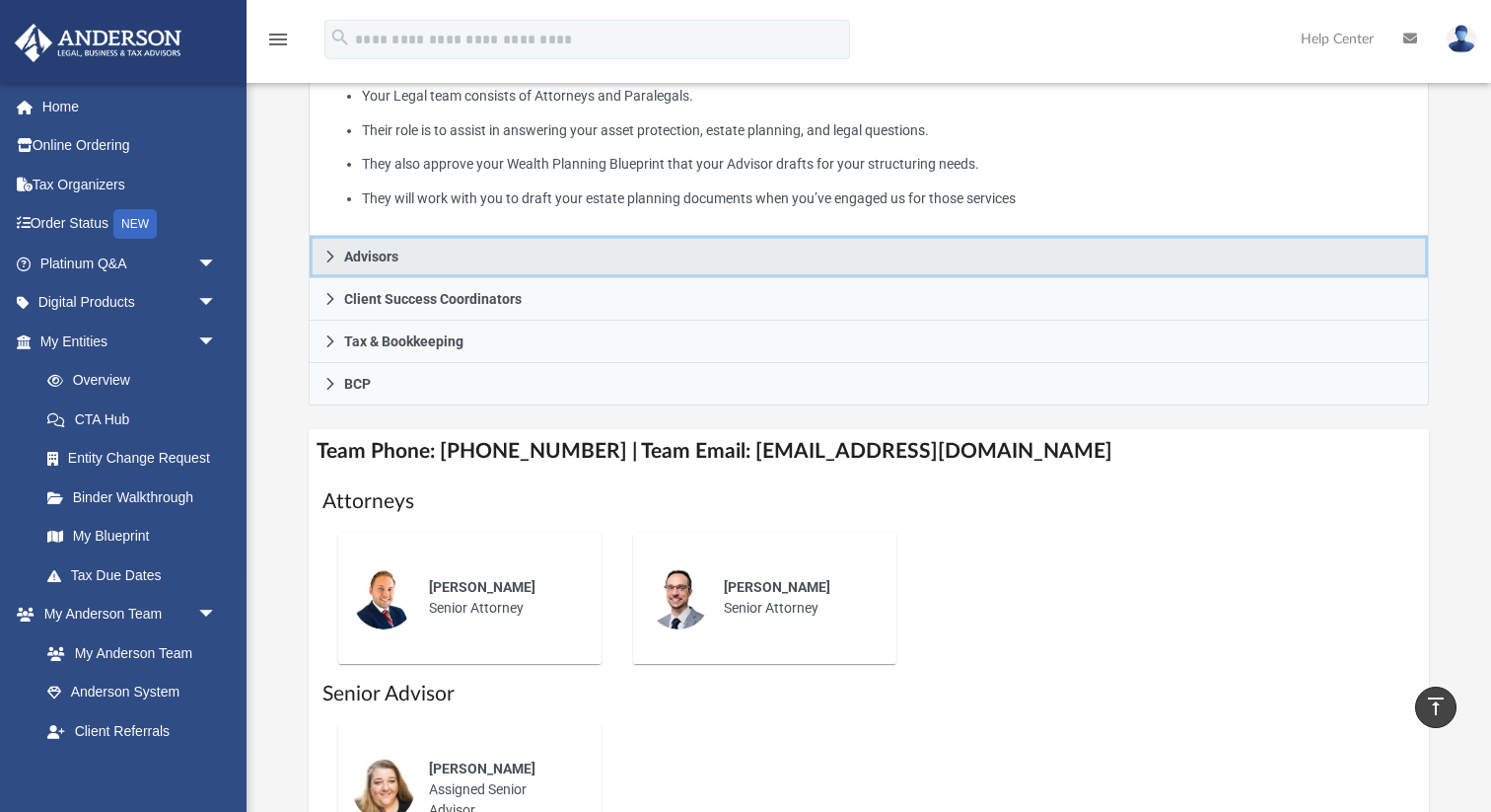
click at [487, 260] on link "Advisors" at bounding box center [869, 257] width 1121 height 42
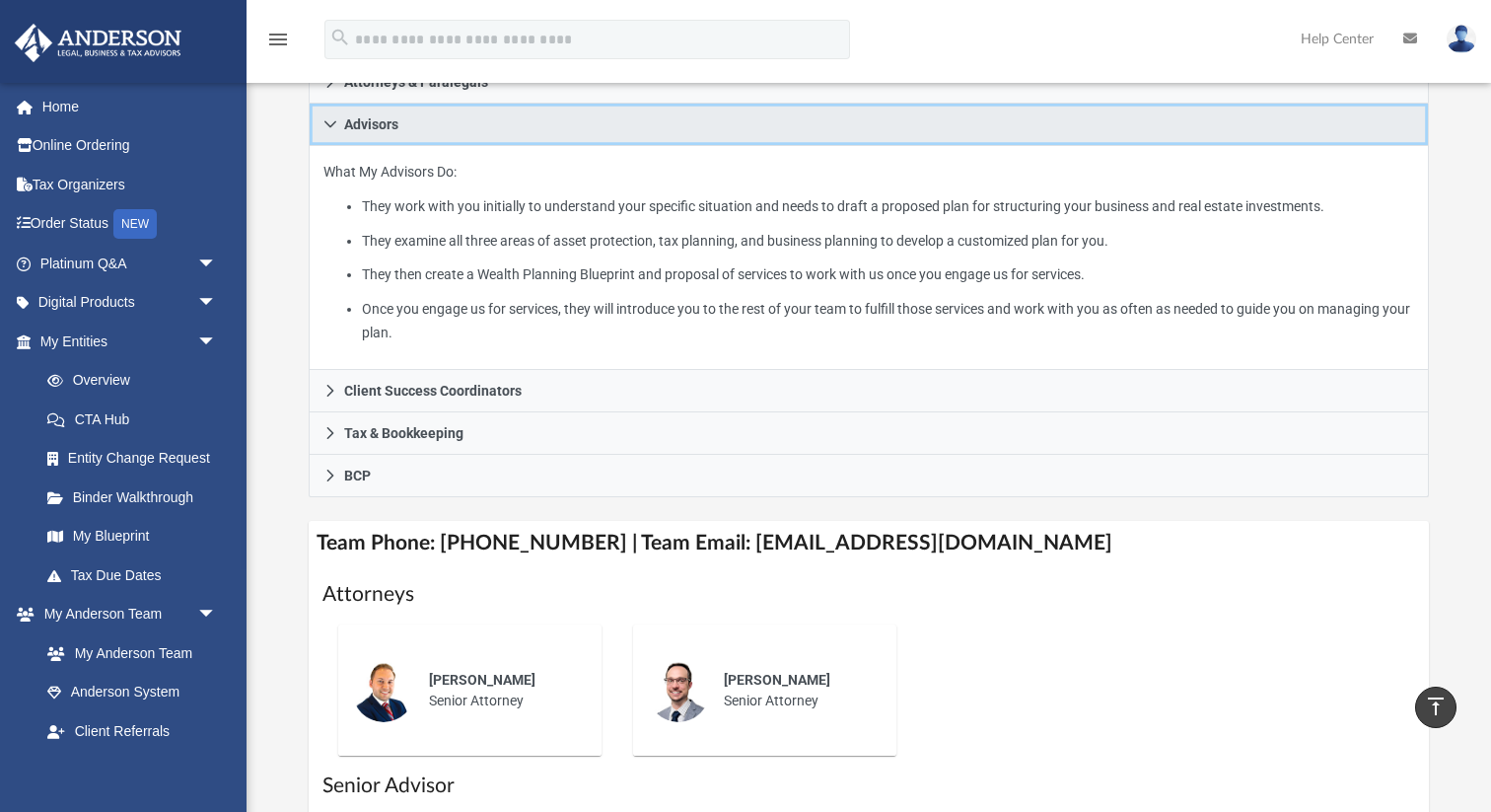
scroll to position [351, 0]
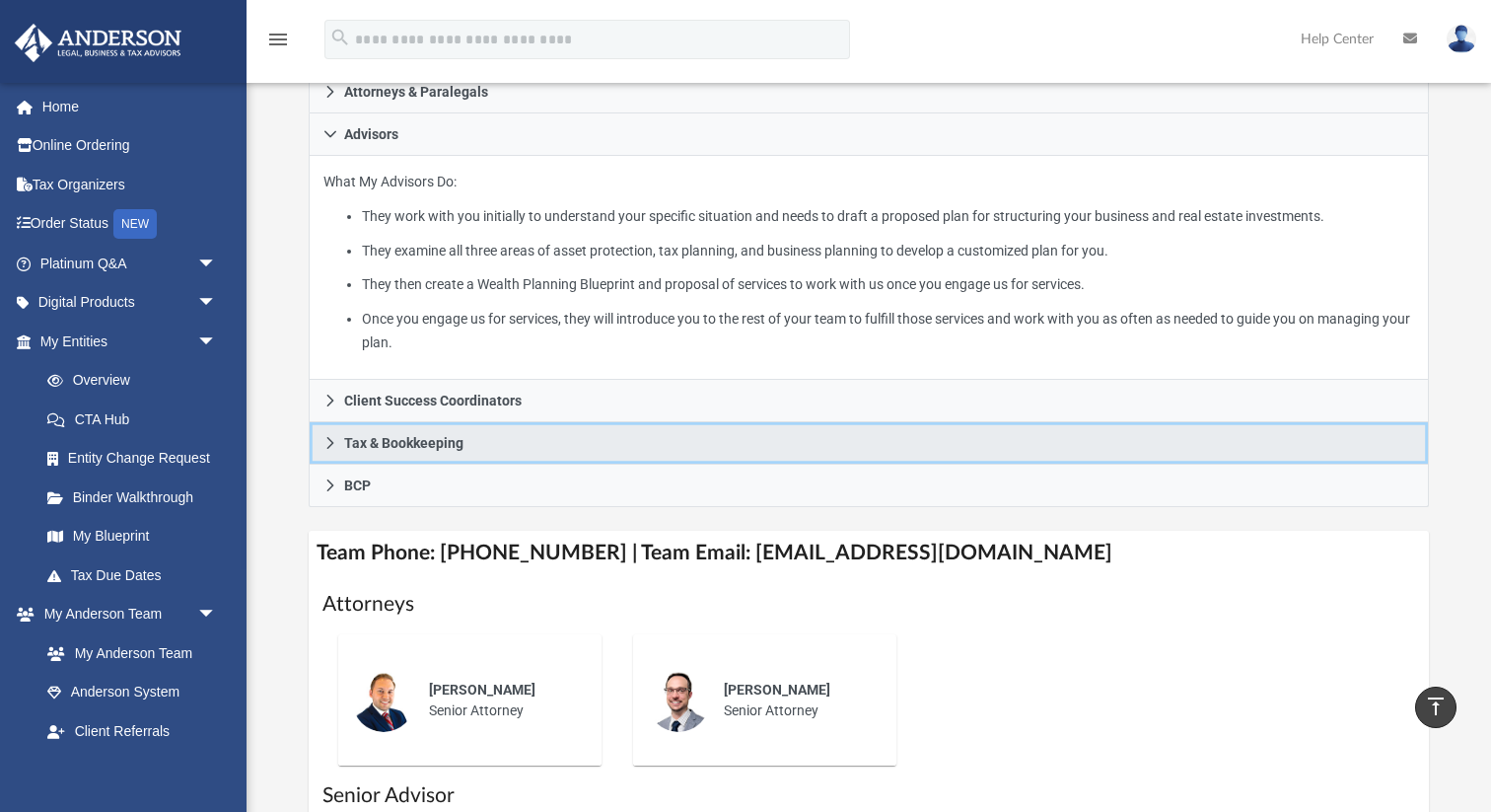
click at [445, 448] on link "Tax & Bookkeeping" at bounding box center [869, 443] width 1121 height 42
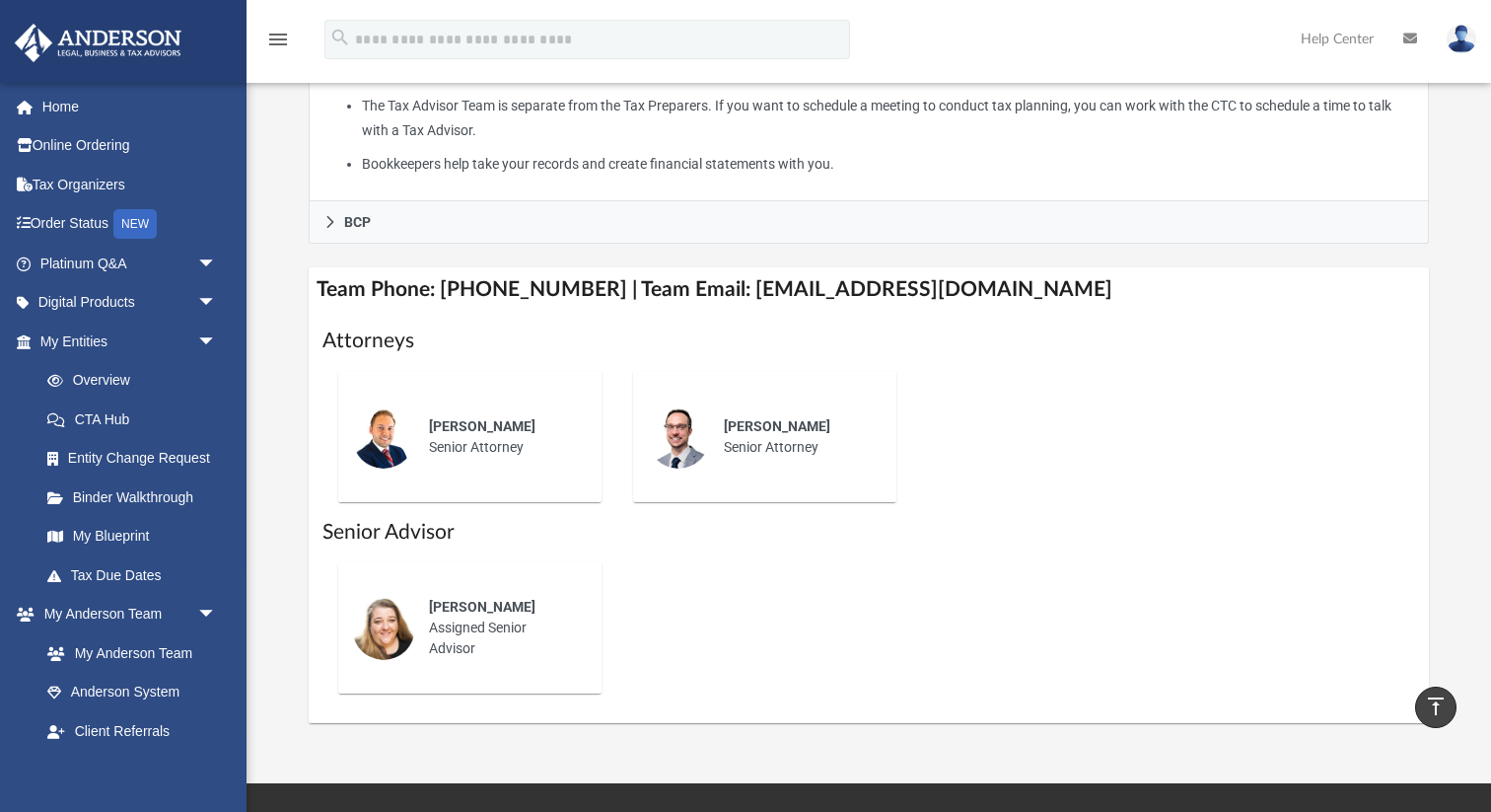
scroll to position [1072, 0]
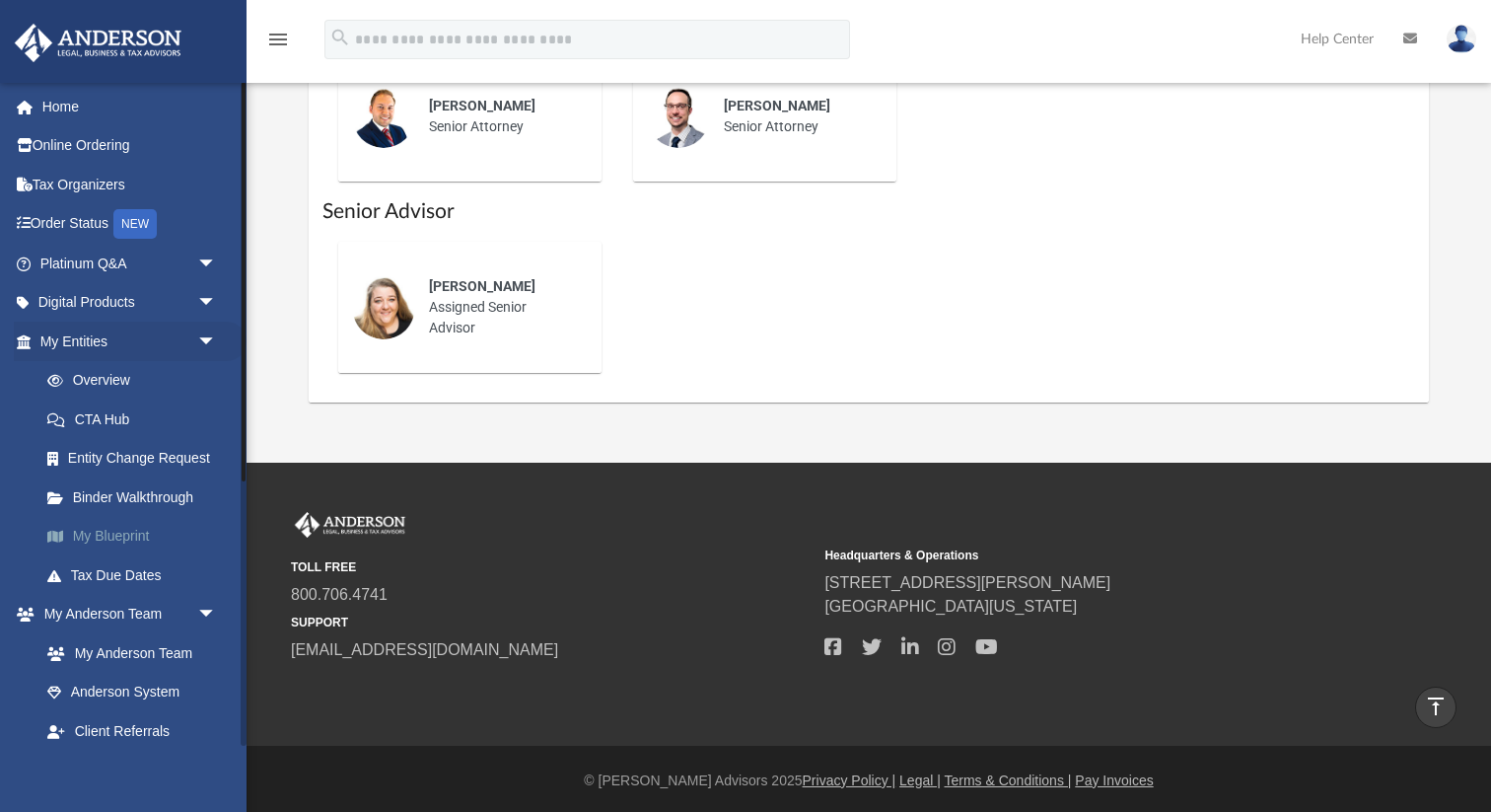
click at [143, 538] on link "My Blueprint" at bounding box center [137, 536] width 219 height 39
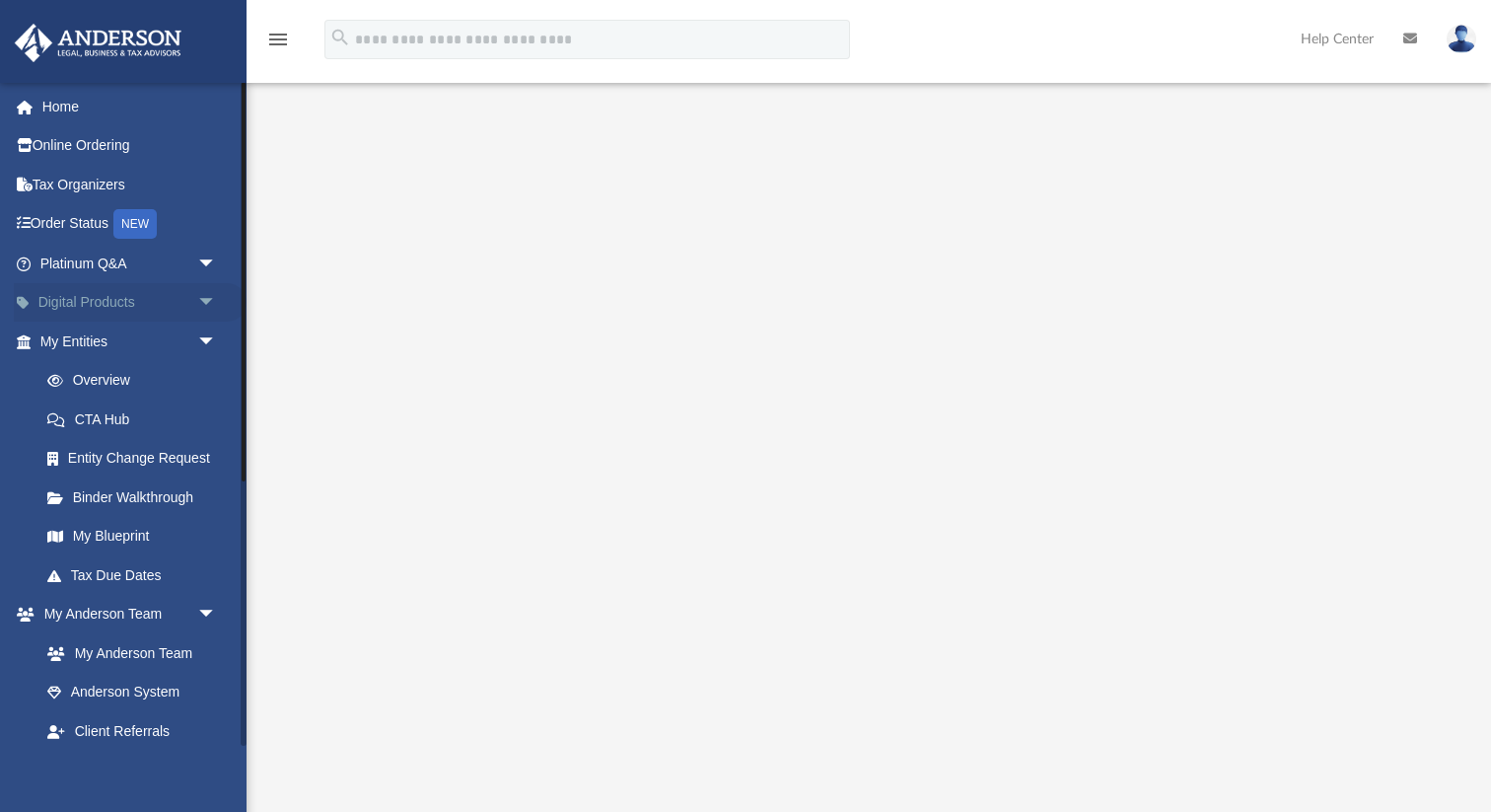
click at [70, 292] on link "Digital Products arrow_drop_down" at bounding box center [130, 302] width 233 height 39
click at [206, 260] on span "arrow_drop_down" at bounding box center [216, 264] width 39 height 40
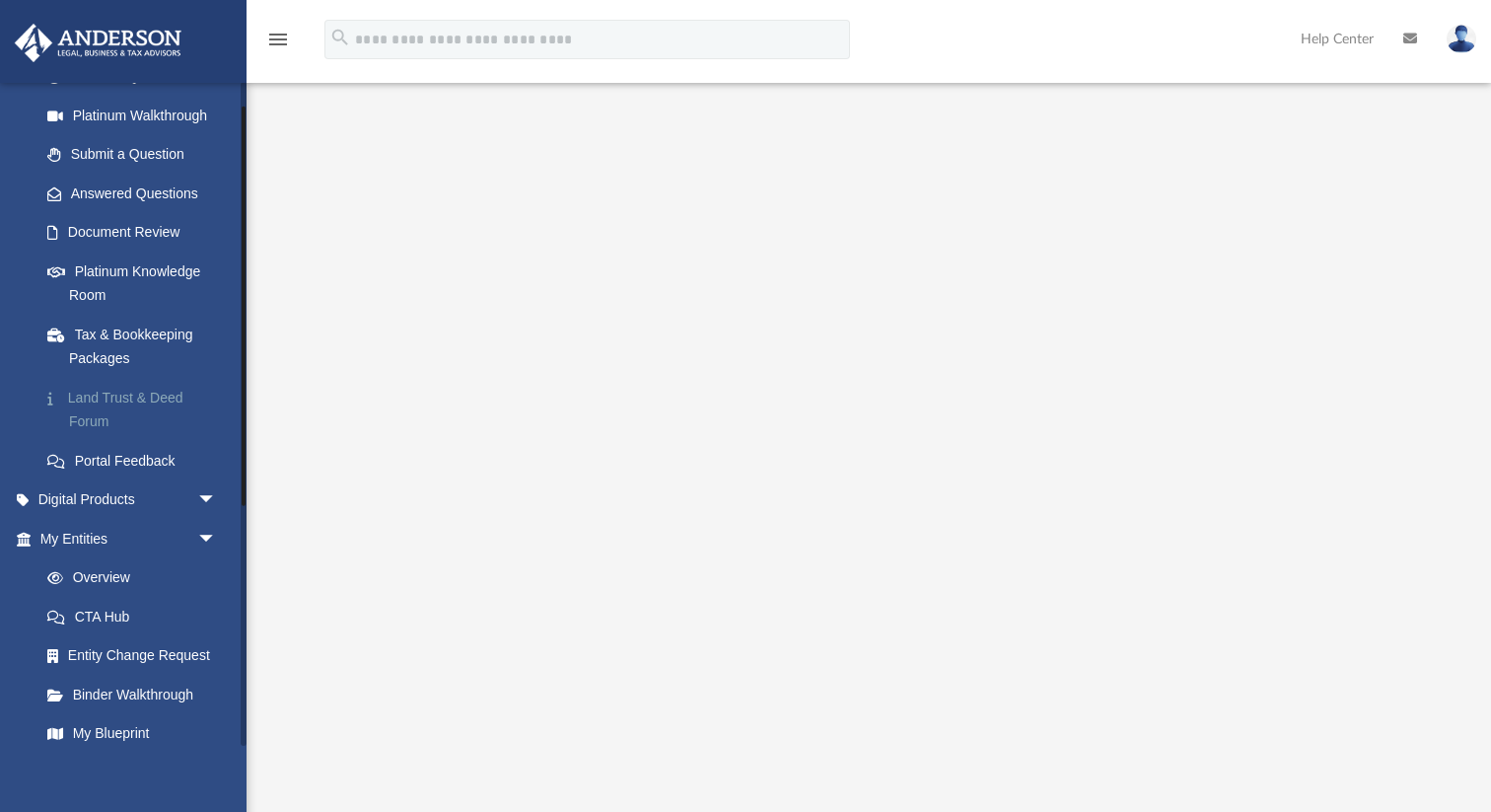
scroll to position [367, 0]
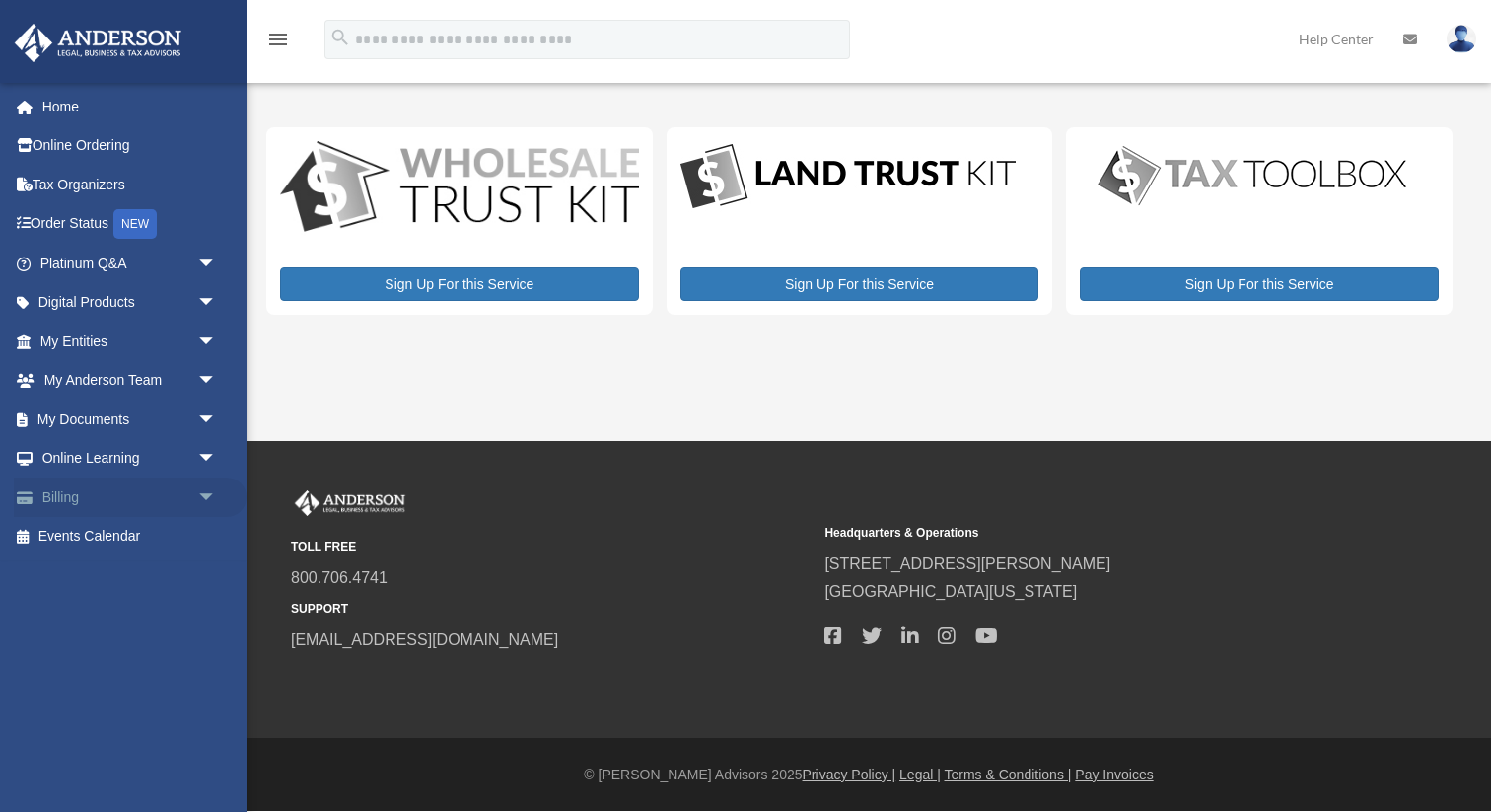
click at [204, 501] on span "arrow_drop_down" at bounding box center [216, 497] width 39 height 40
click at [136, 535] on link "$ Open Invoices" at bounding box center [137, 537] width 219 height 40
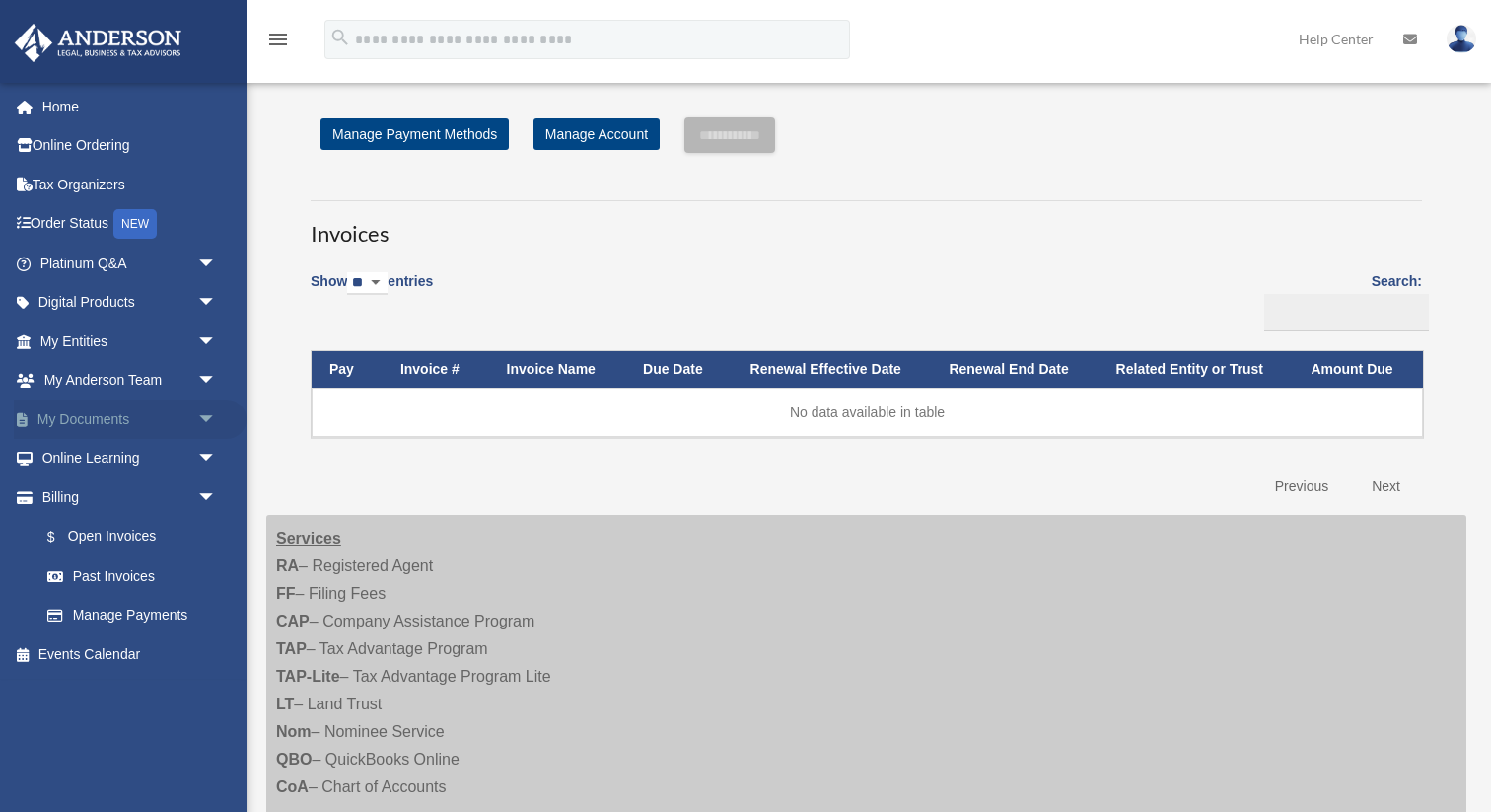
click at [210, 419] on span "arrow_drop_down" at bounding box center [216, 420] width 39 height 40
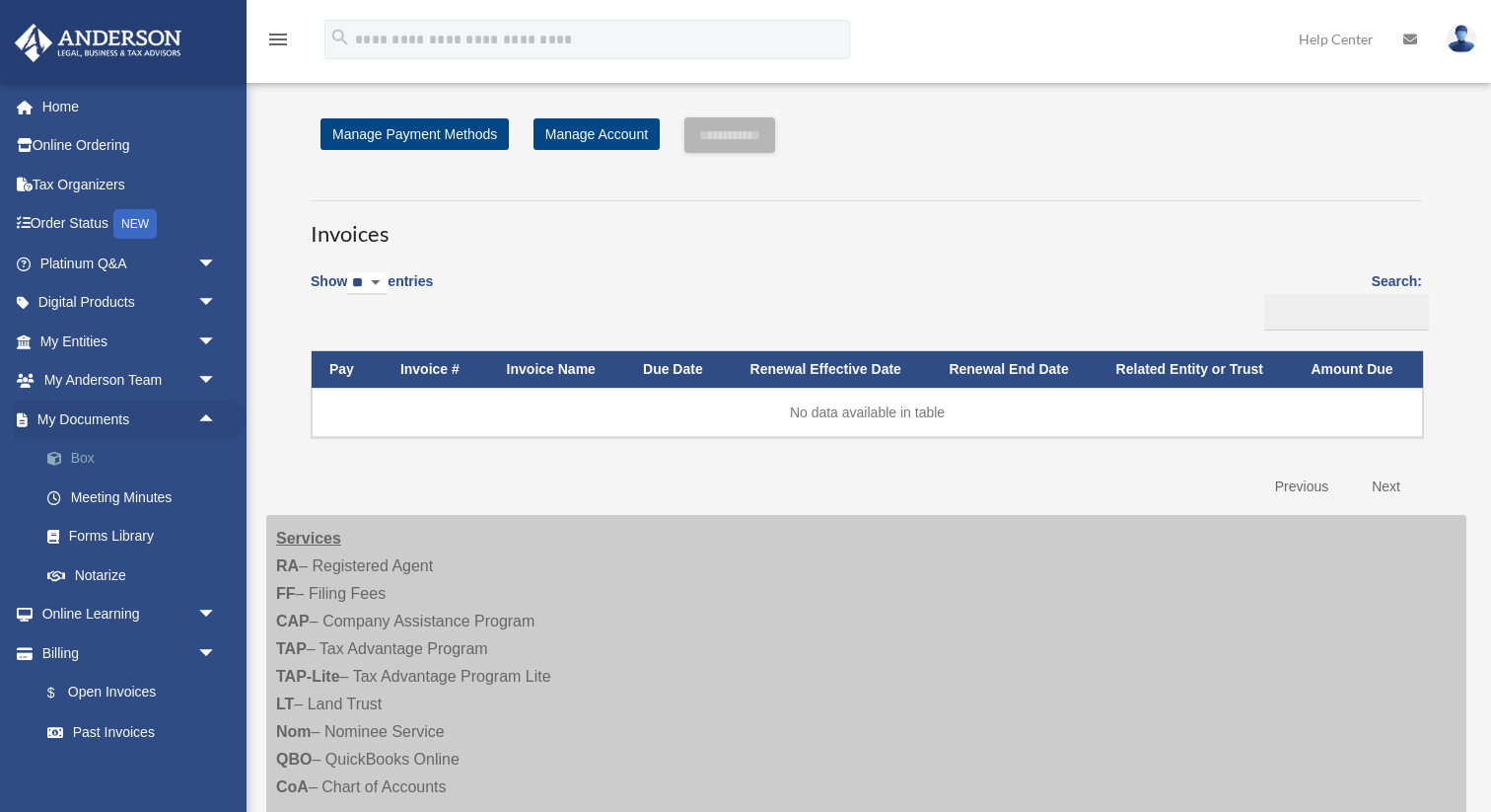
click at [83, 456] on link "Box" at bounding box center [137, 458] width 219 height 39
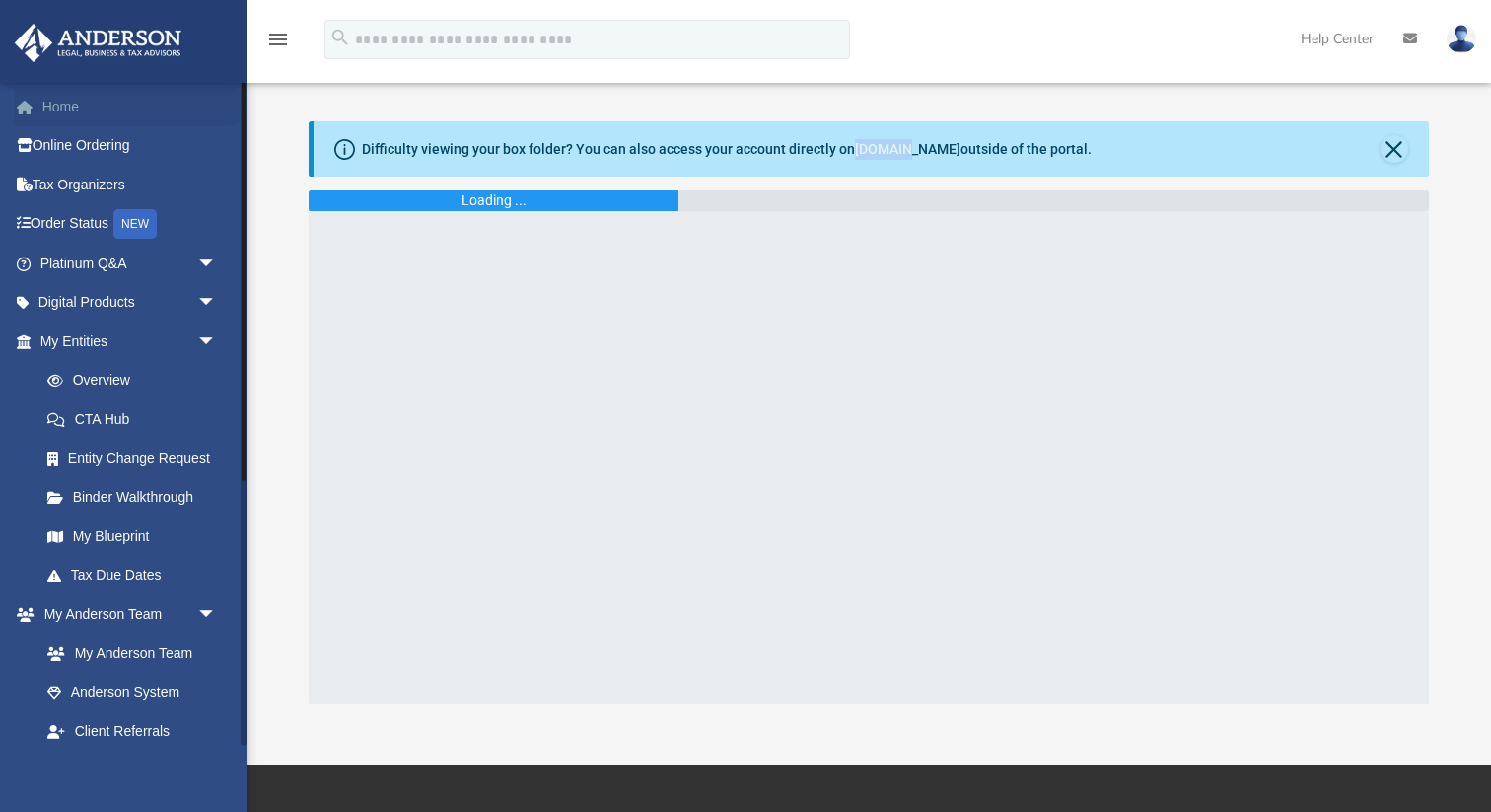
click at [81, 90] on link "Home" at bounding box center [130, 106] width 233 height 39
click at [86, 109] on link "Home" at bounding box center [130, 106] width 233 height 39
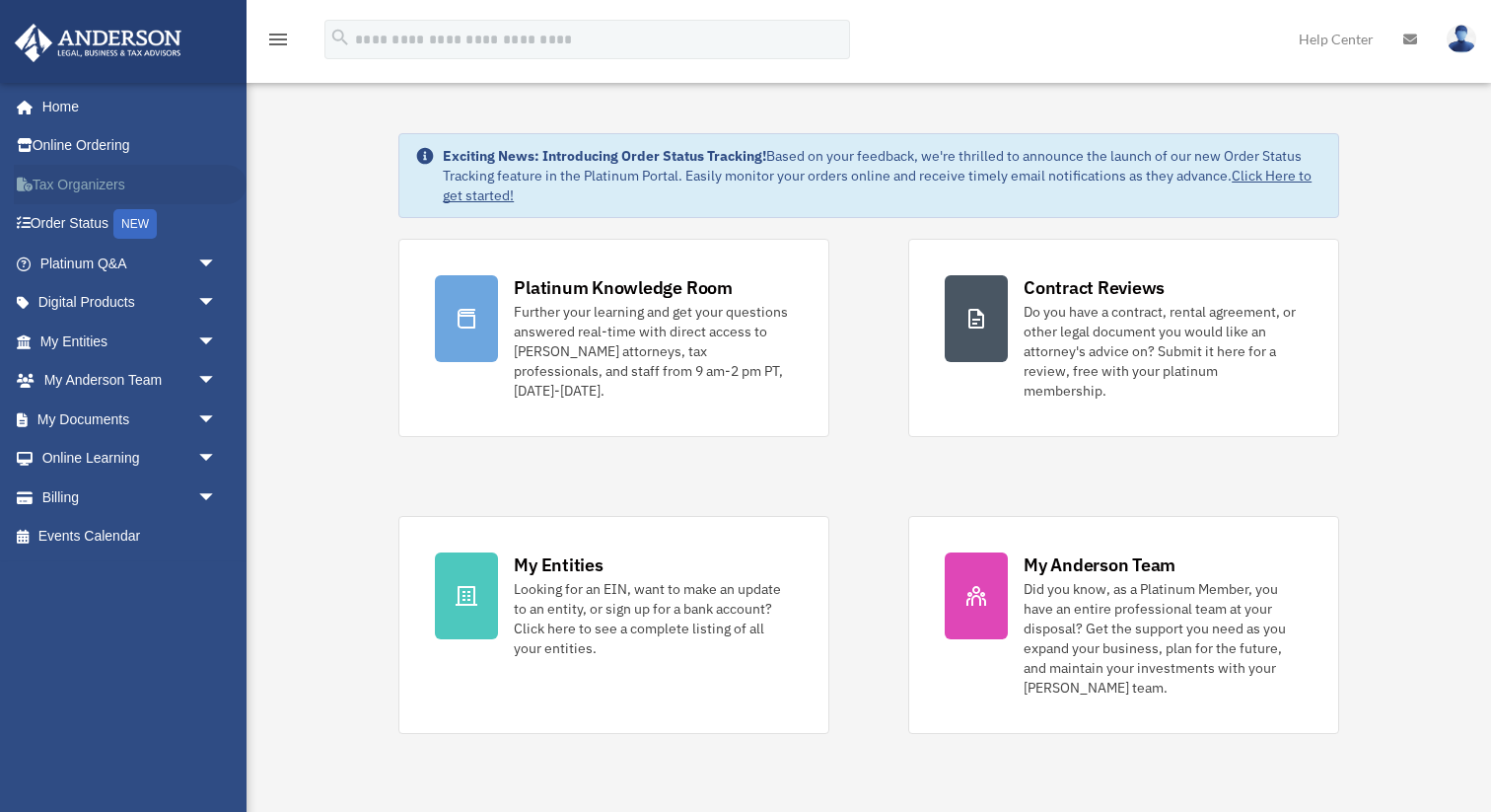
click at [109, 184] on link "Tax Organizers" at bounding box center [130, 184] width 233 height 39
click at [204, 414] on span "arrow_drop_down" at bounding box center [216, 420] width 39 height 40
click at [115, 510] on link "Billing arrow_drop_down" at bounding box center [130, 496] width 233 height 39
click at [206, 500] on span "arrow_drop_down" at bounding box center [216, 497] width 39 height 40
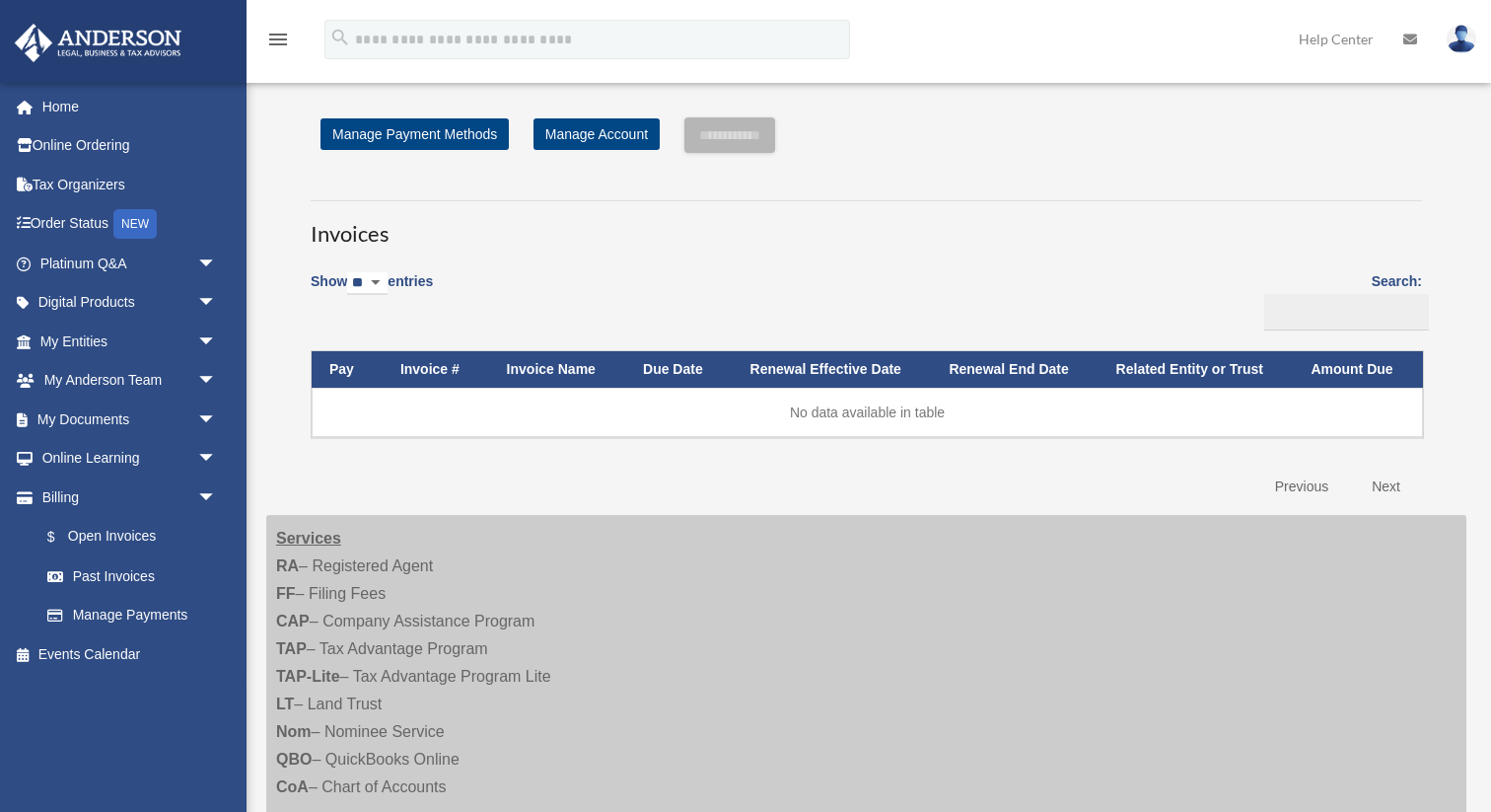
click at [207, 465] on span "arrow_drop_down" at bounding box center [216, 459] width 39 height 40
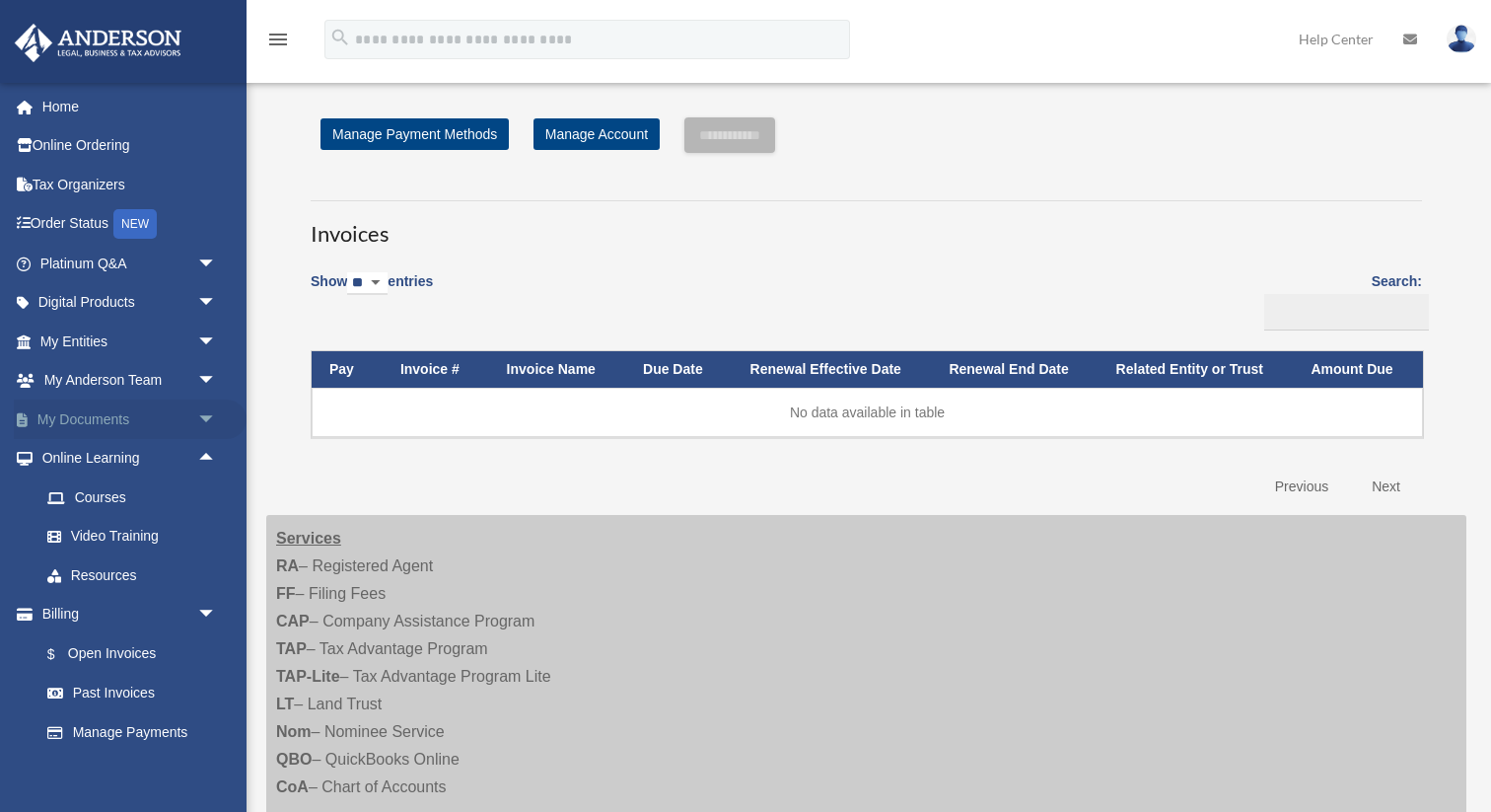
click at [211, 412] on span "arrow_drop_down" at bounding box center [216, 420] width 39 height 40
click at [143, 562] on link "Notarize" at bounding box center [137, 574] width 219 height 39
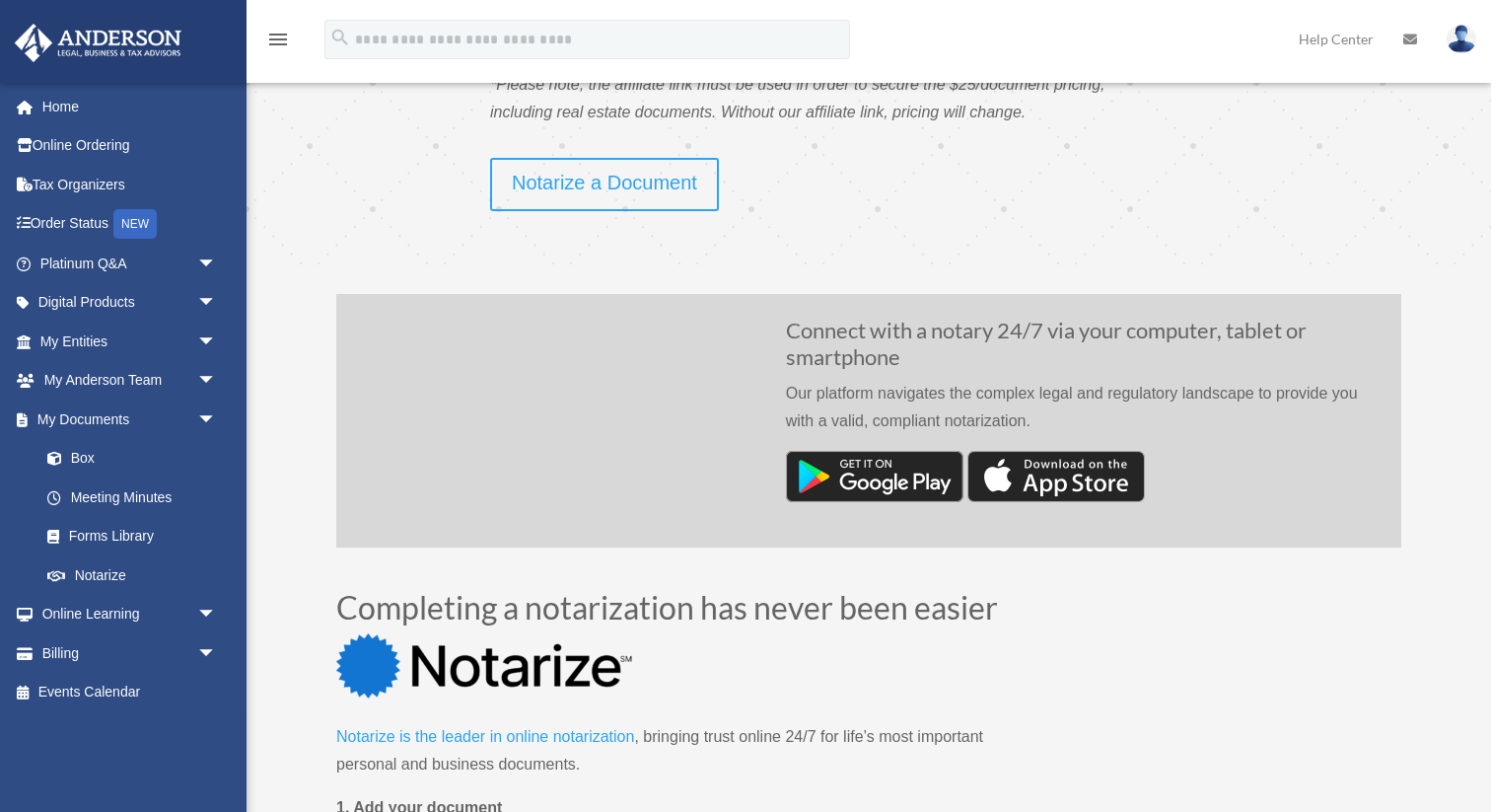
scroll to position [811, 0]
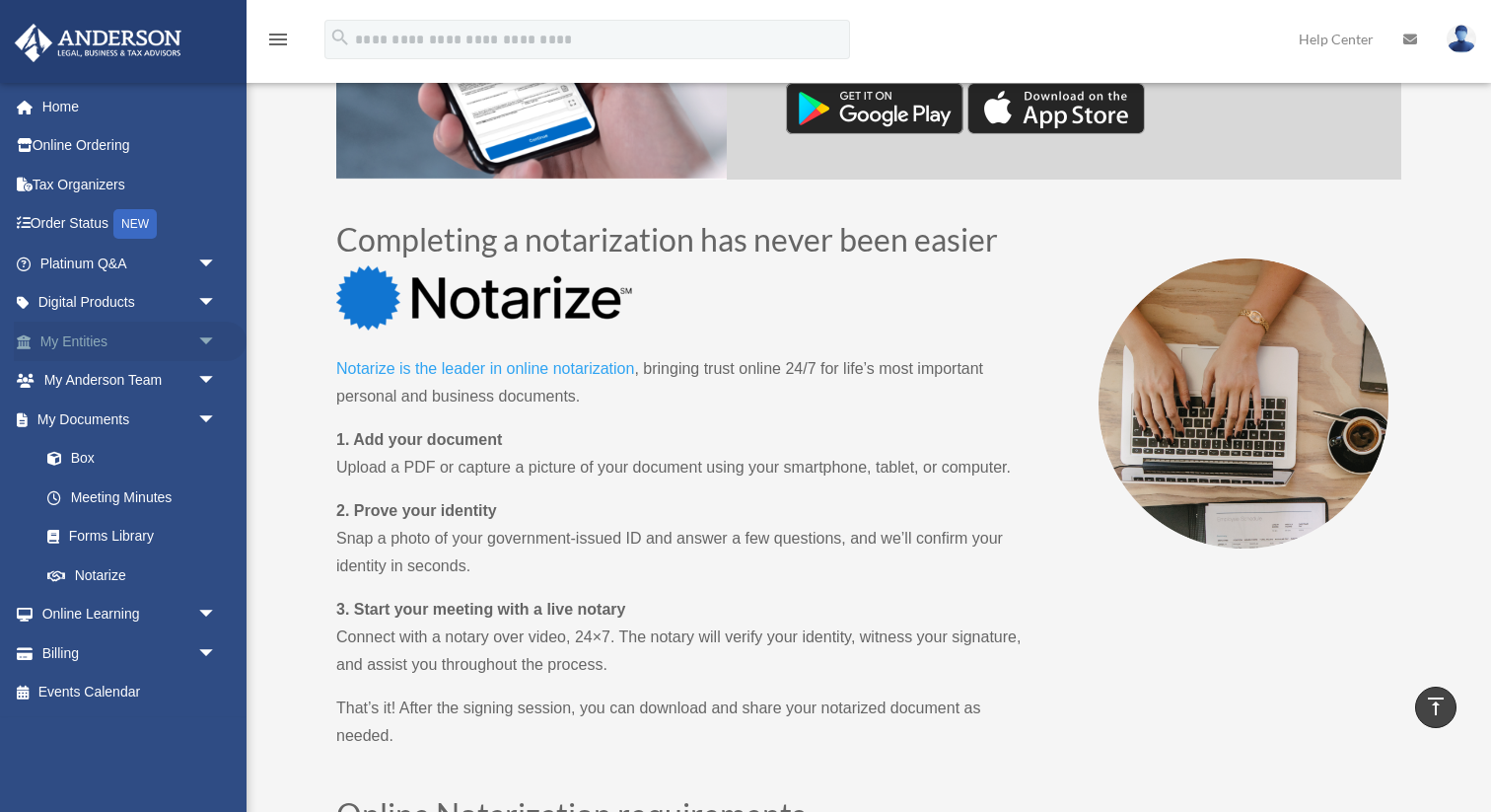
click at [87, 336] on link "My Entities arrow_drop_down" at bounding box center [130, 341] width 233 height 39
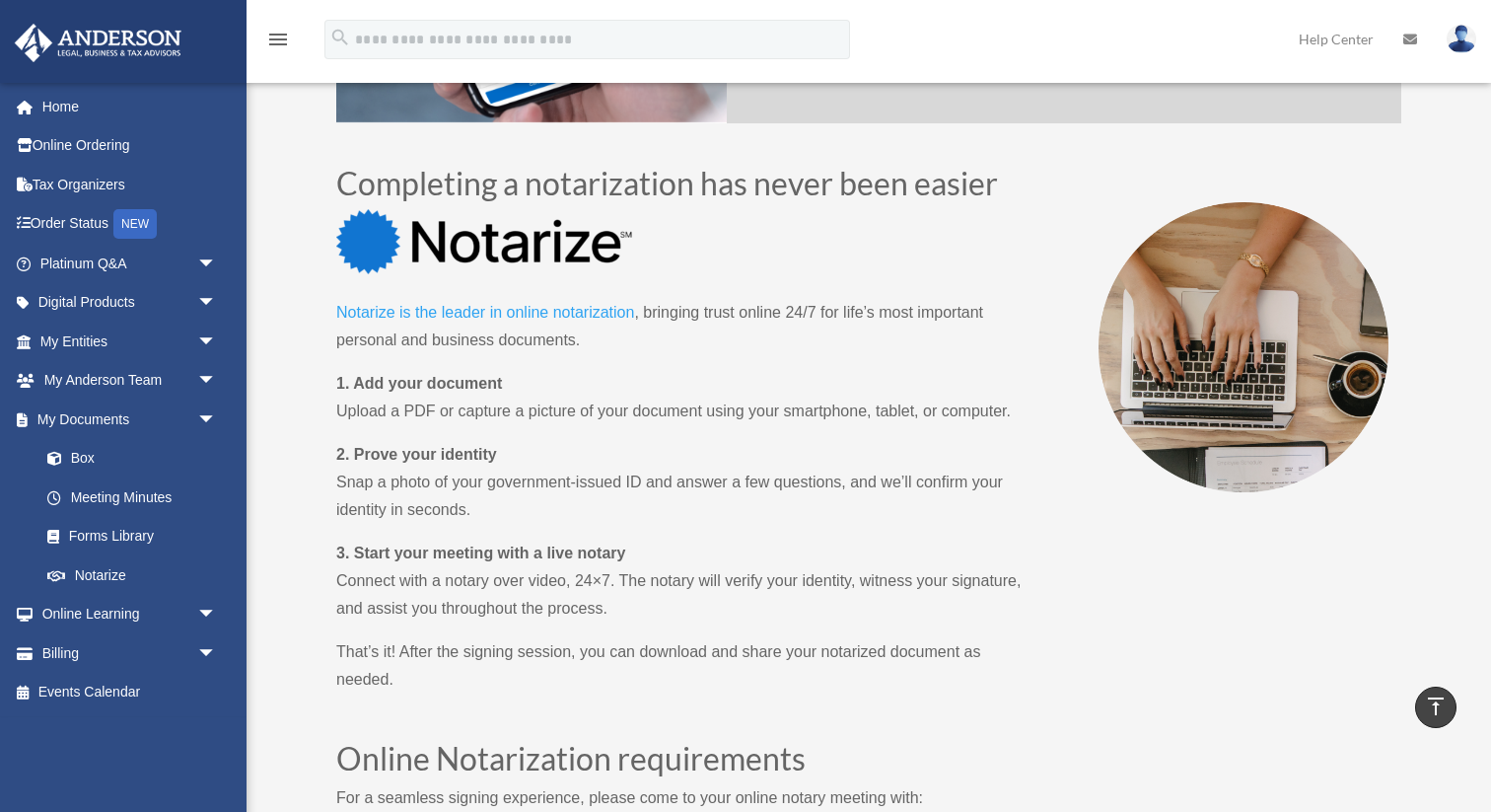
scroll to position [977, 0]
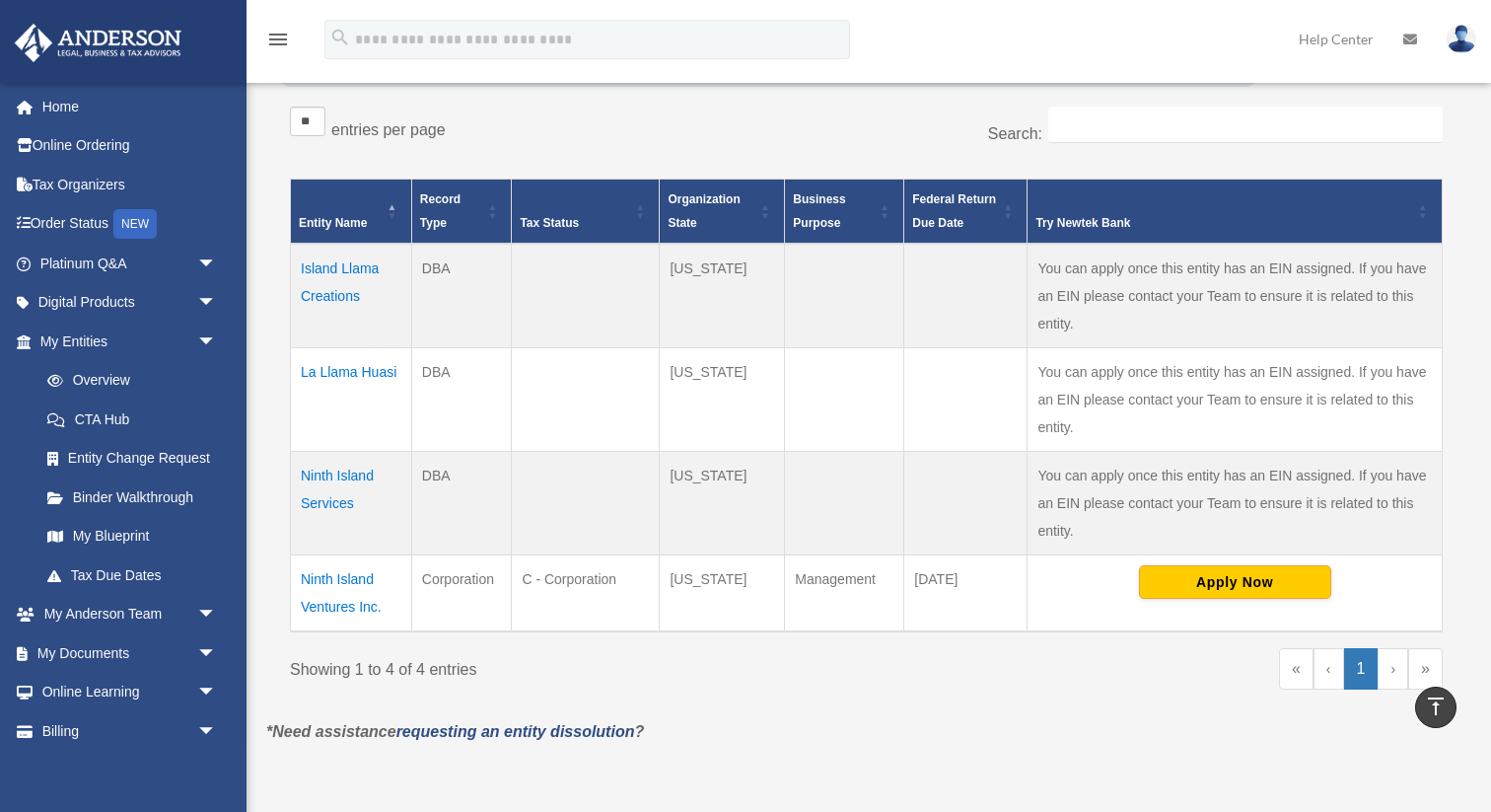
scroll to position [307, 0]
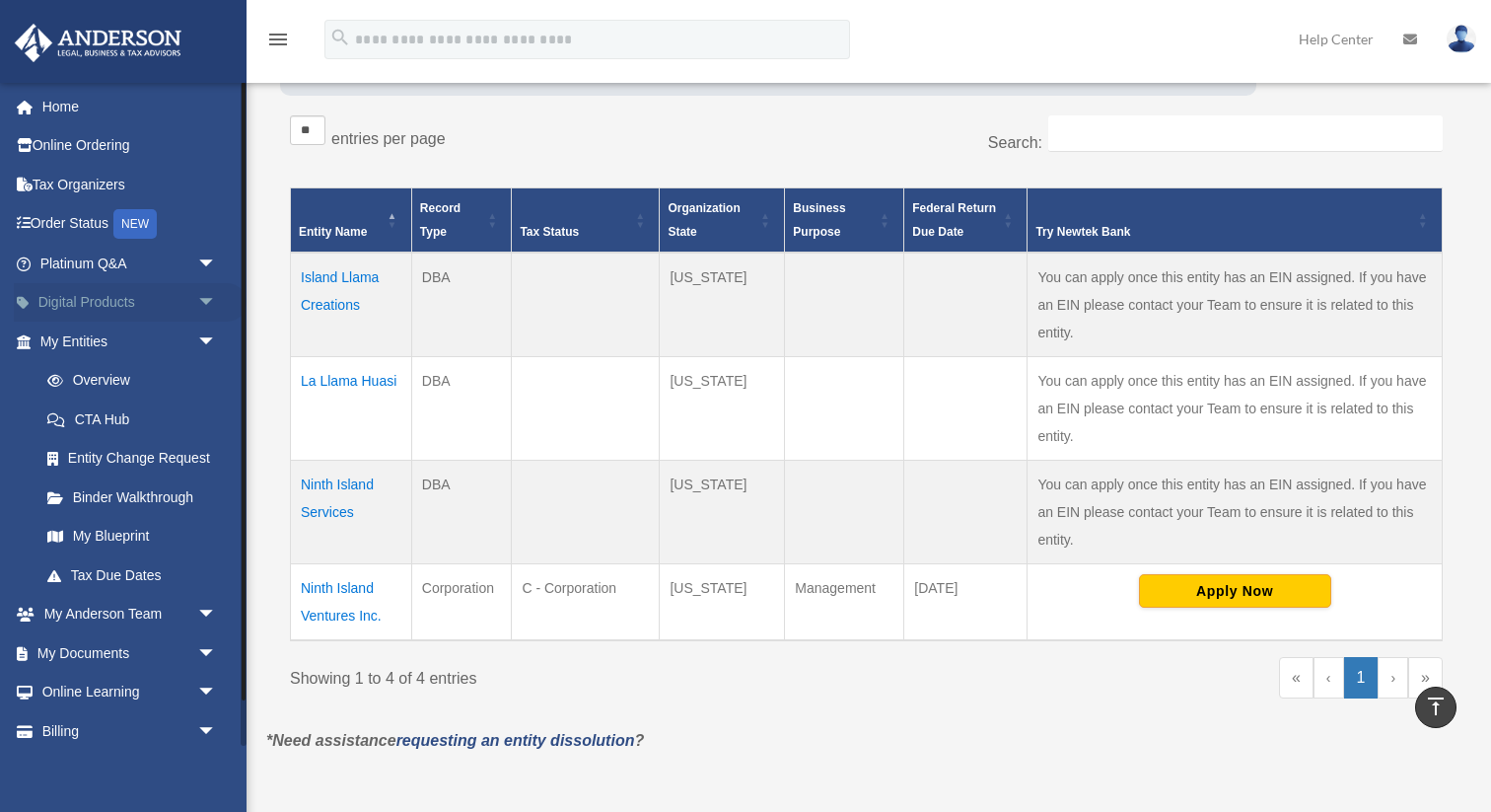
click at [122, 306] on link "Digital Products arrow_drop_down" at bounding box center [130, 302] width 233 height 39
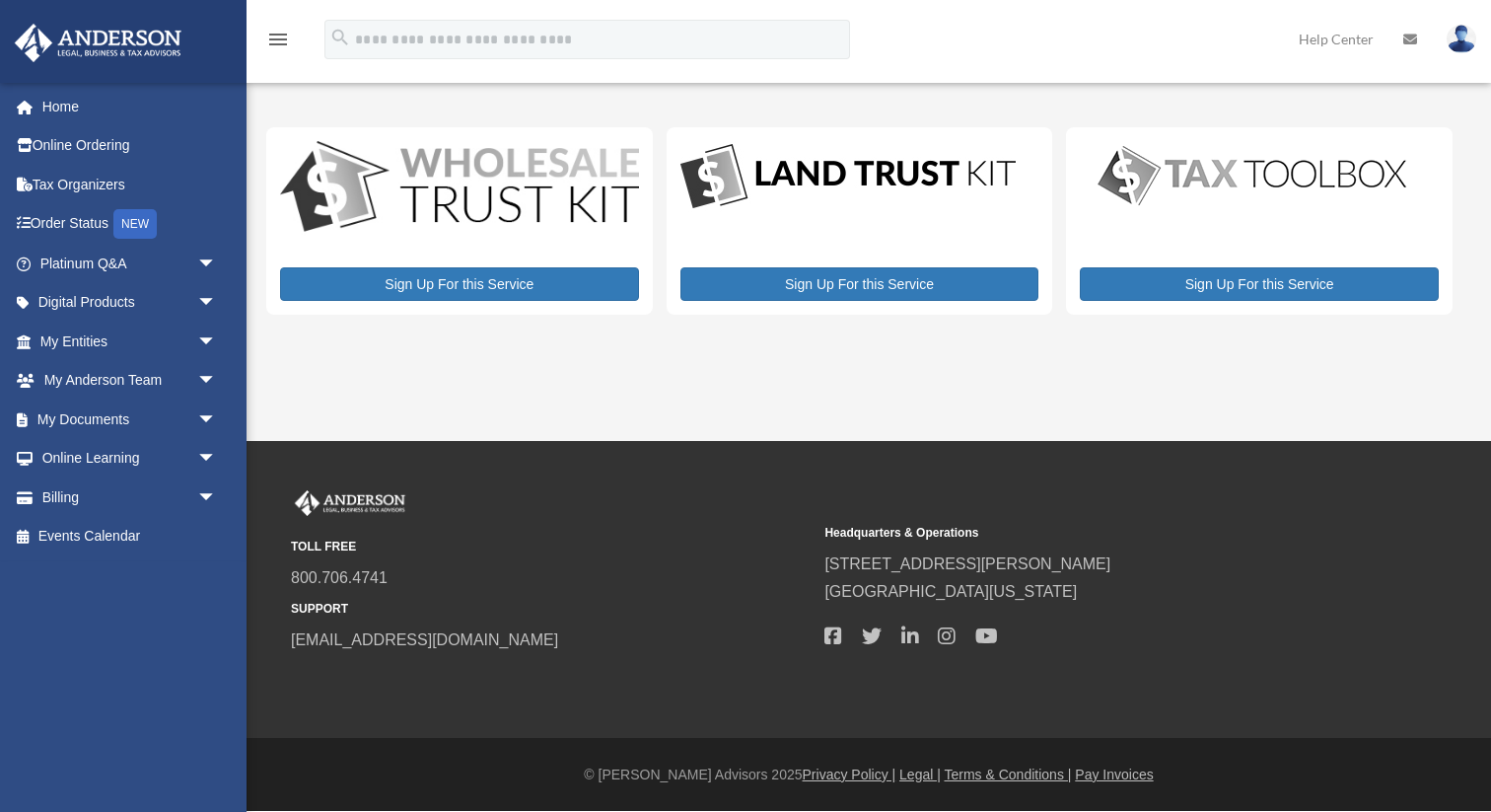
click at [211, 307] on span "arrow_drop_down" at bounding box center [216, 303] width 39 height 40
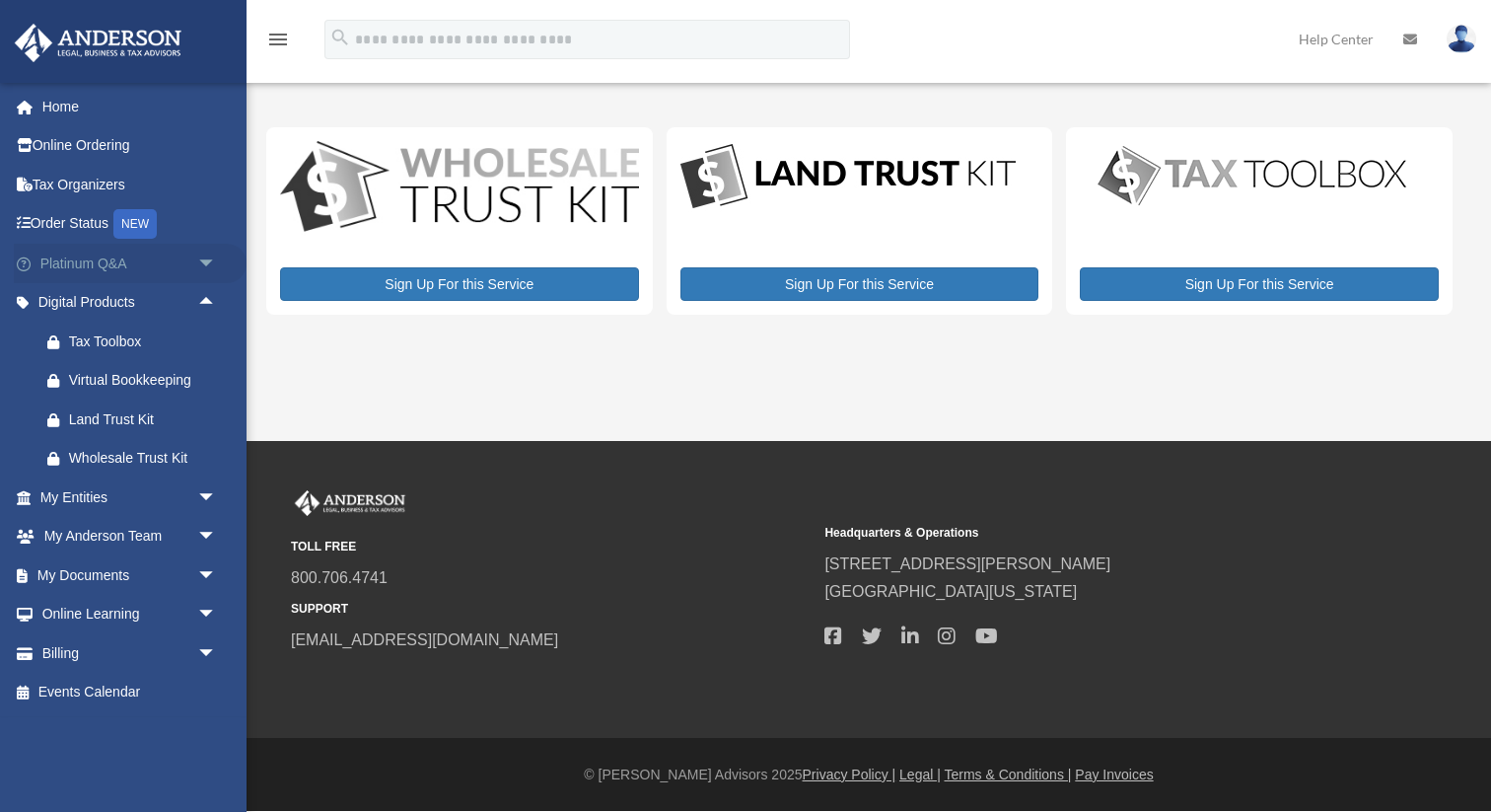
click at [206, 263] on span "arrow_drop_down" at bounding box center [216, 264] width 39 height 40
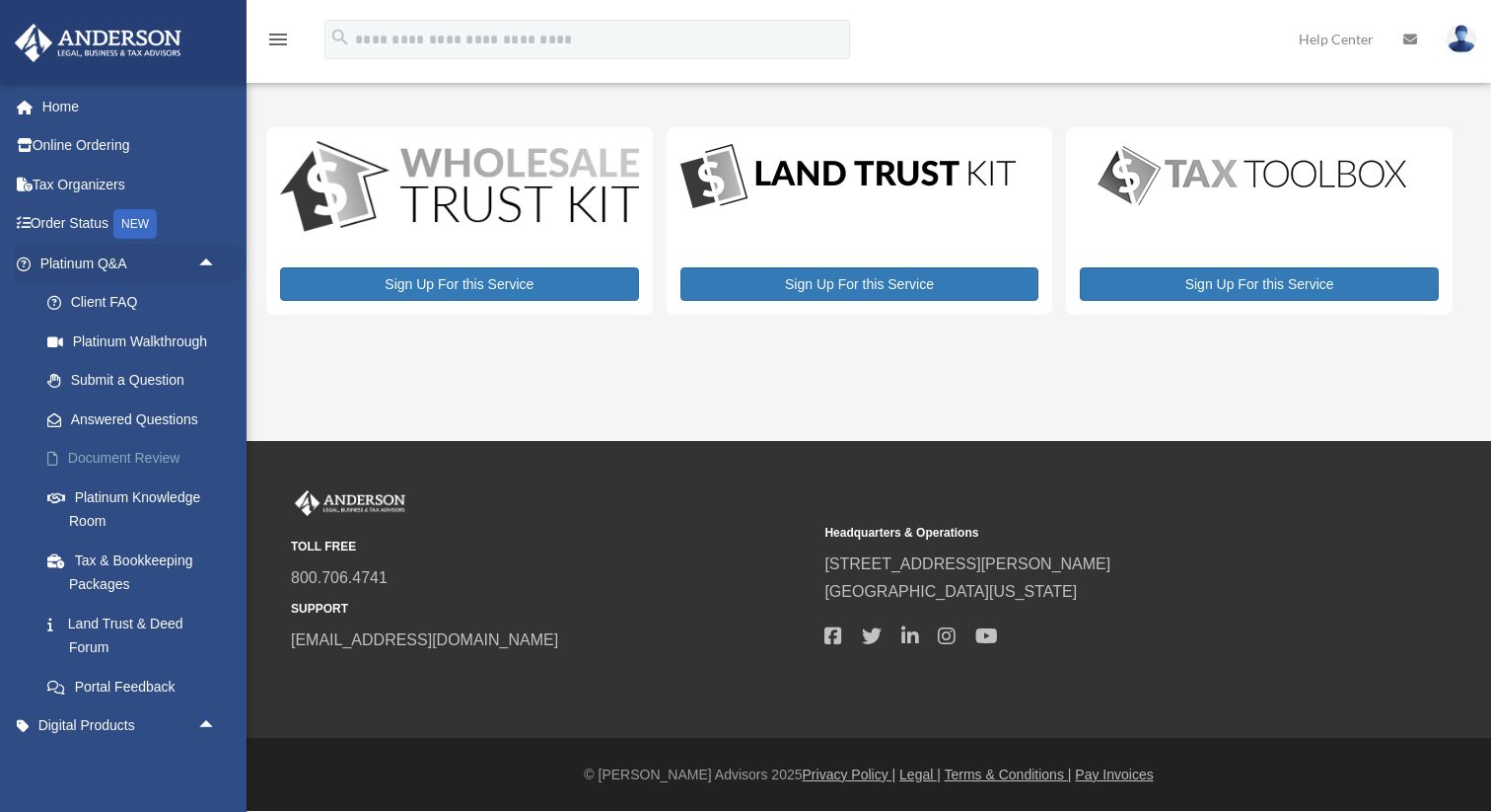
click at [124, 456] on link "Document Review" at bounding box center [137, 458] width 219 height 39
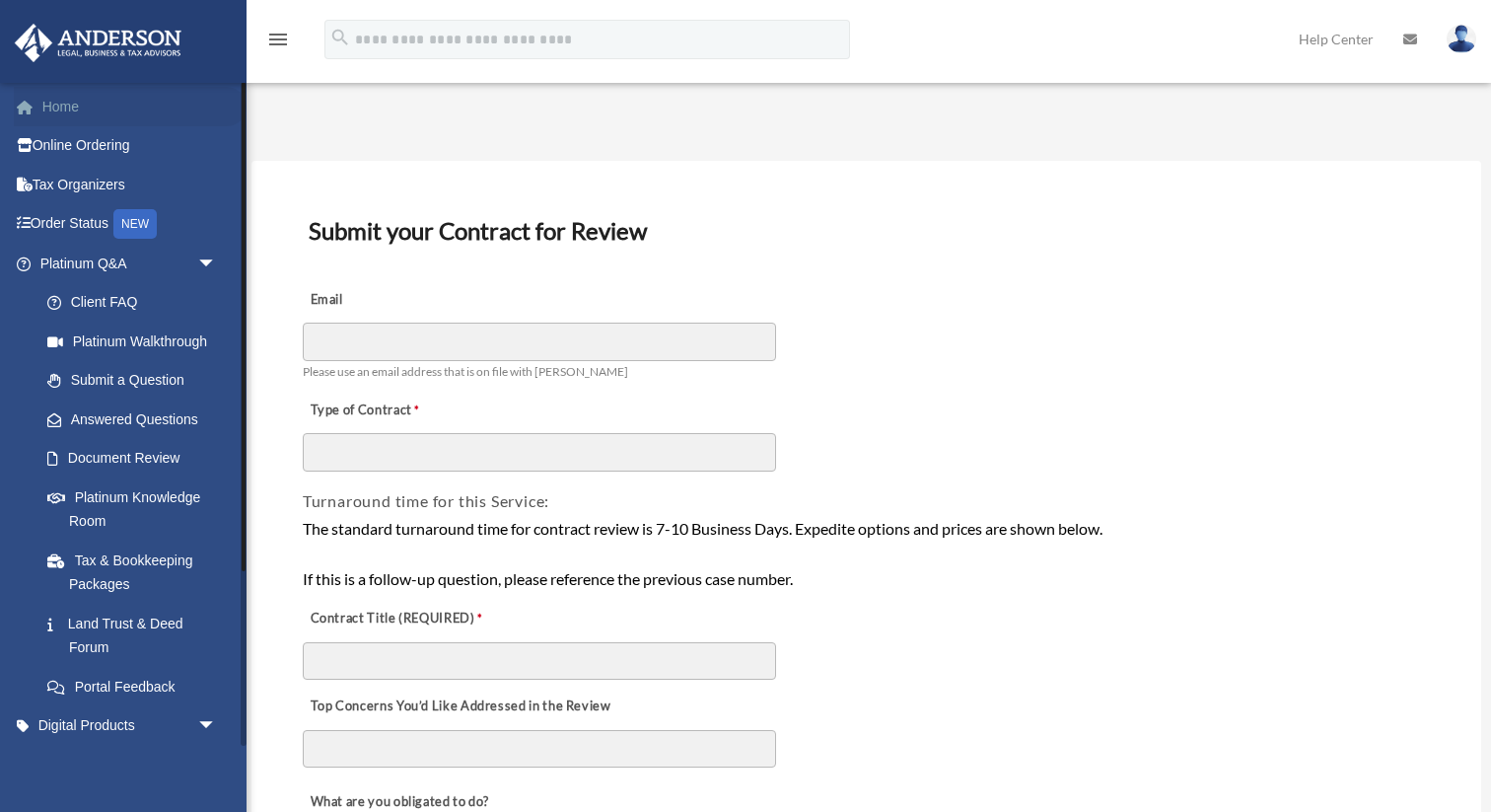
click at [73, 100] on link "Home" at bounding box center [130, 106] width 233 height 39
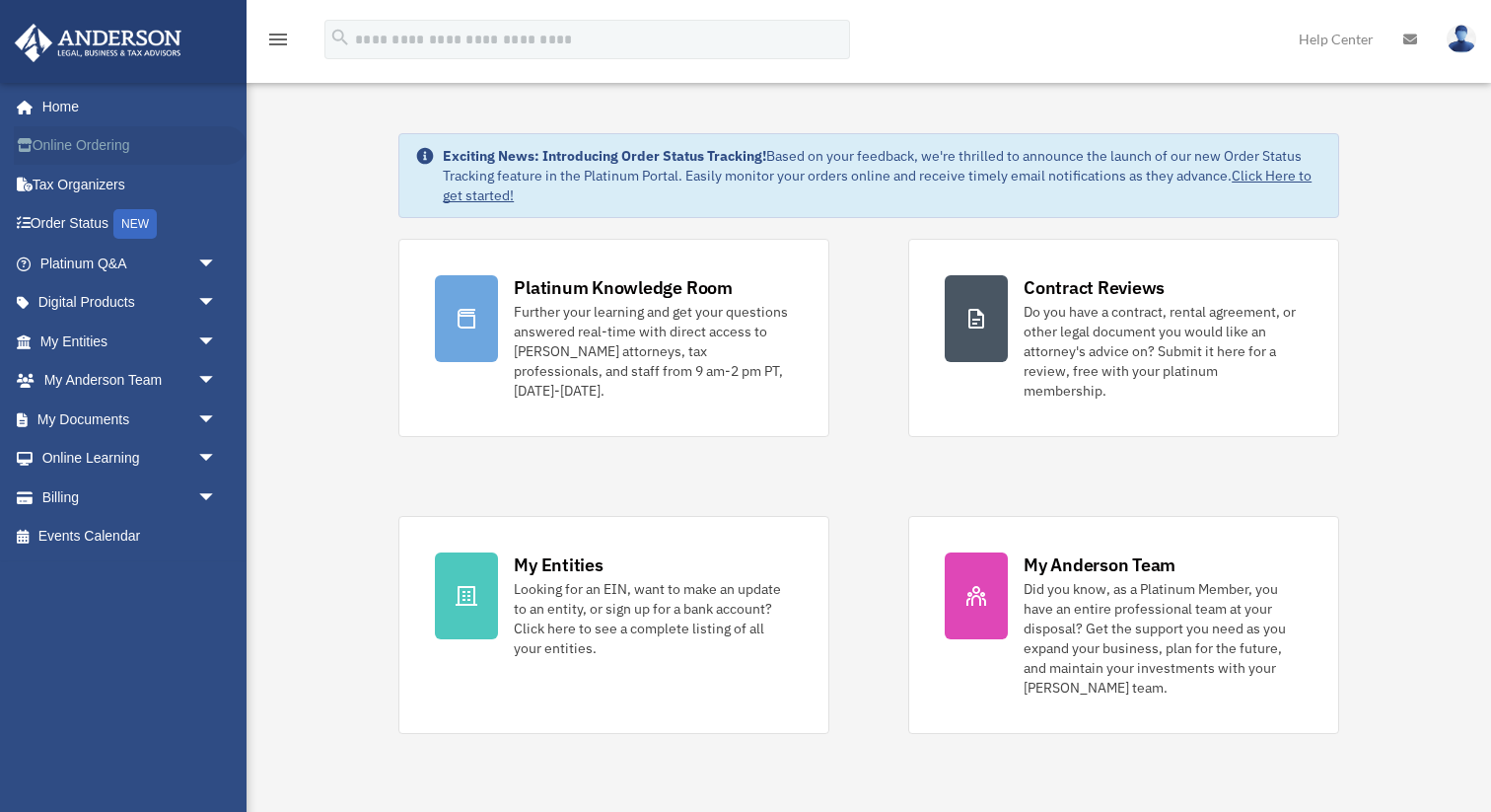
click at [82, 146] on link "Online Ordering" at bounding box center [130, 145] width 233 height 39
